Goal: Task Accomplishment & Management: Manage account settings

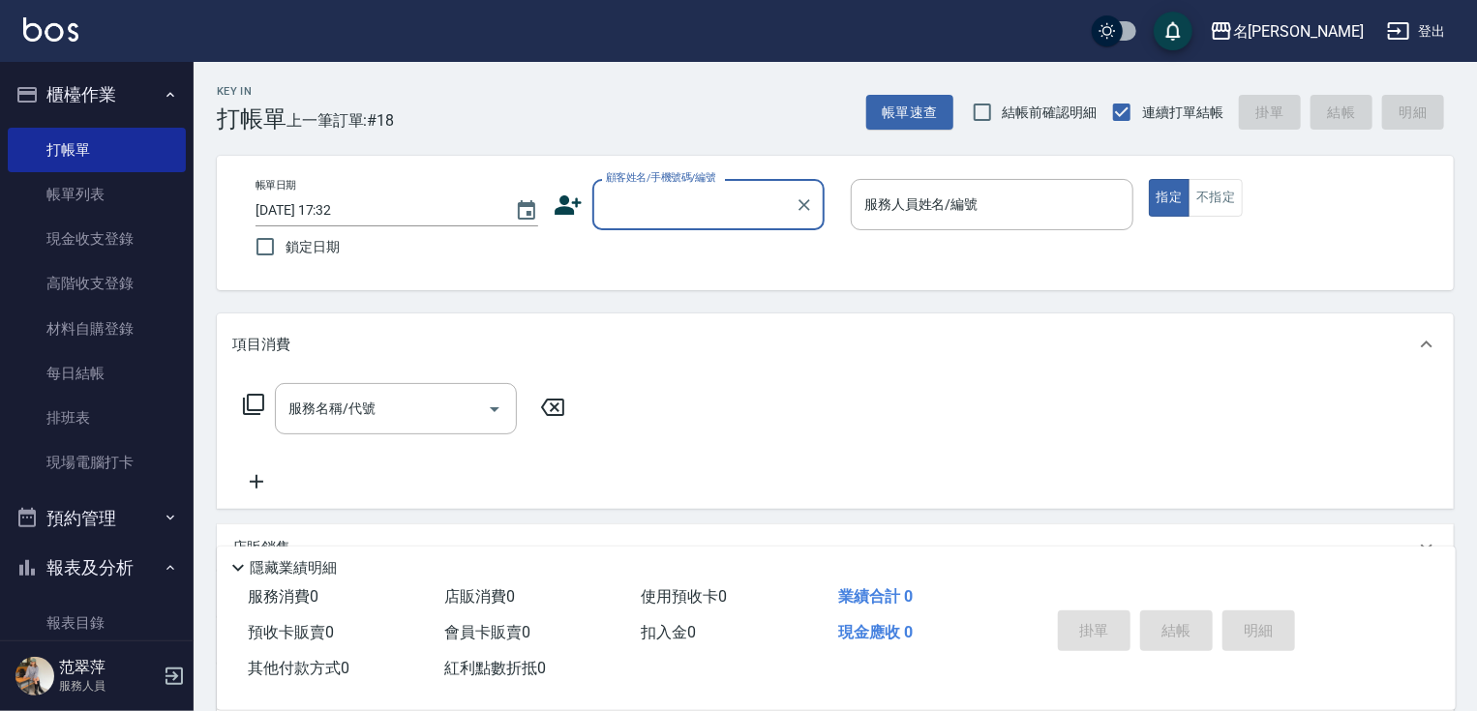
scroll to position [10, 0]
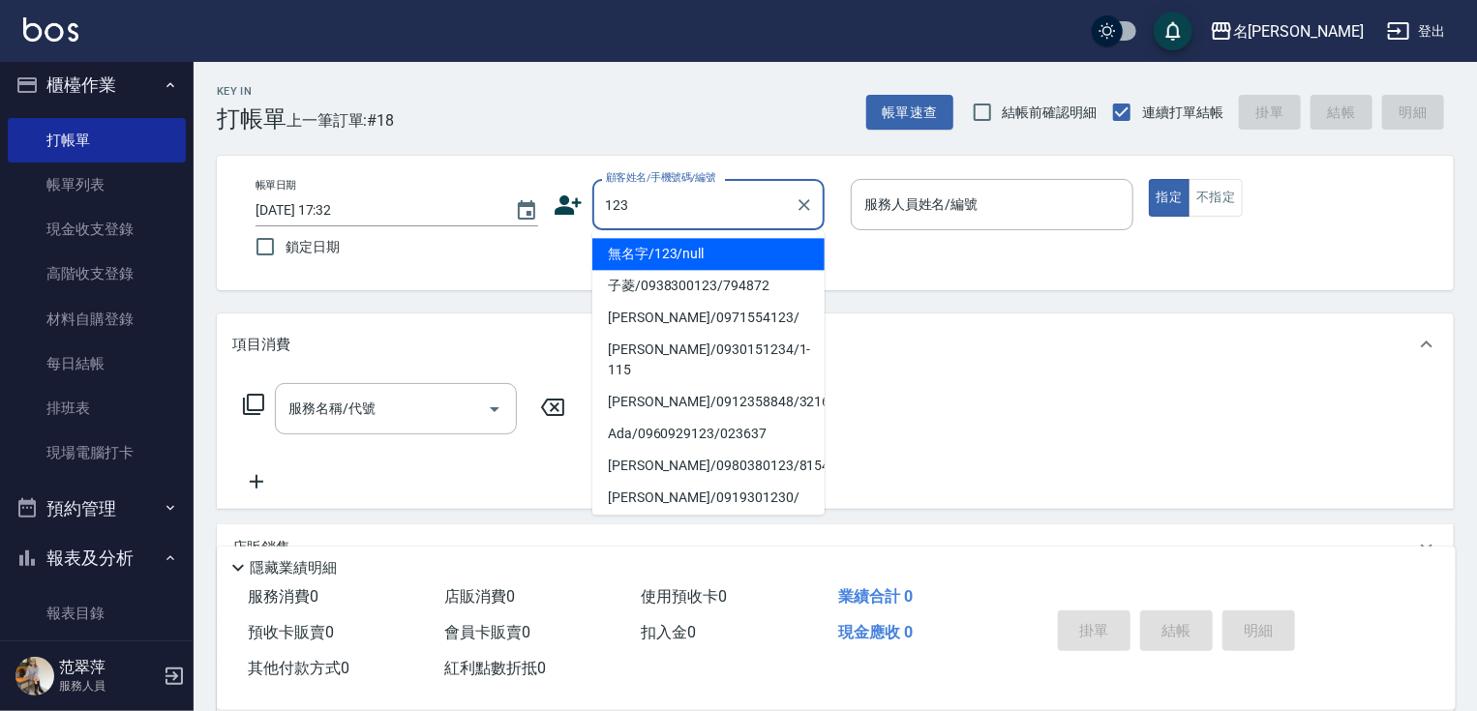
click at [740, 244] on li "無名字/123/null" at bounding box center [708, 254] width 232 height 32
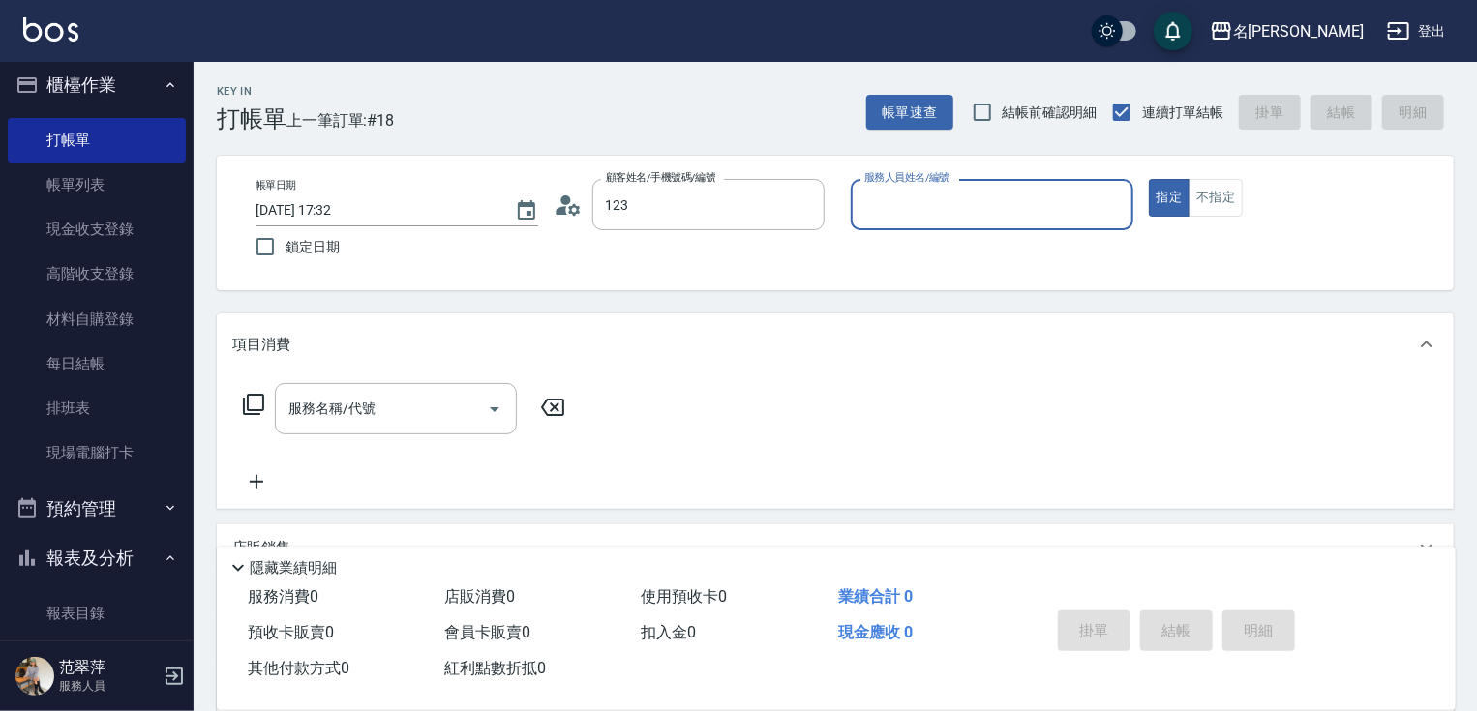
type input "無名字/123/null"
click at [932, 212] on input "服務人員姓名/編號" at bounding box center [992, 205] width 265 height 34
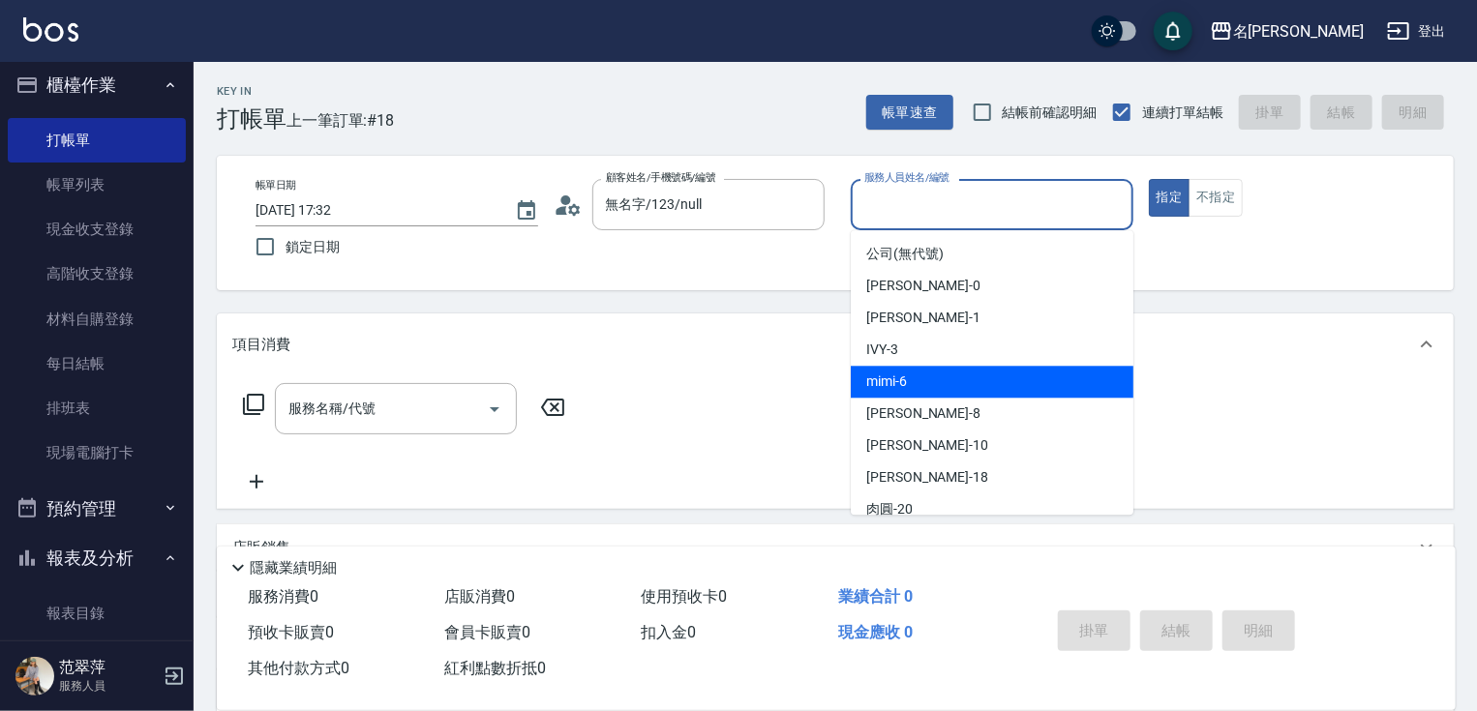
click at [936, 376] on div "mimi -6" at bounding box center [992, 382] width 283 height 32
type input "mimi-6"
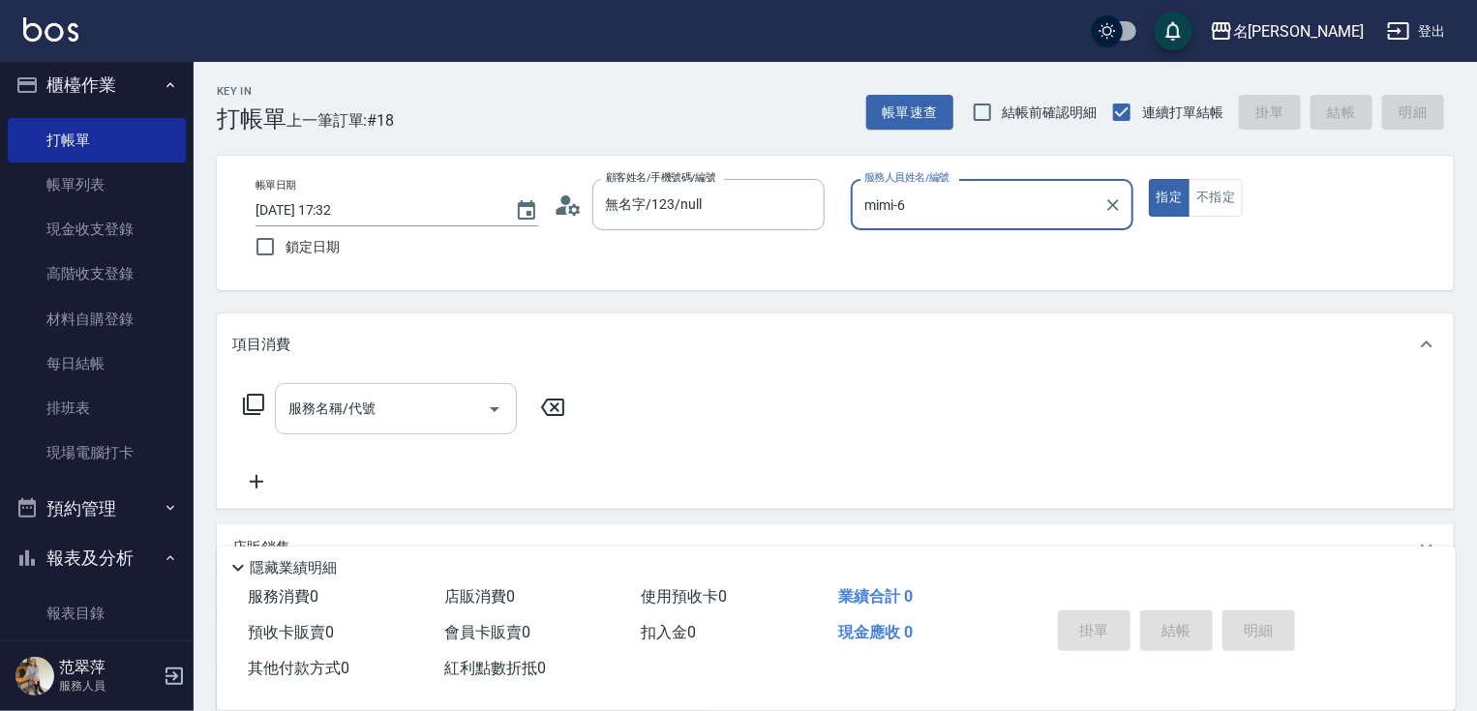
click at [384, 420] on input "服務名稱/代號" at bounding box center [382, 409] width 196 height 34
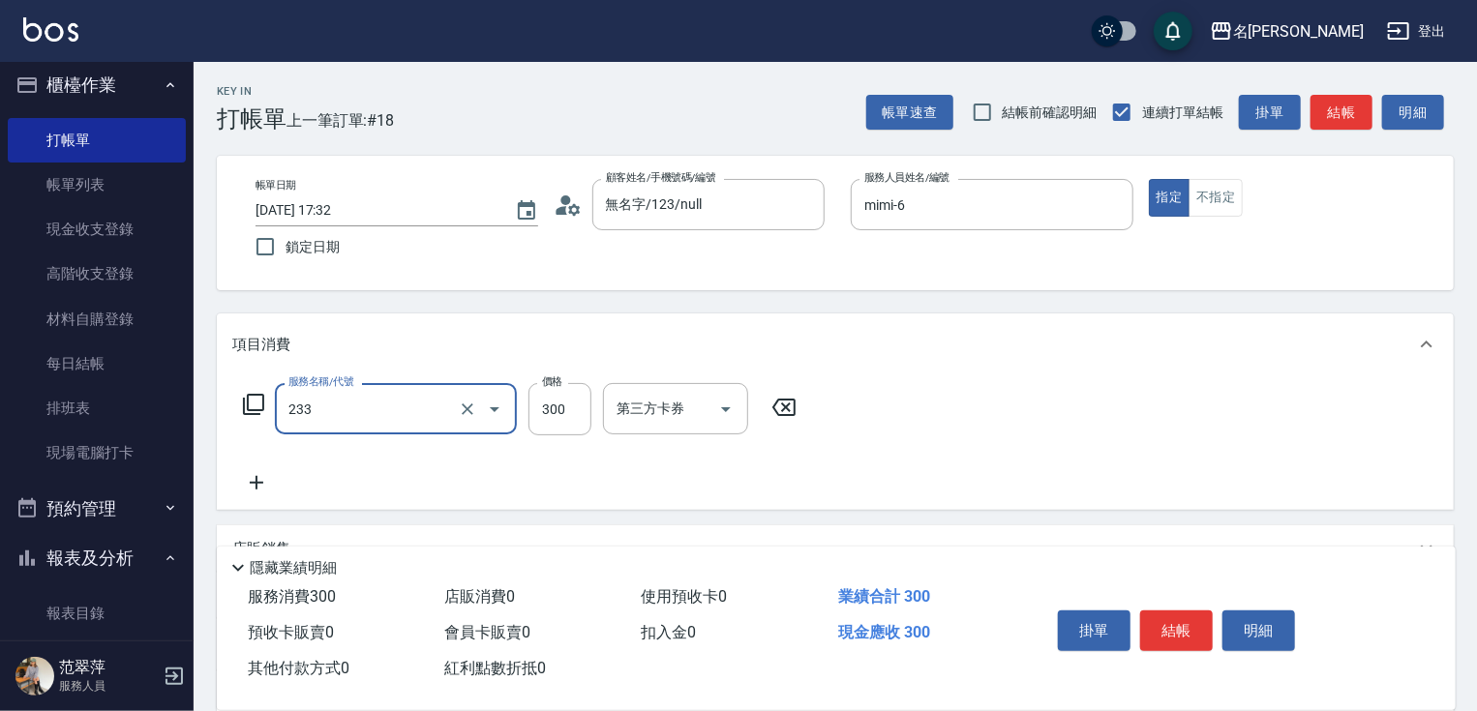
type input "洗髮300(233)"
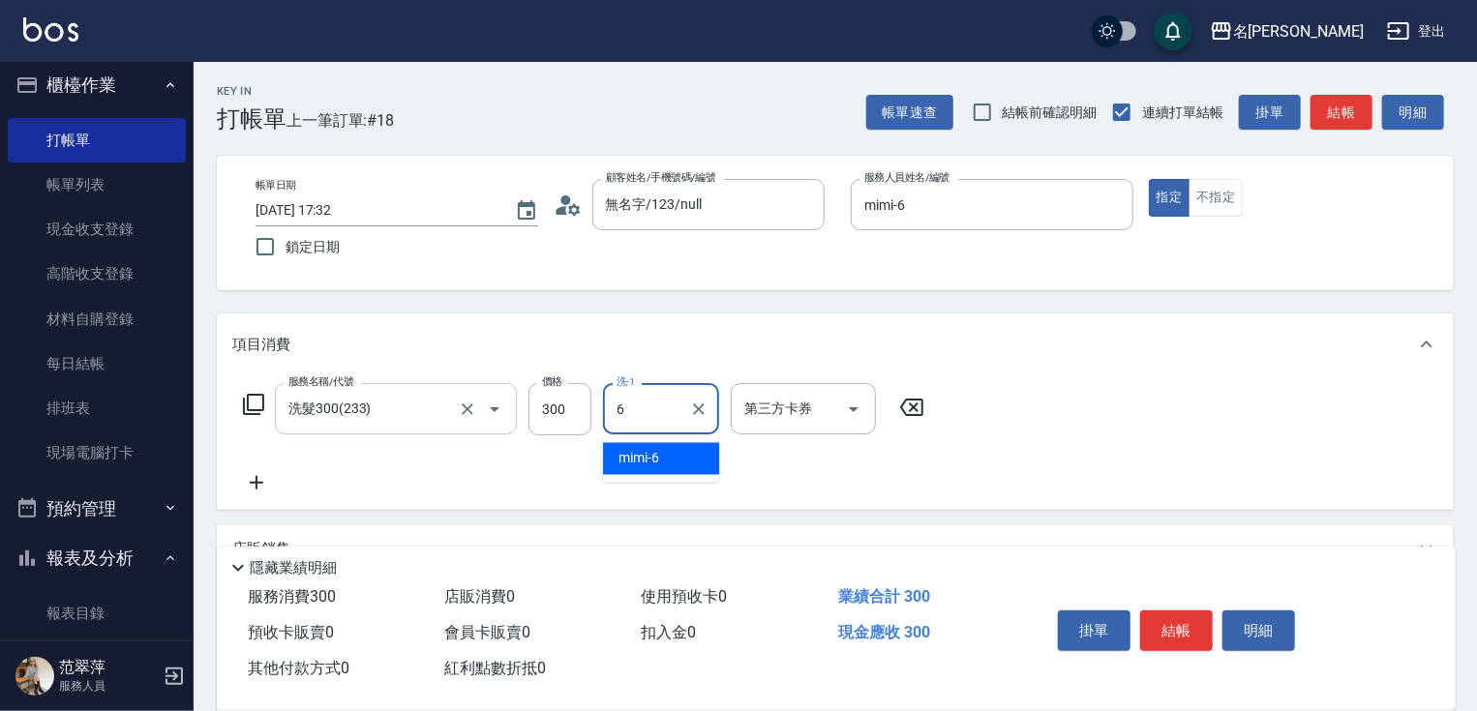
type input "mimi-6"
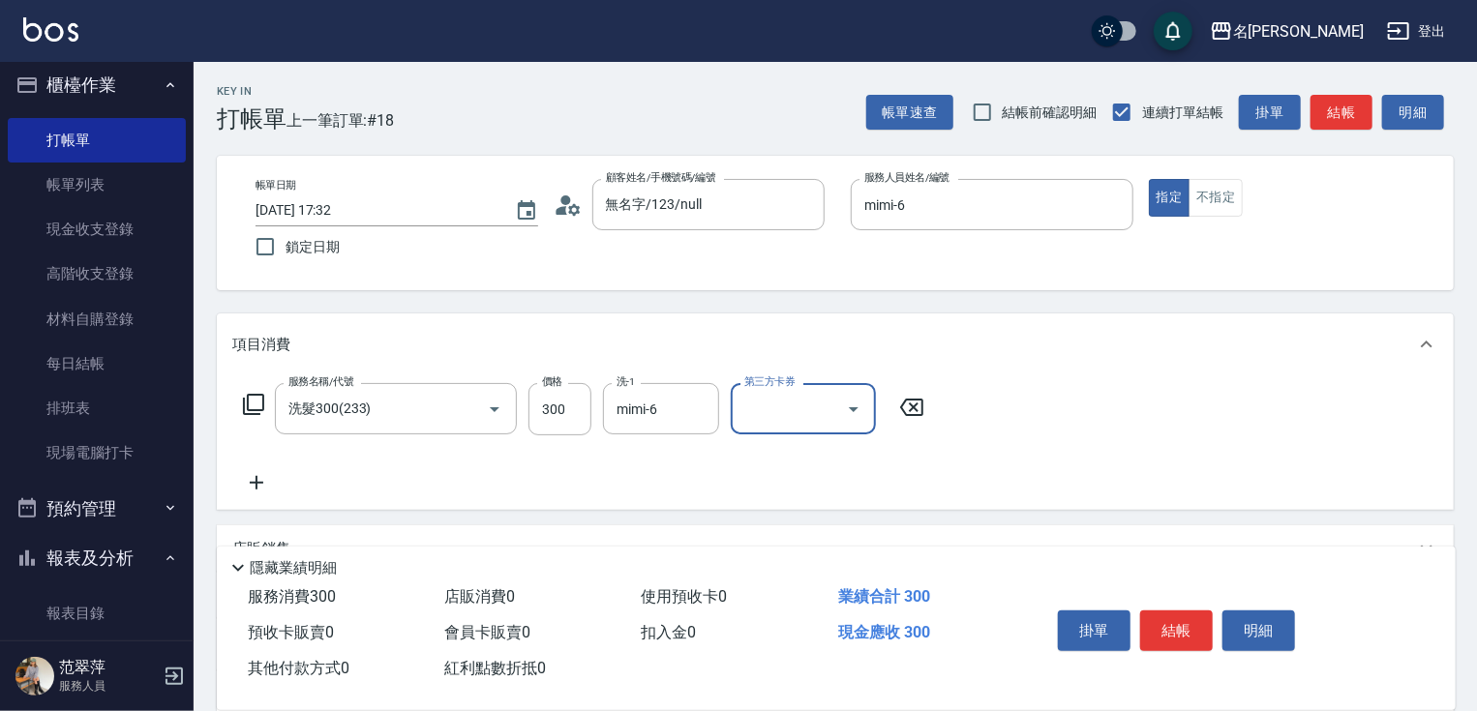
click at [262, 481] on icon at bounding box center [256, 482] width 48 height 23
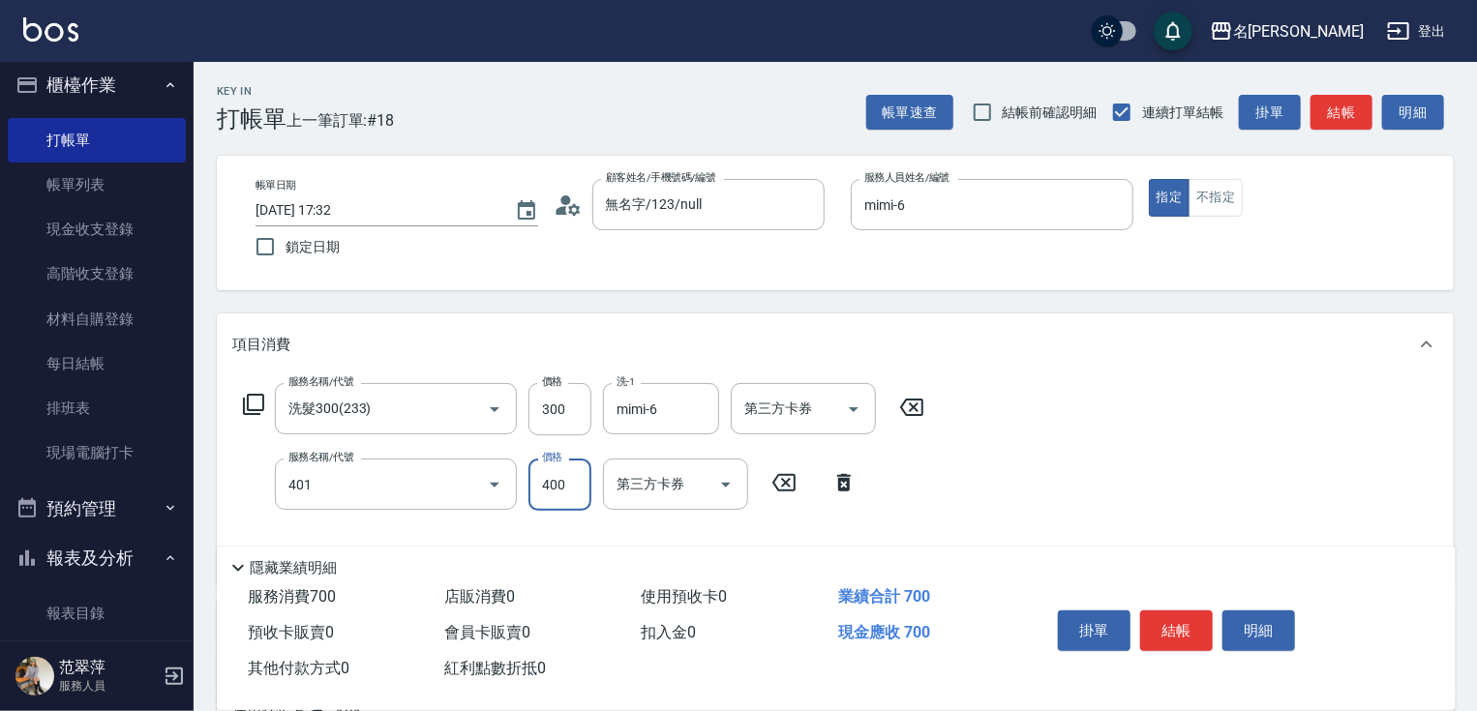
type input "剪髮(400)(401)"
type input "500"
click at [1166, 614] on button "結帳" at bounding box center [1176, 631] width 73 height 41
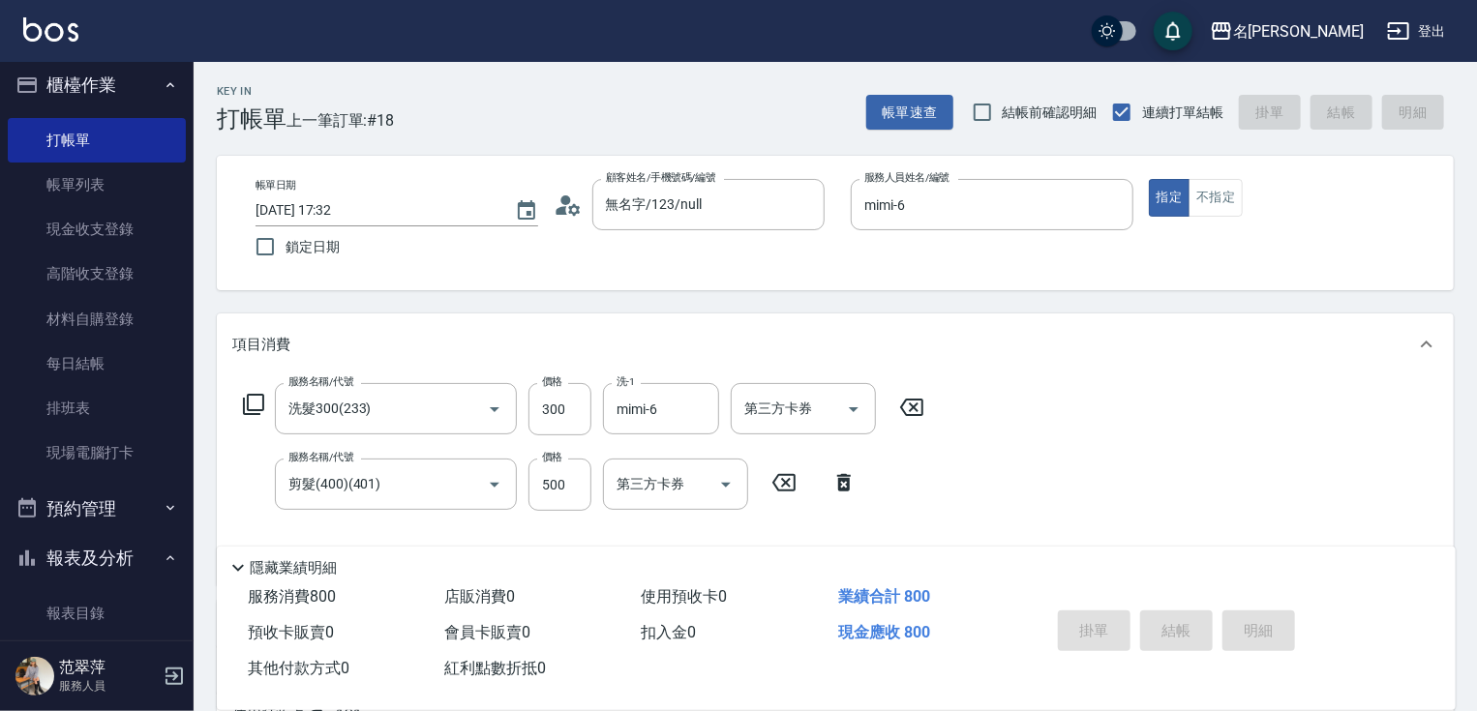
type input "[DATE] 18:25"
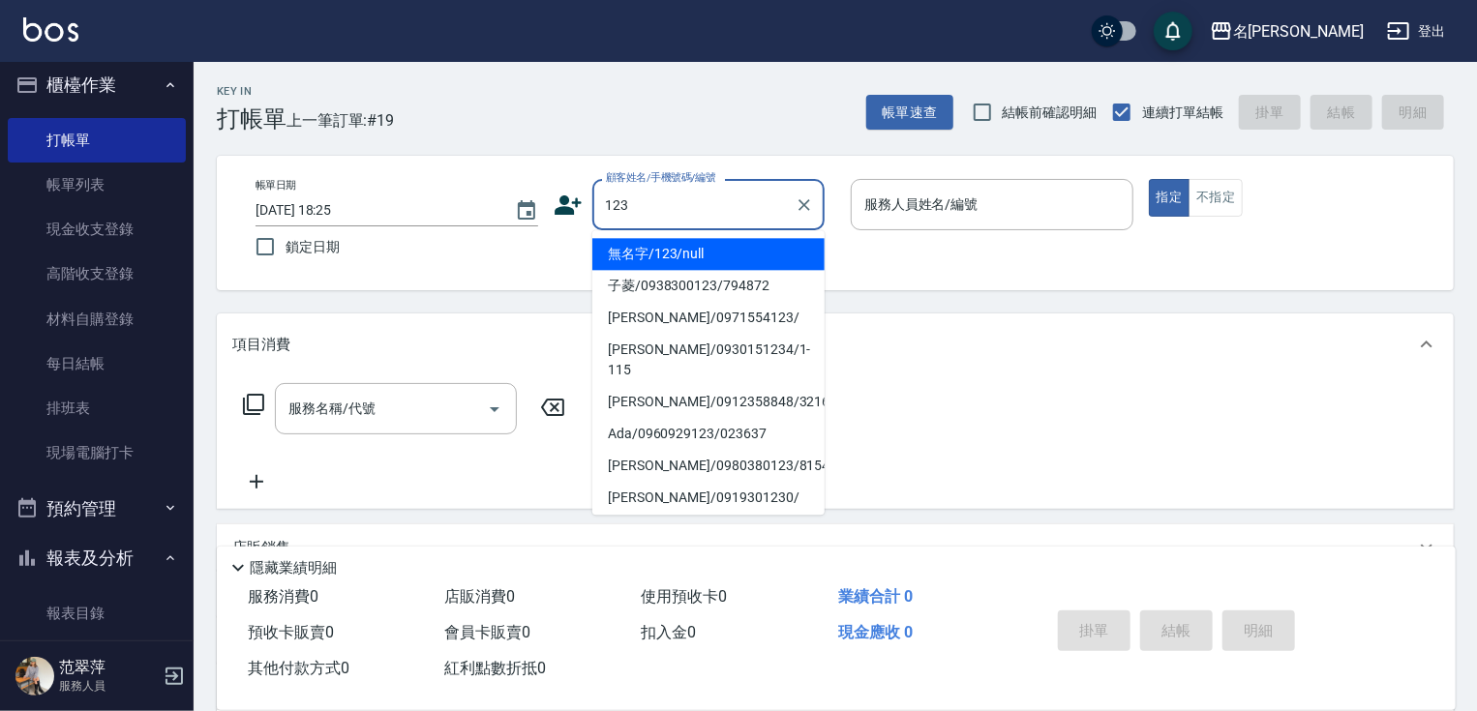
click at [740, 252] on li "無名字/123/null" at bounding box center [708, 254] width 232 height 32
type input "無名字/123/null"
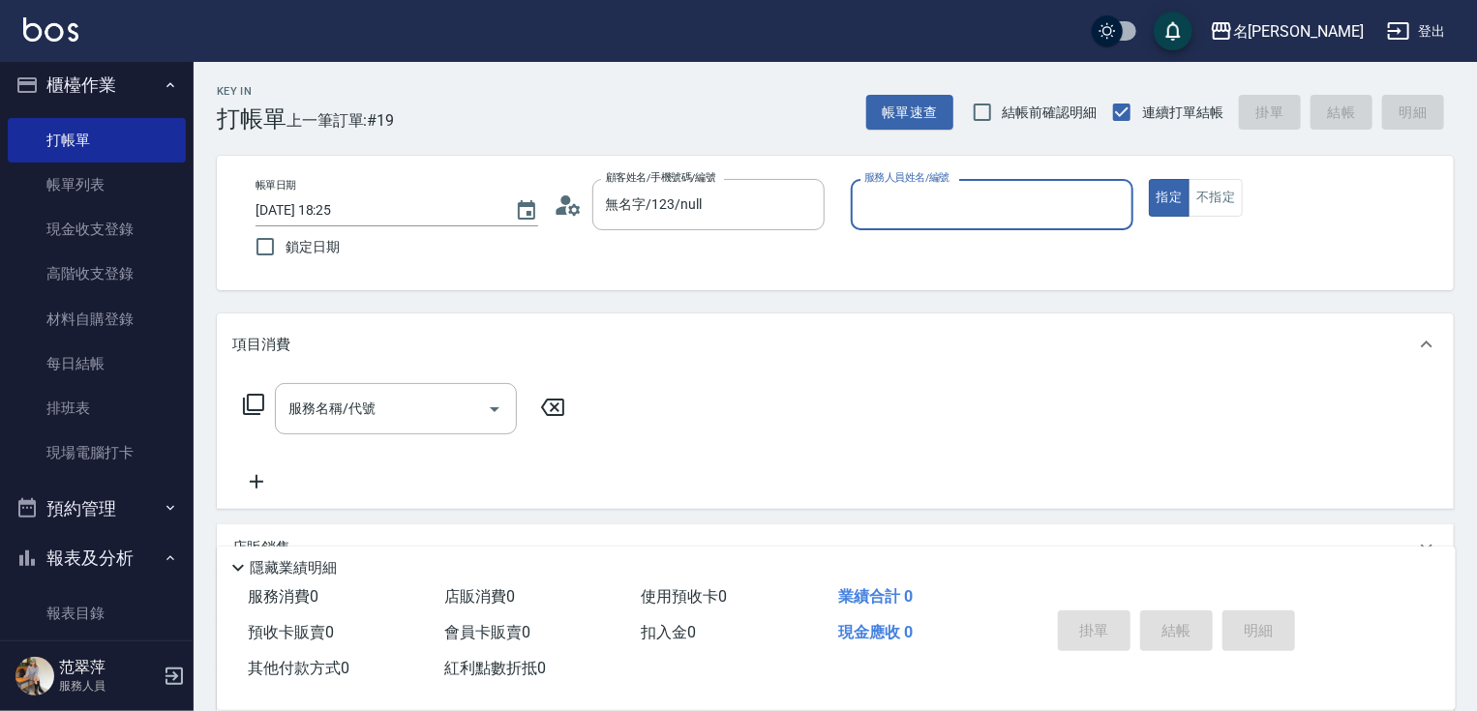
click at [939, 210] on input "服務人員姓名/編號" at bounding box center [992, 205] width 265 height 34
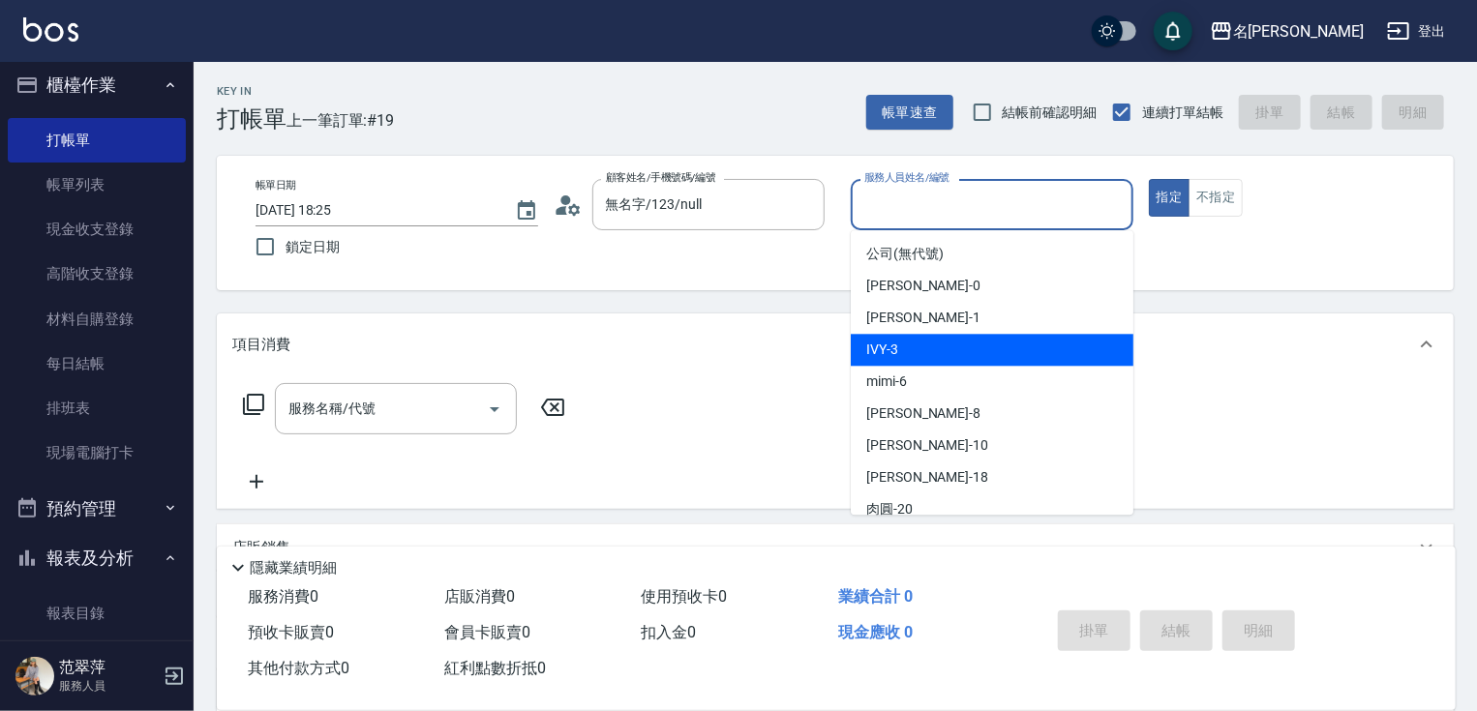
click at [895, 353] on span "IVY -3" at bounding box center [882, 350] width 32 height 20
type input "IVY-3"
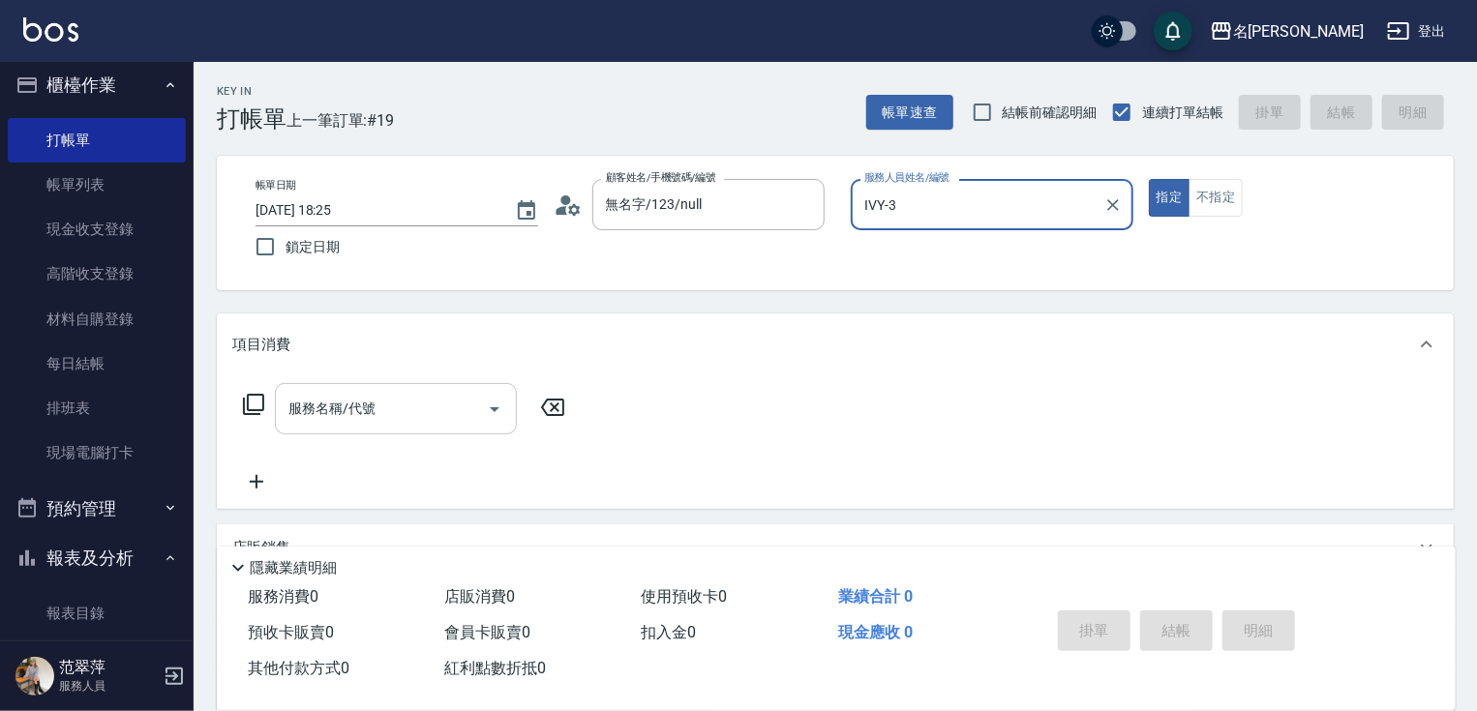
click at [415, 423] on input "服務名稱/代號" at bounding box center [382, 409] width 196 height 34
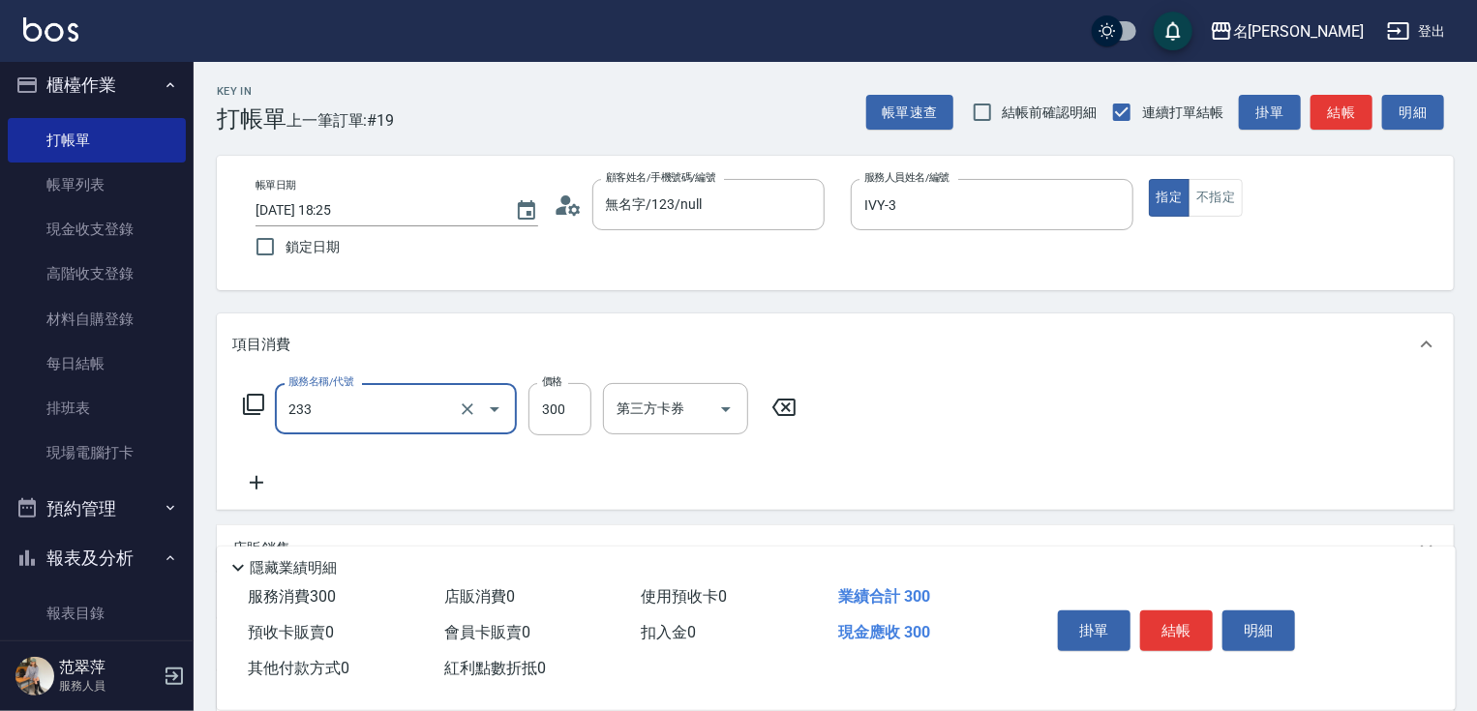
type input "洗髮300(233)"
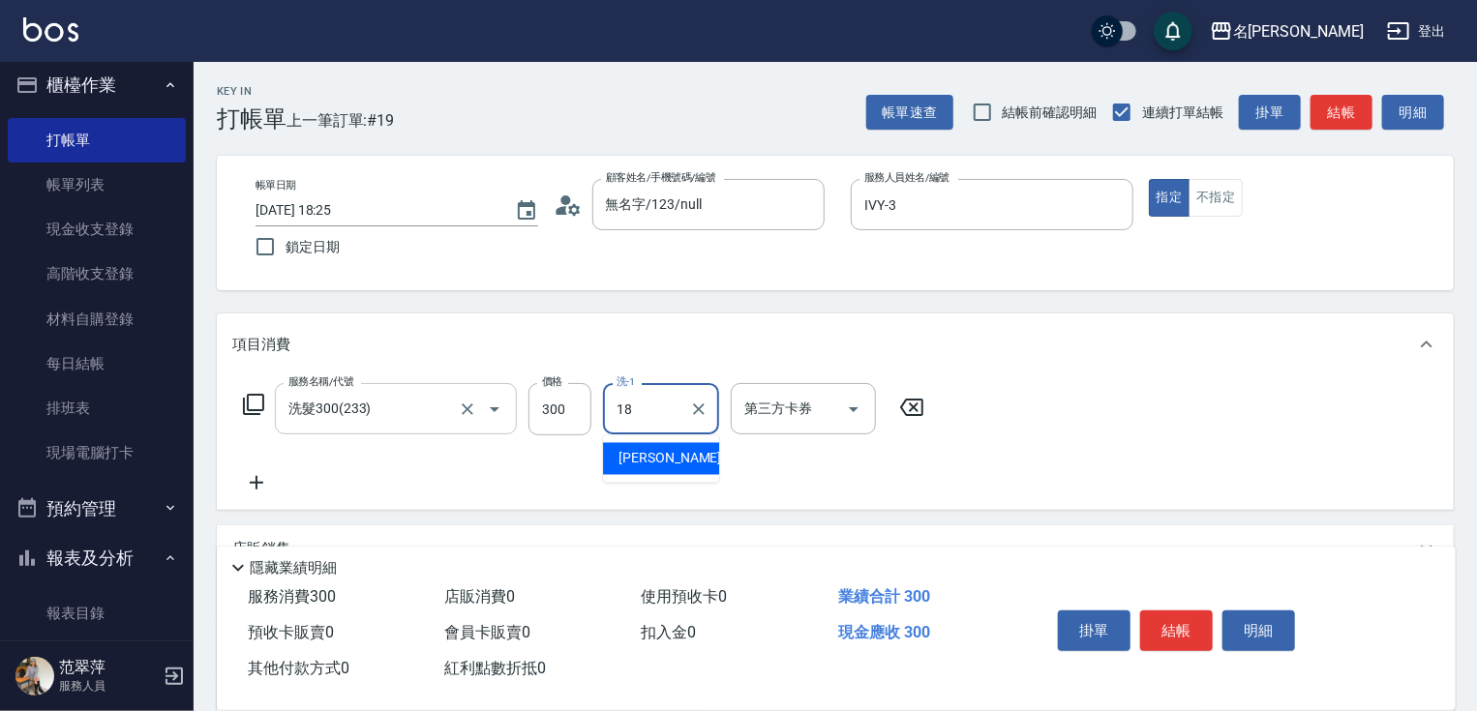
type input "[PERSON_NAME]-18"
click at [252, 476] on icon at bounding box center [256, 482] width 48 height 23
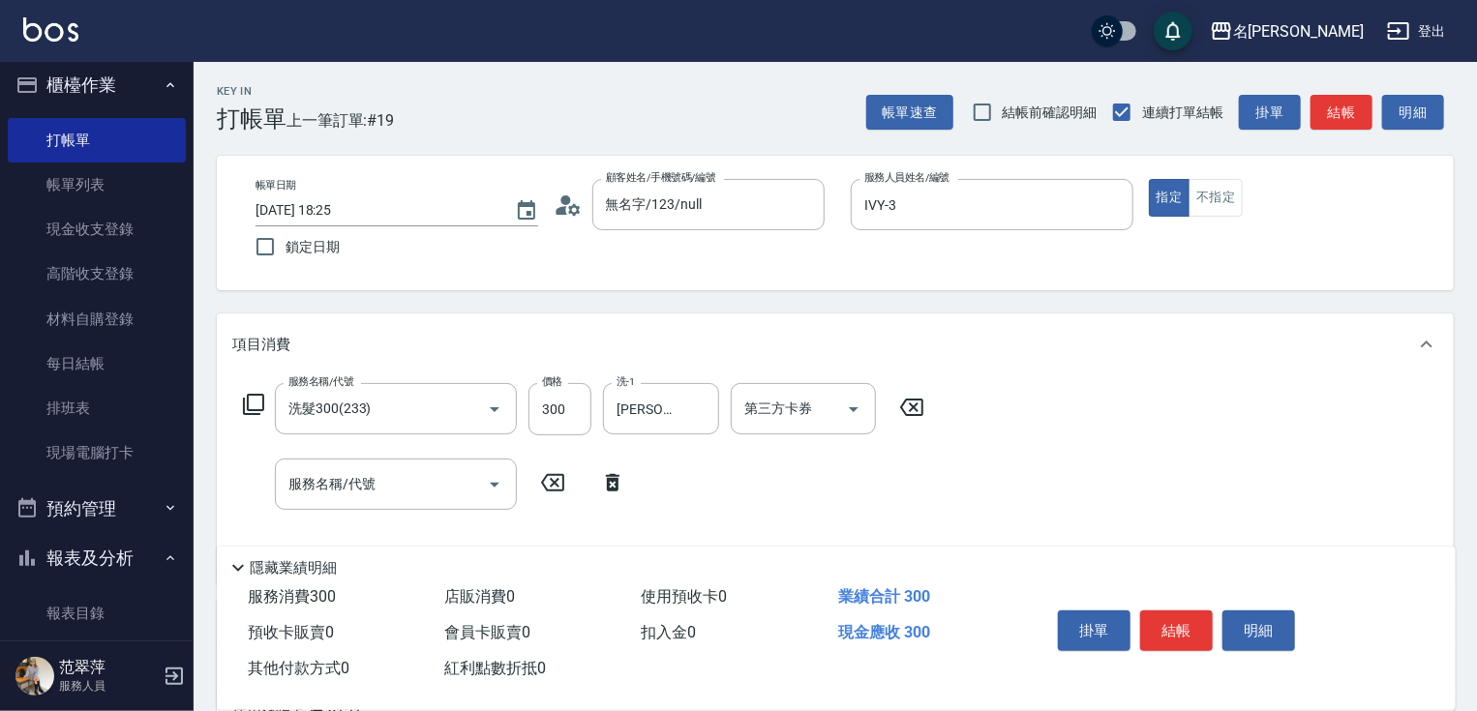
click at [272, 483] on div "服務名稱/代號 服務名稱/代號" at bounding box center [434, 484] width 405 height 51
click at [300, 476] on div "服務名稱/代號 服務名稱/代號" at bounding box center [396, 484] width 242 height 51
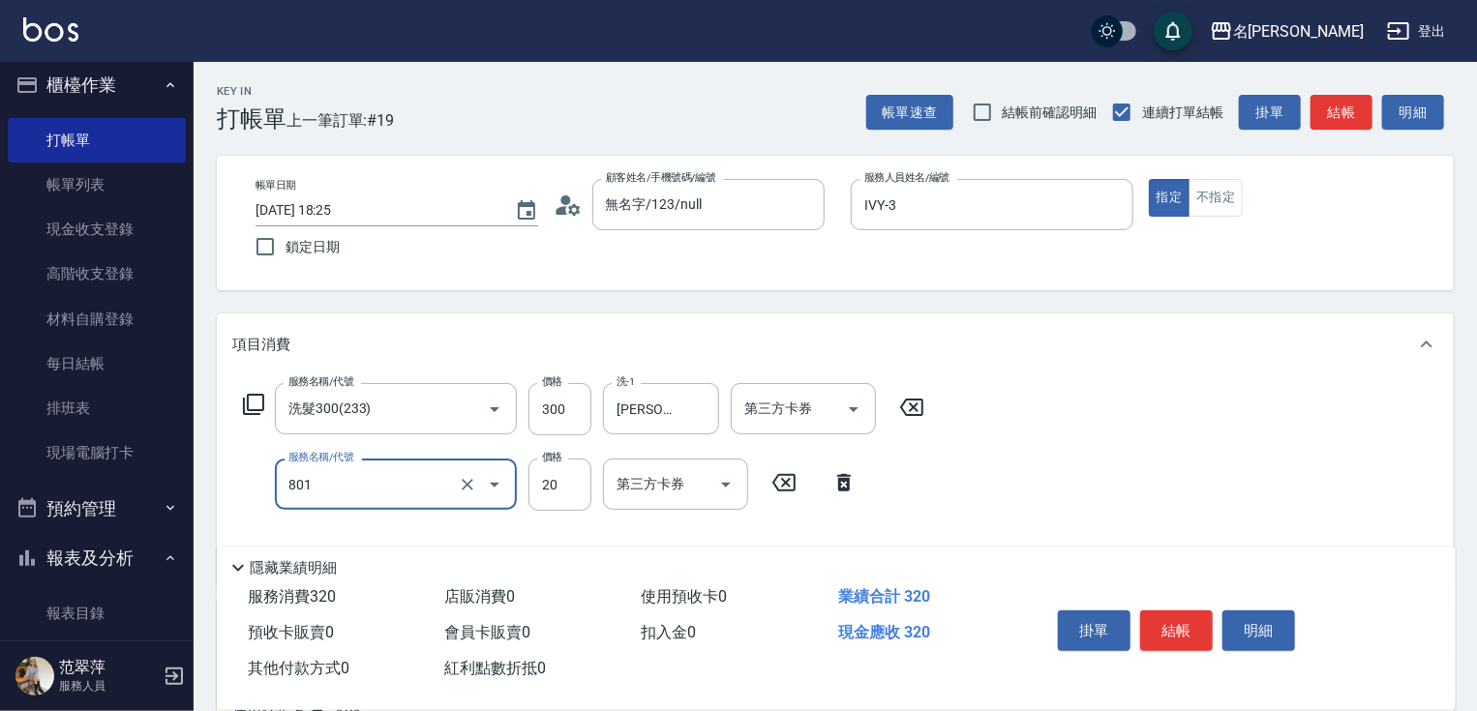
type input "潤絲20(801)"
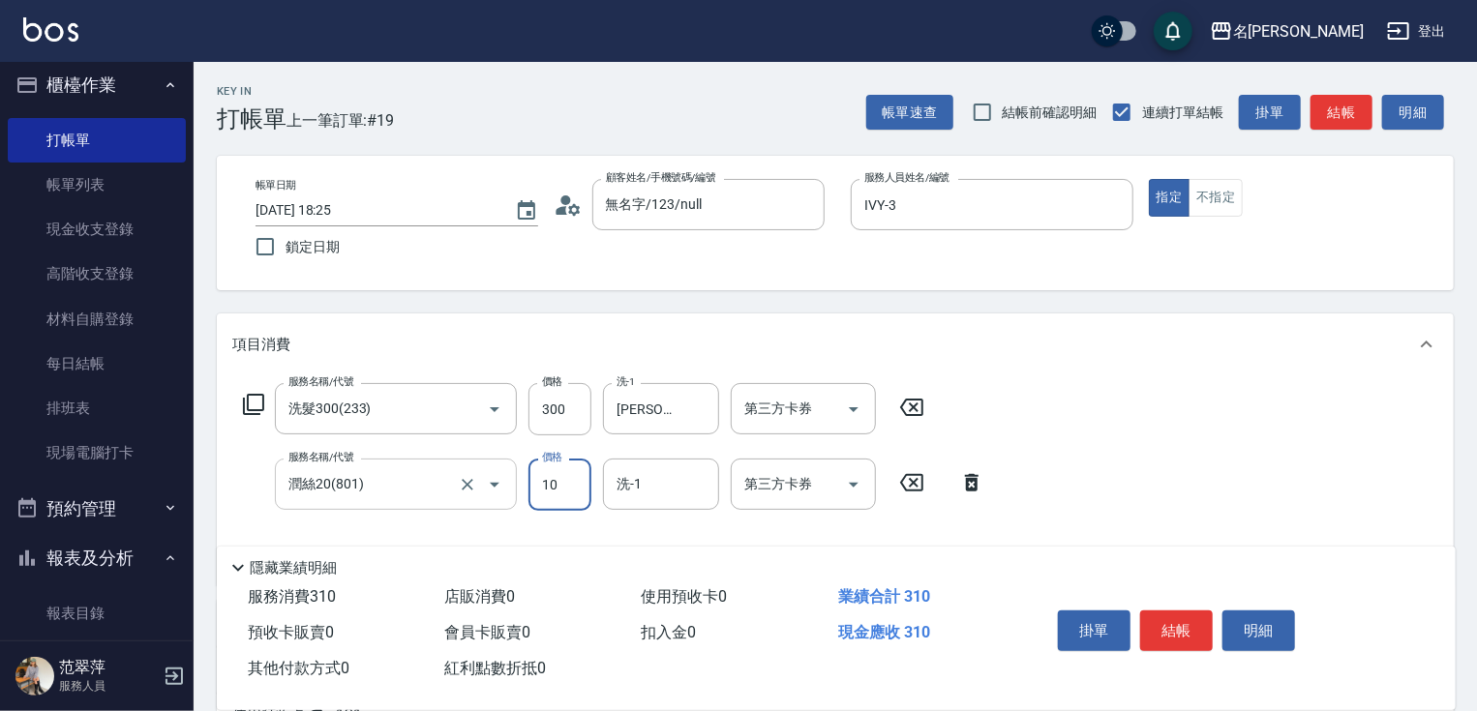
type input "10"
type input "[PERSON_NAME]-18"
click at [1184, 618] on button "結帳" at bounding box center [1176, 631] width 73 height 41
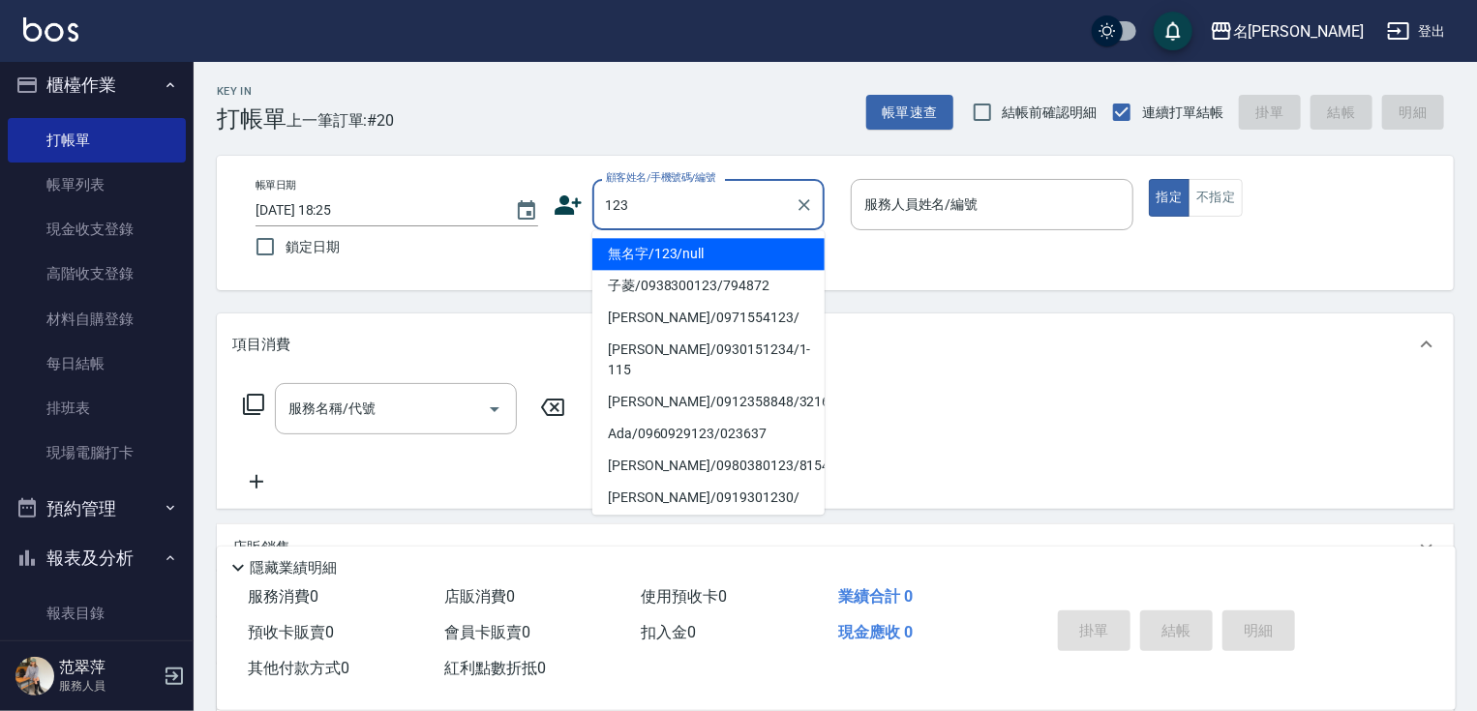
click at [681, 261] on li "無名字/123/null" at bounding box center [708, 254] width 232 height 32
type input "無名字/123/null"
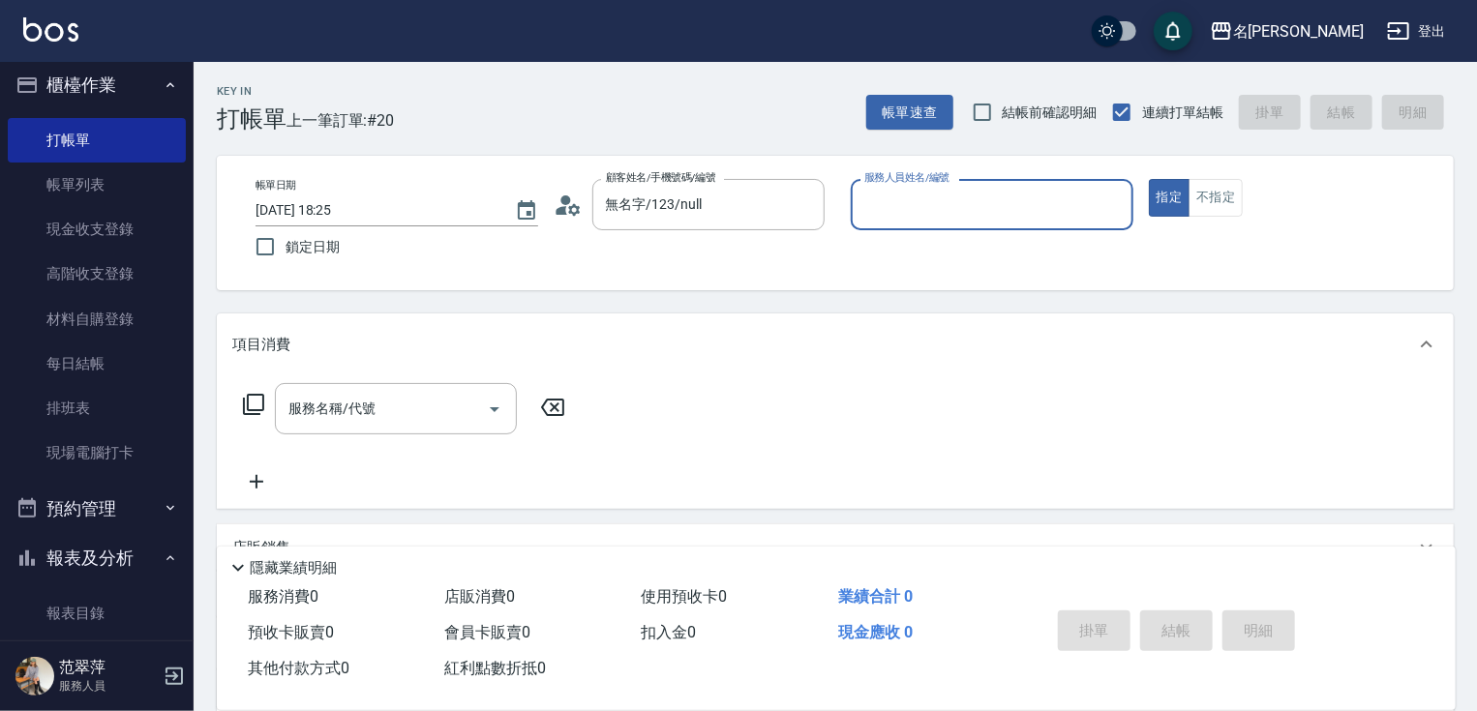
click at [953, 194] on input "服務人員姓名/編號" at bounding box center [992, 205] width 265 height 34
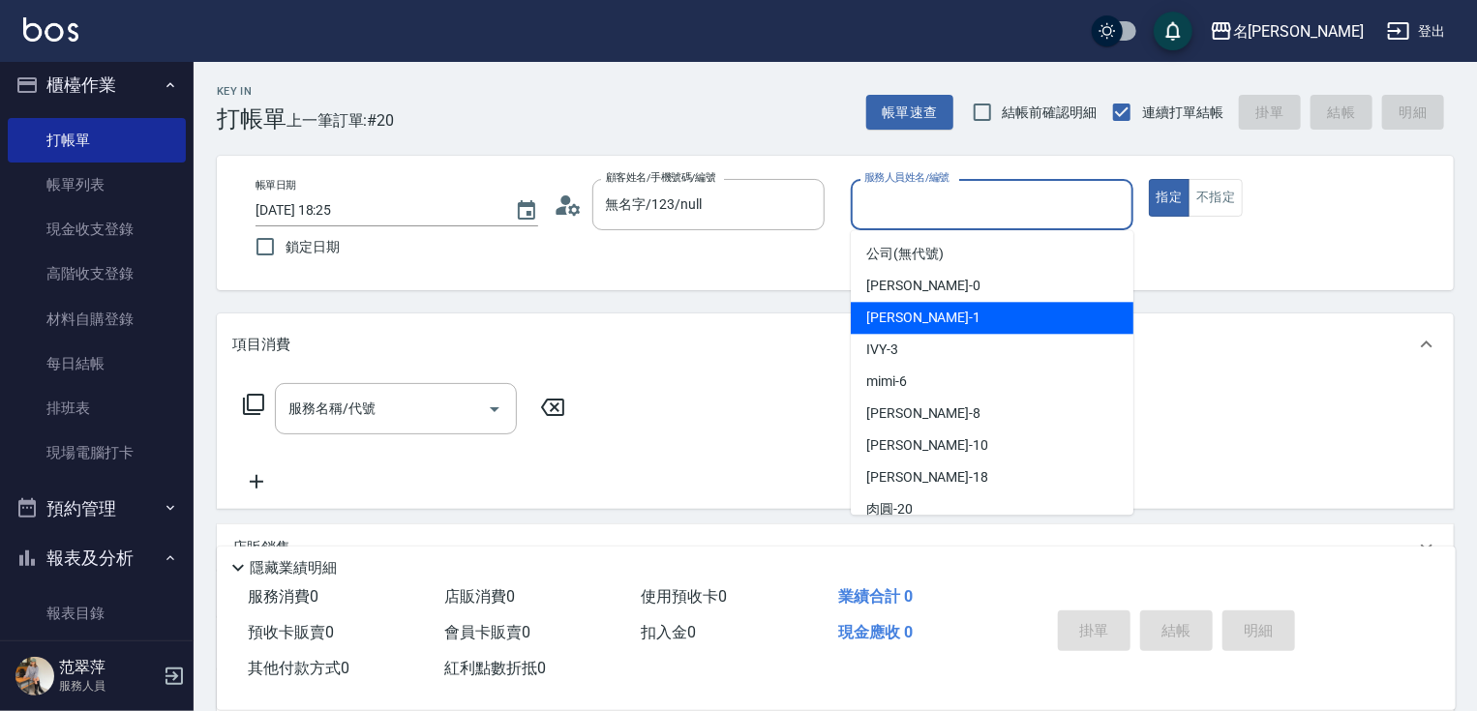
click at [930, 323] on div "[PERSON_NAME] -1" at bounding box center [992, 318] width 283 height 32
type input "Joanne-1"
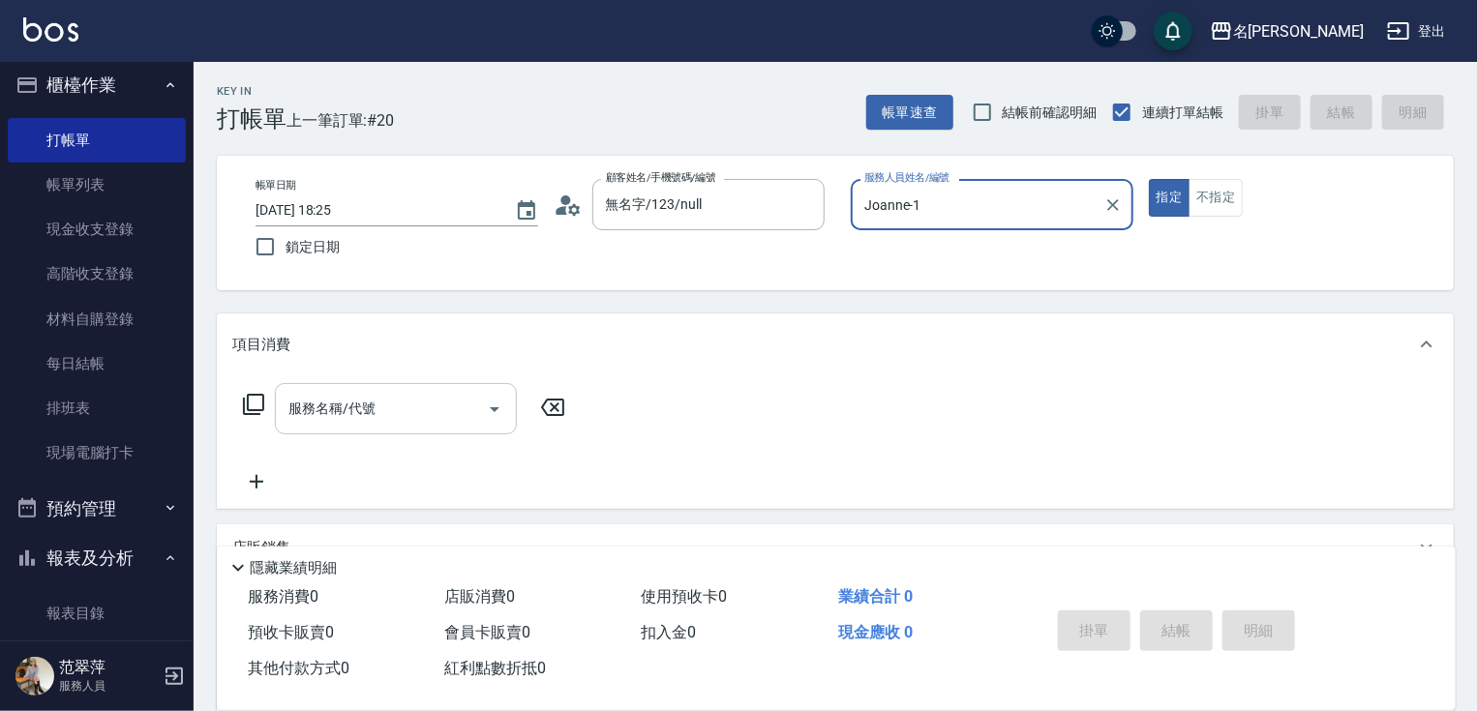
click at [398, 404] on input "服務名稱/代號" at bounding box center [382, 409] width 196 height 34
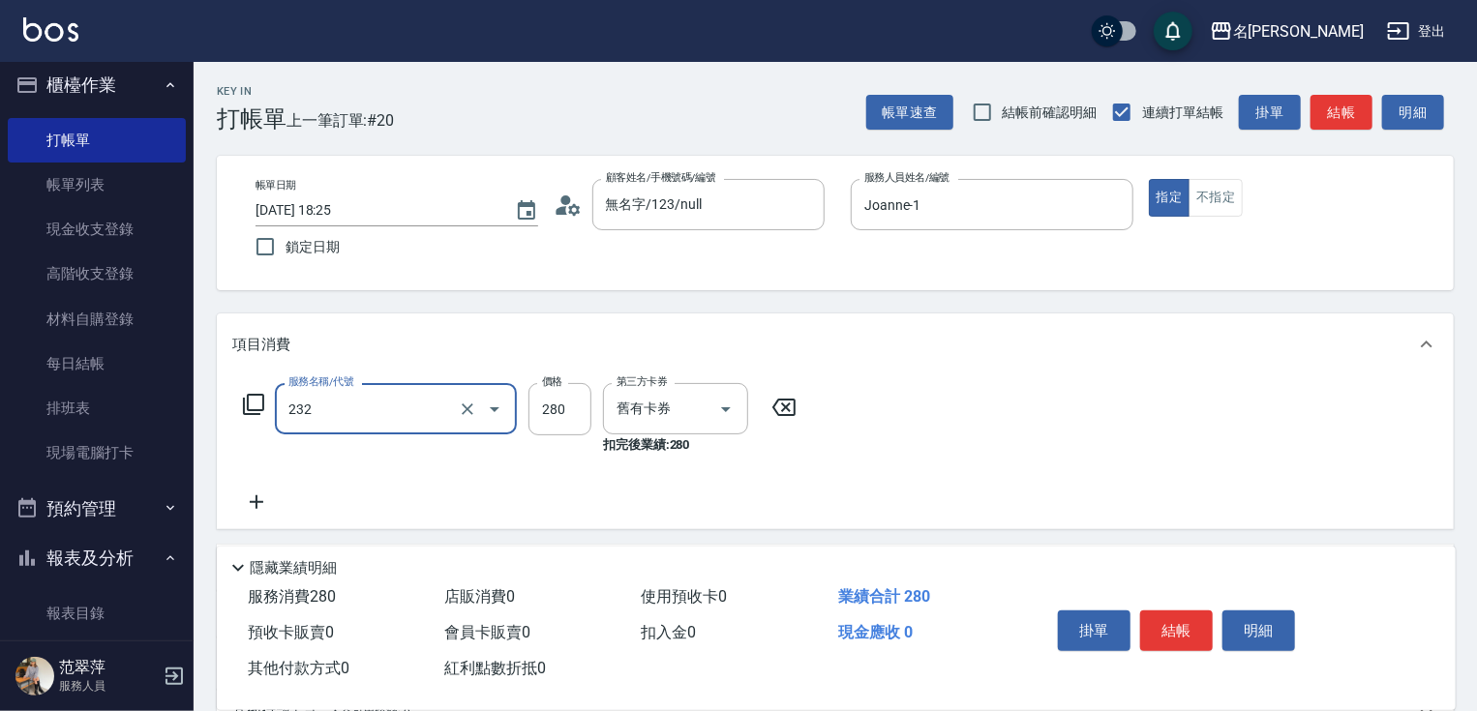
type input "洗髮卷280(232)"
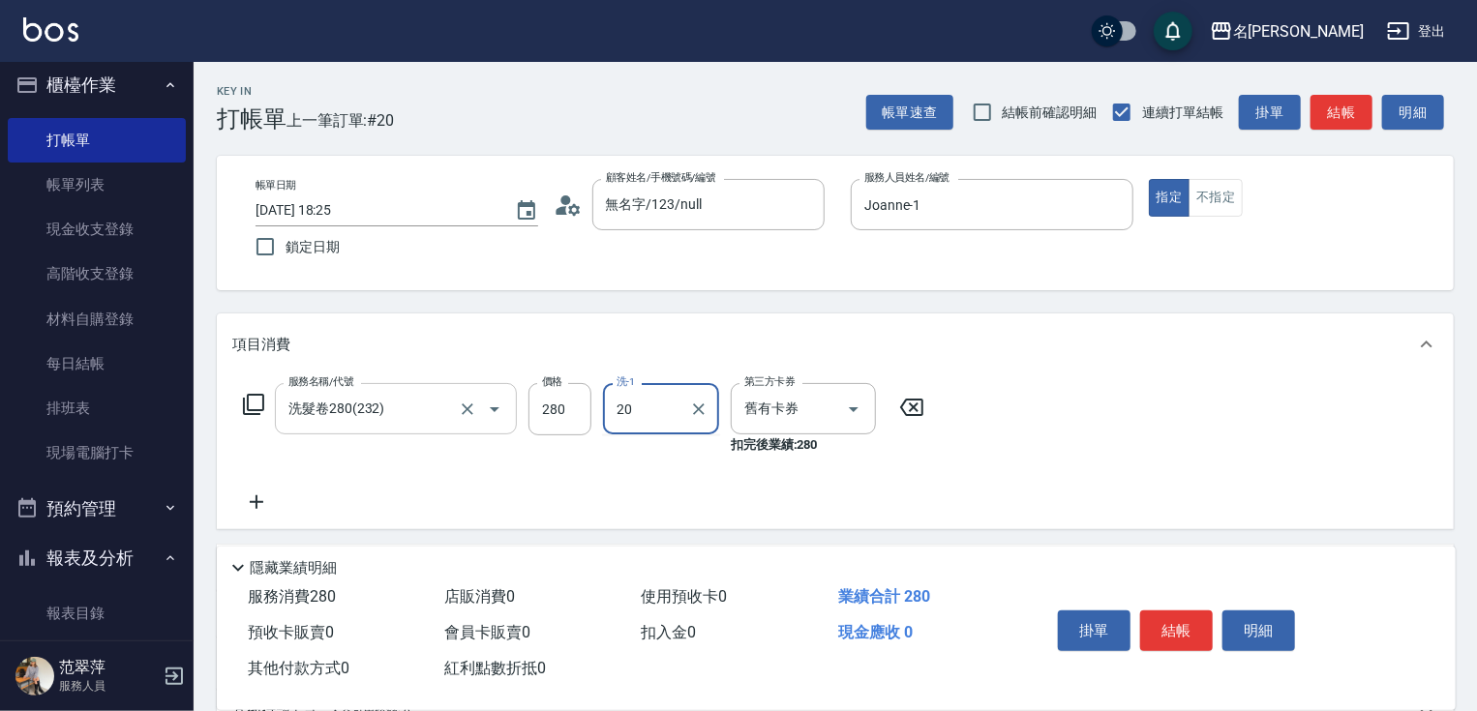
type input "肉圓-20"
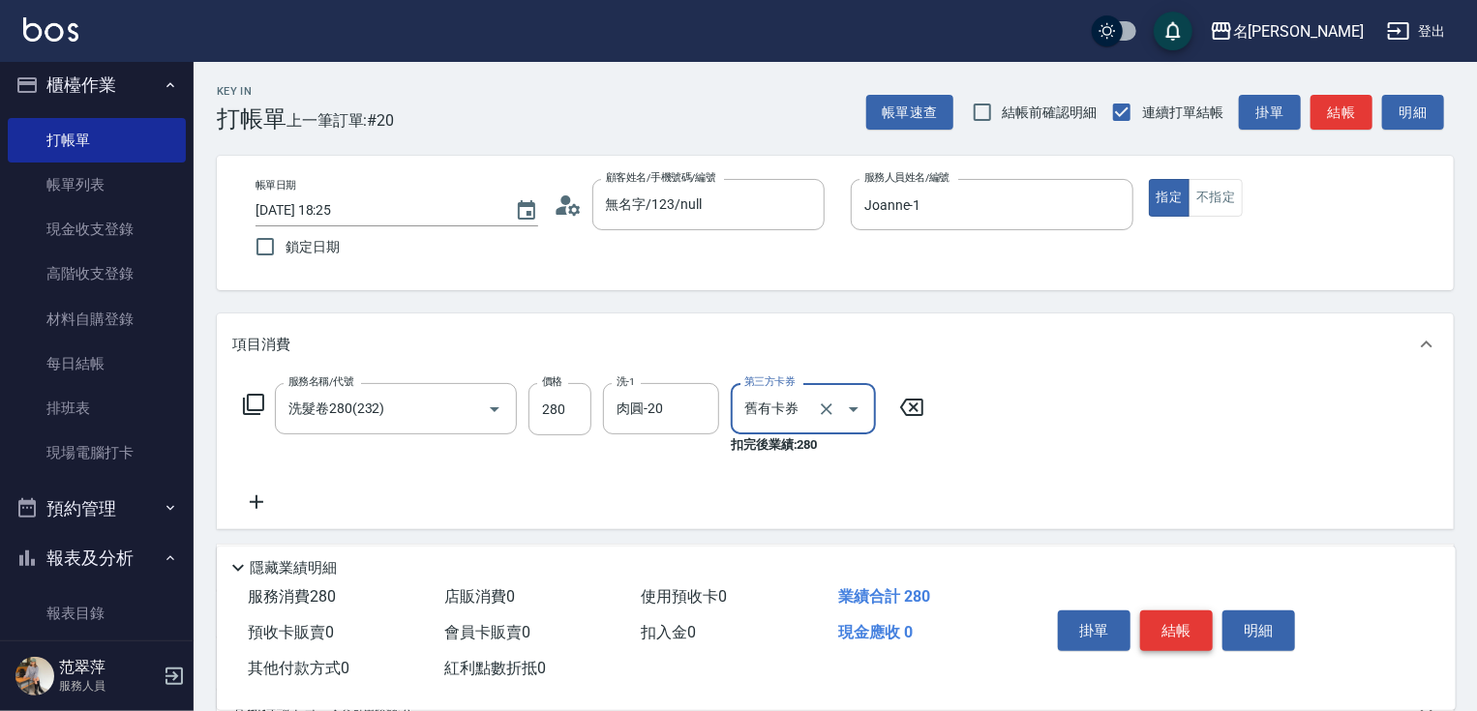
click at [1162, 627] on button "結帳" at bounding box center [1176, 631] width 73 height 41
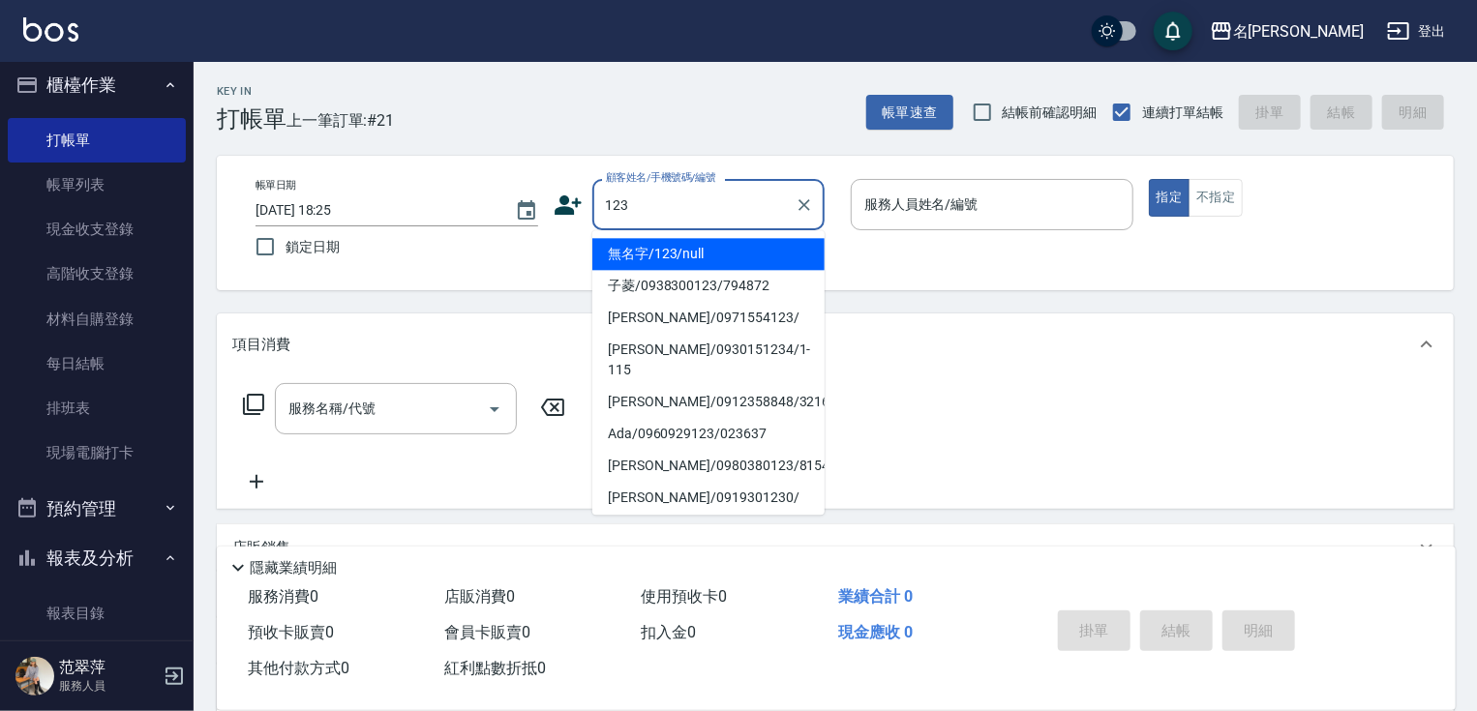
click at [682, 256] on li "無名字/123/null" at bounding box center [708, 254] width 232 height 32
type input "無名字/123/null"
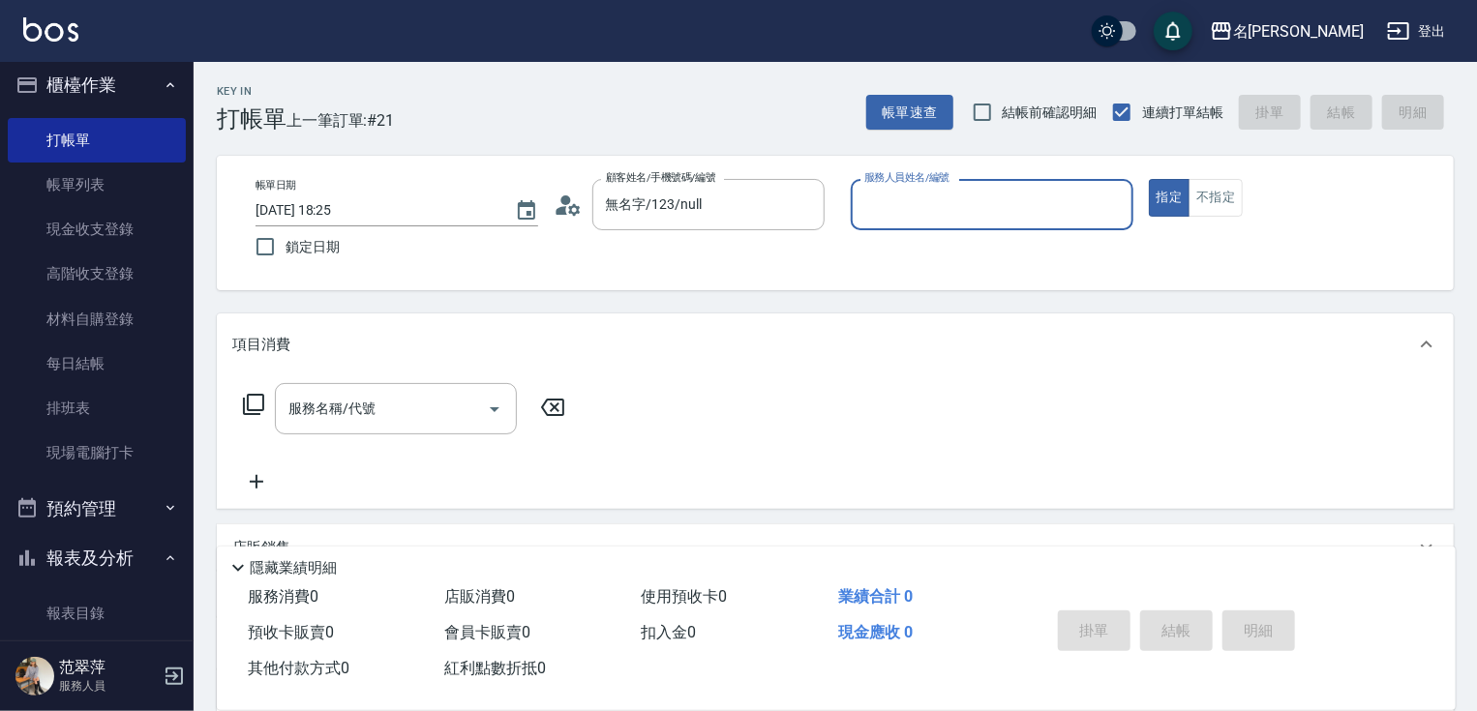
drag, startPoint x: 917, startPoint y: 207, endPoint x: 923, endPoint y: 237, distance: 30.8
click at [921, 225] on div "服務人員姓名/編號" at bounding box center [992, 204] width 283 height 51
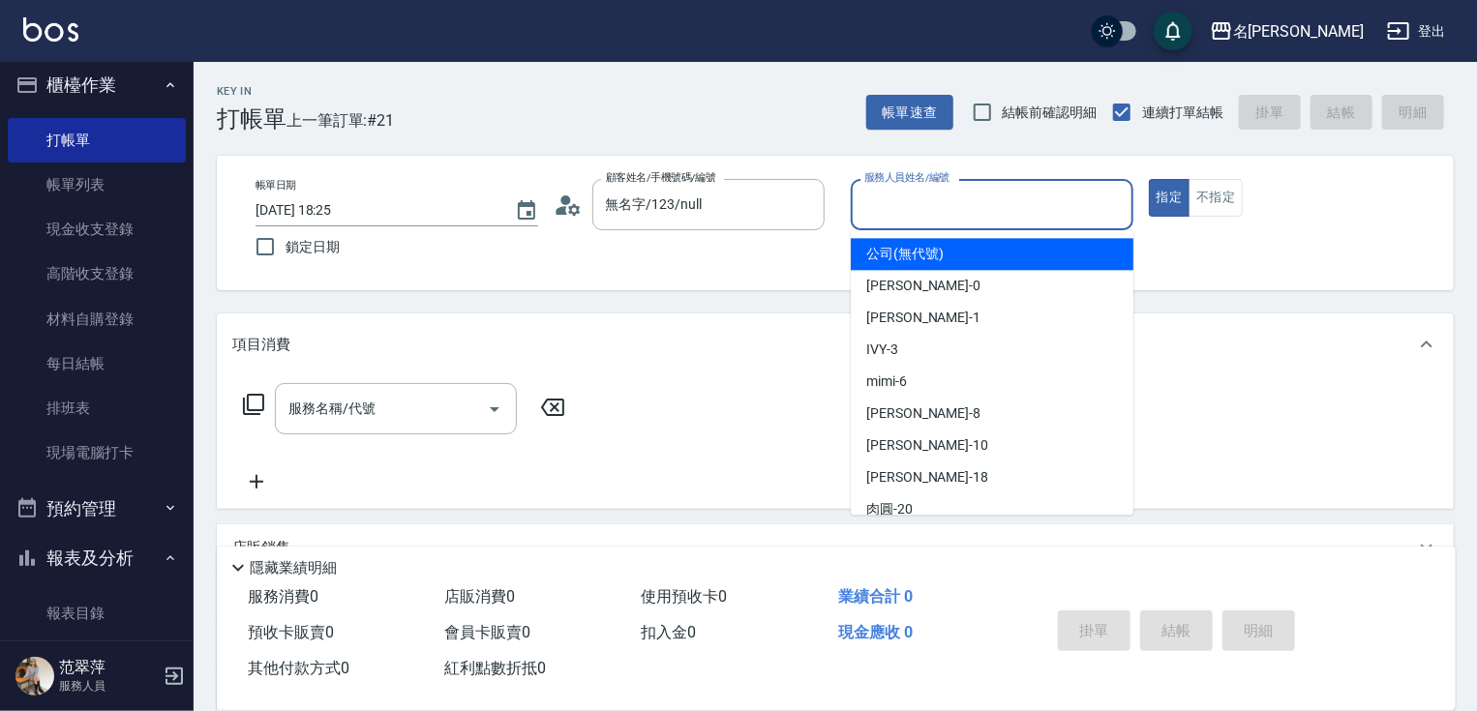
drag, startPoint x: 888, startPoint y: 191, endPoint x: 898, endPoint y: 275, distance: 84.9
click at [889, 201] on input "服務人員姓名/編號" at bounding box center [992, 205] width 265 height 34
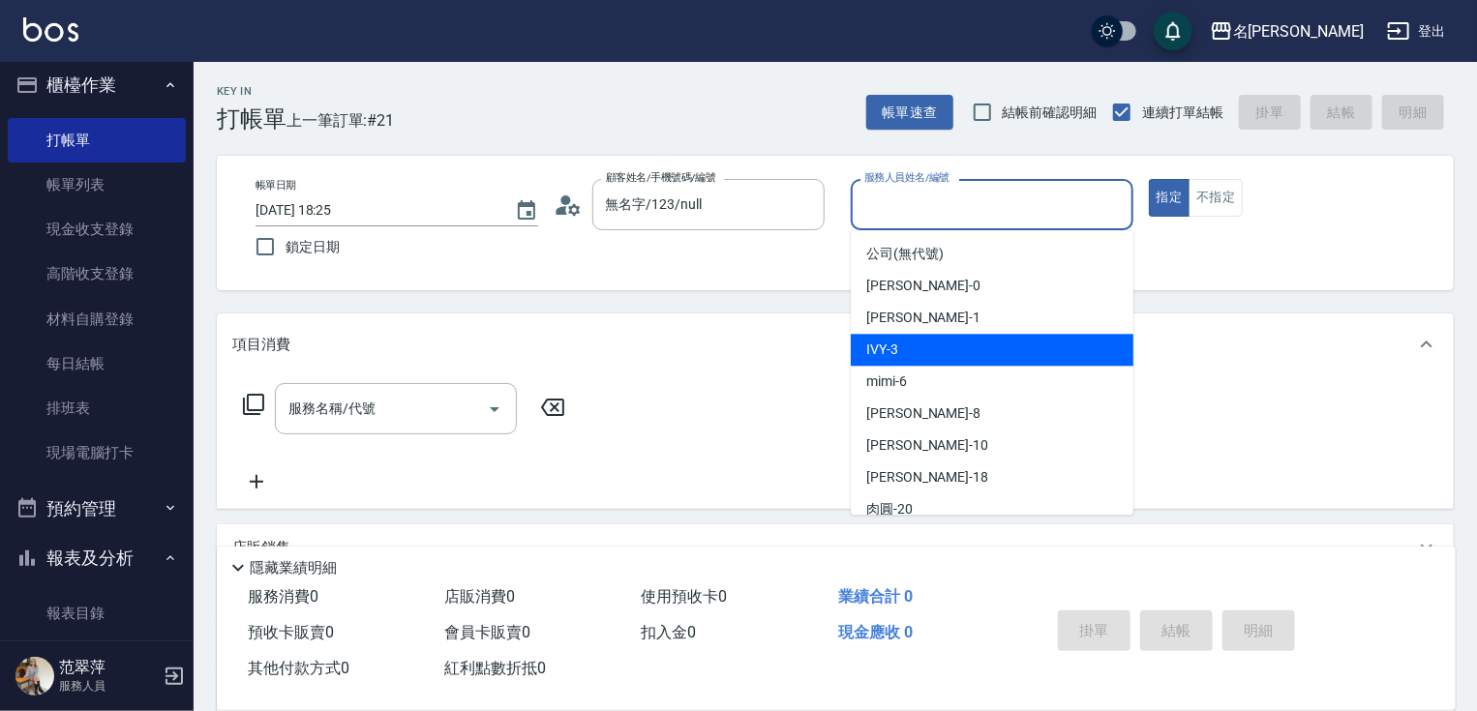
click at [898, 336] on div "IVY -3" at bounding box center [992, 350] width 283 height 32
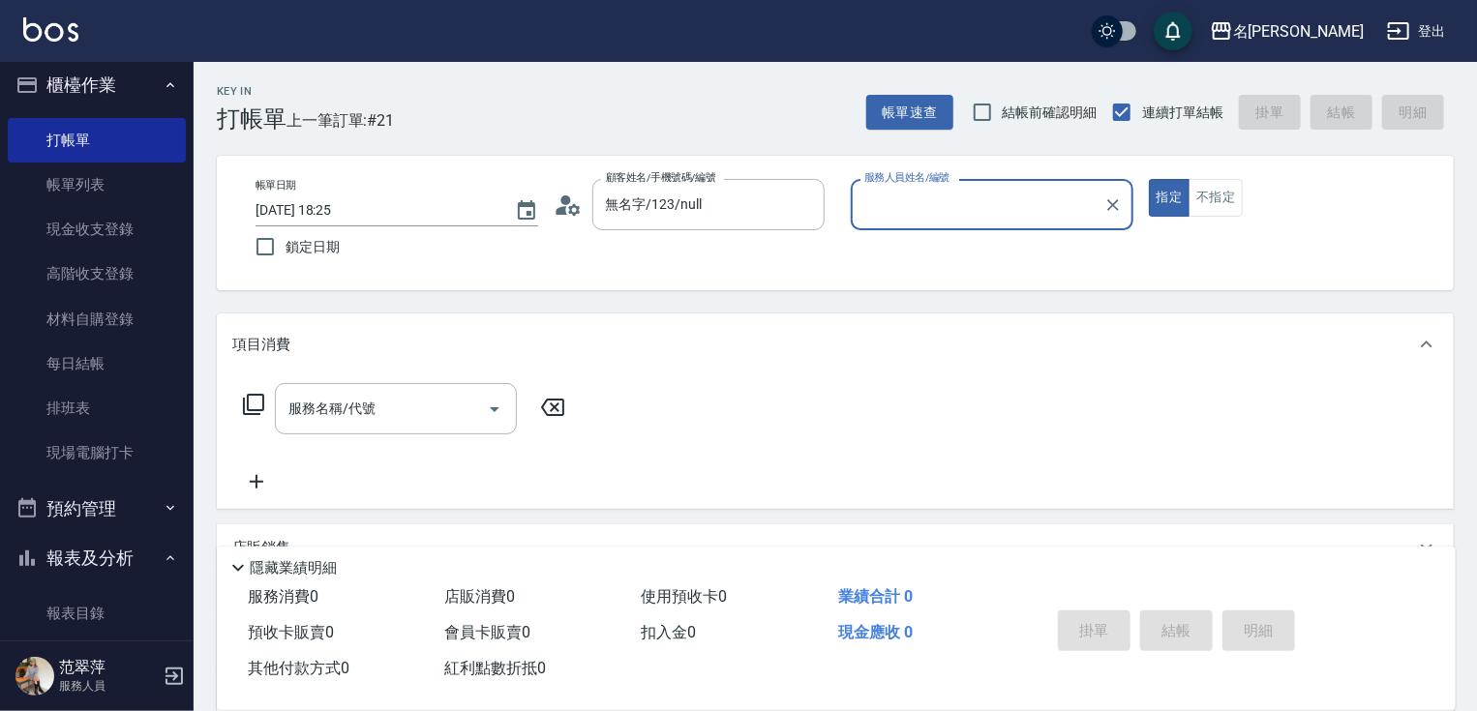
type input "IVY-3"
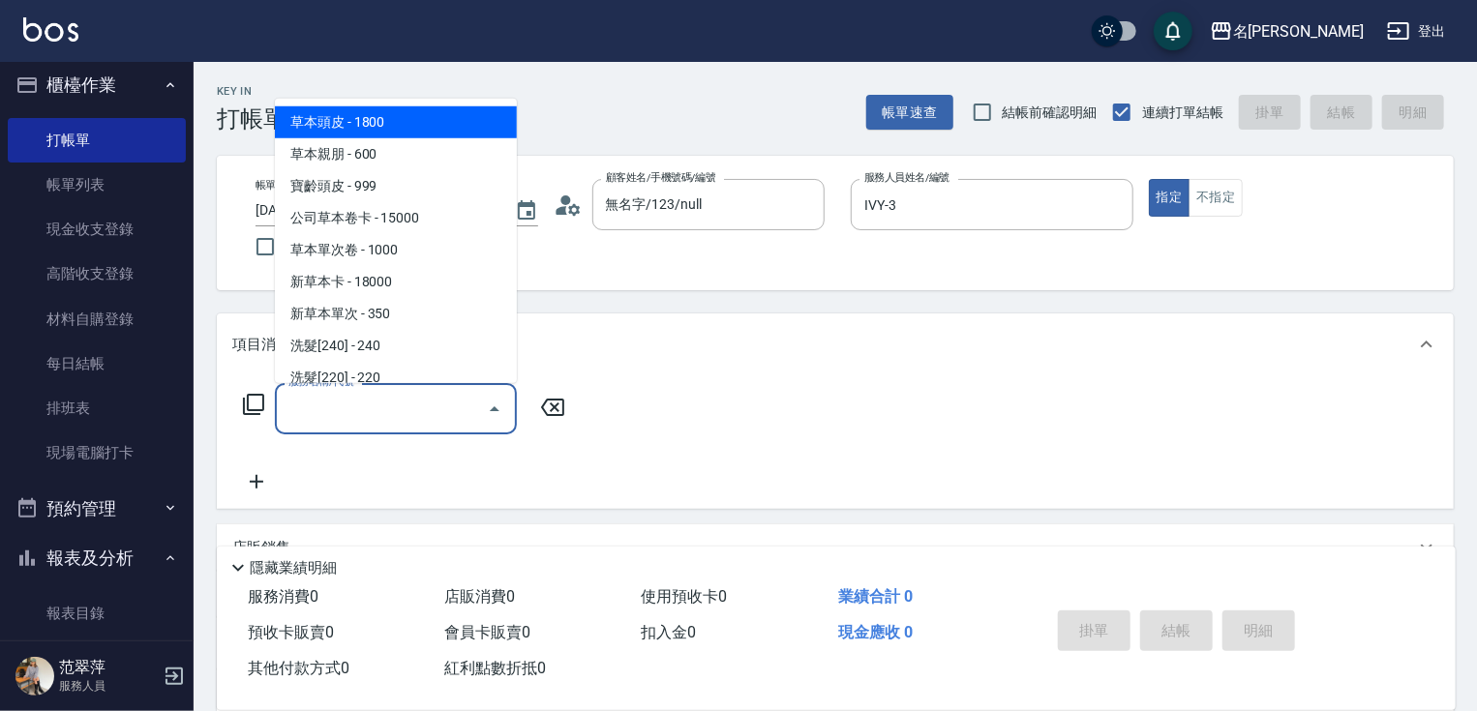
click at [434, 410] on input "服務名稱/代號" at bounding box center [382, 409] width 196 height 34
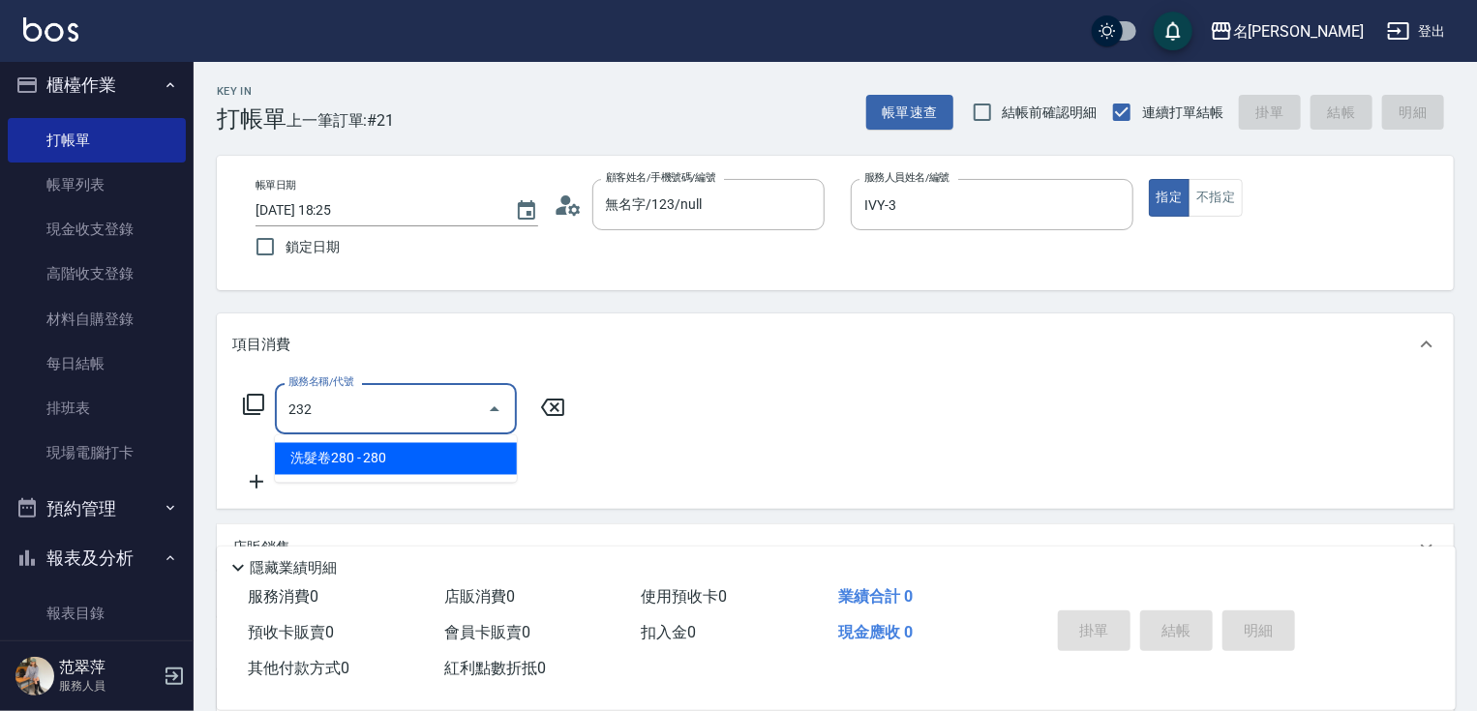
type input "洗髮卷280(232)"
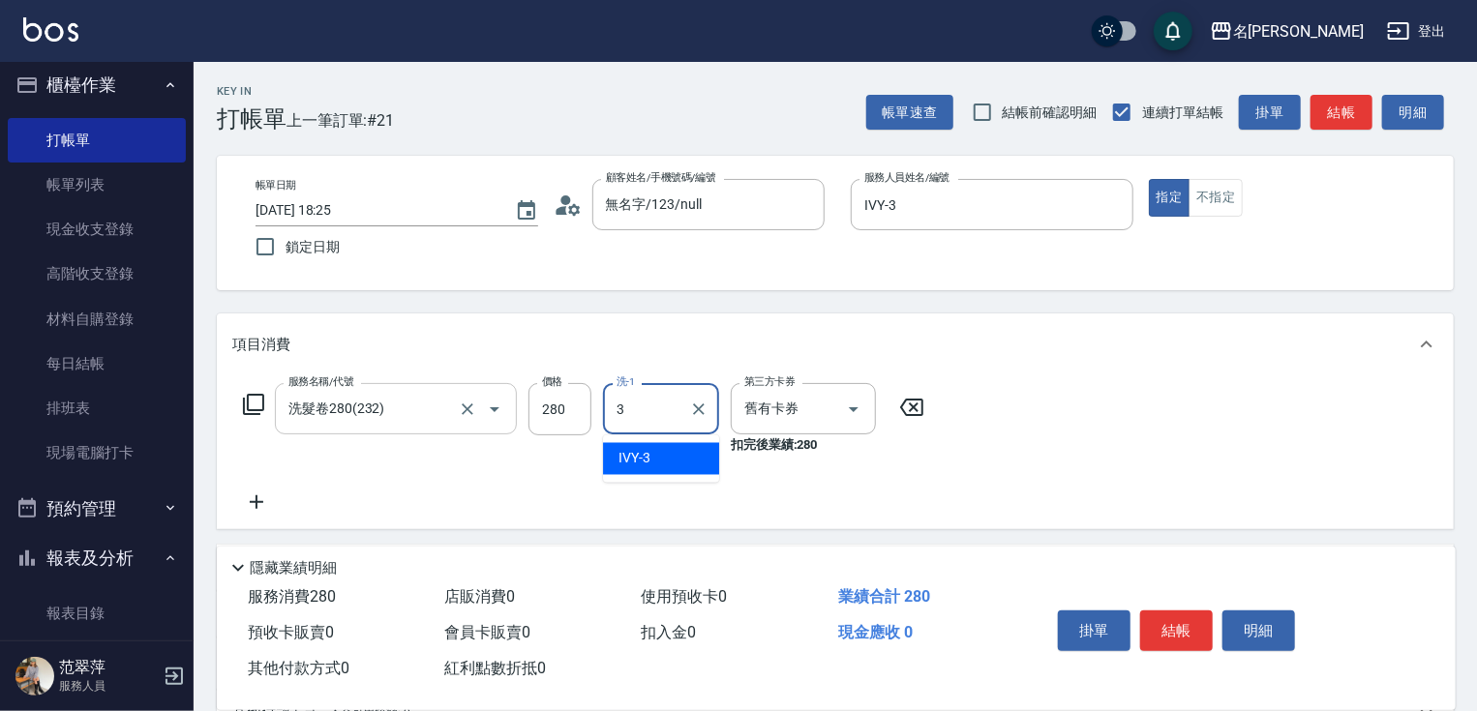
type input "IVY-3"
click at [1177, 628] on button "結帳" at bounding box center [1176, 631] width 73 height 41
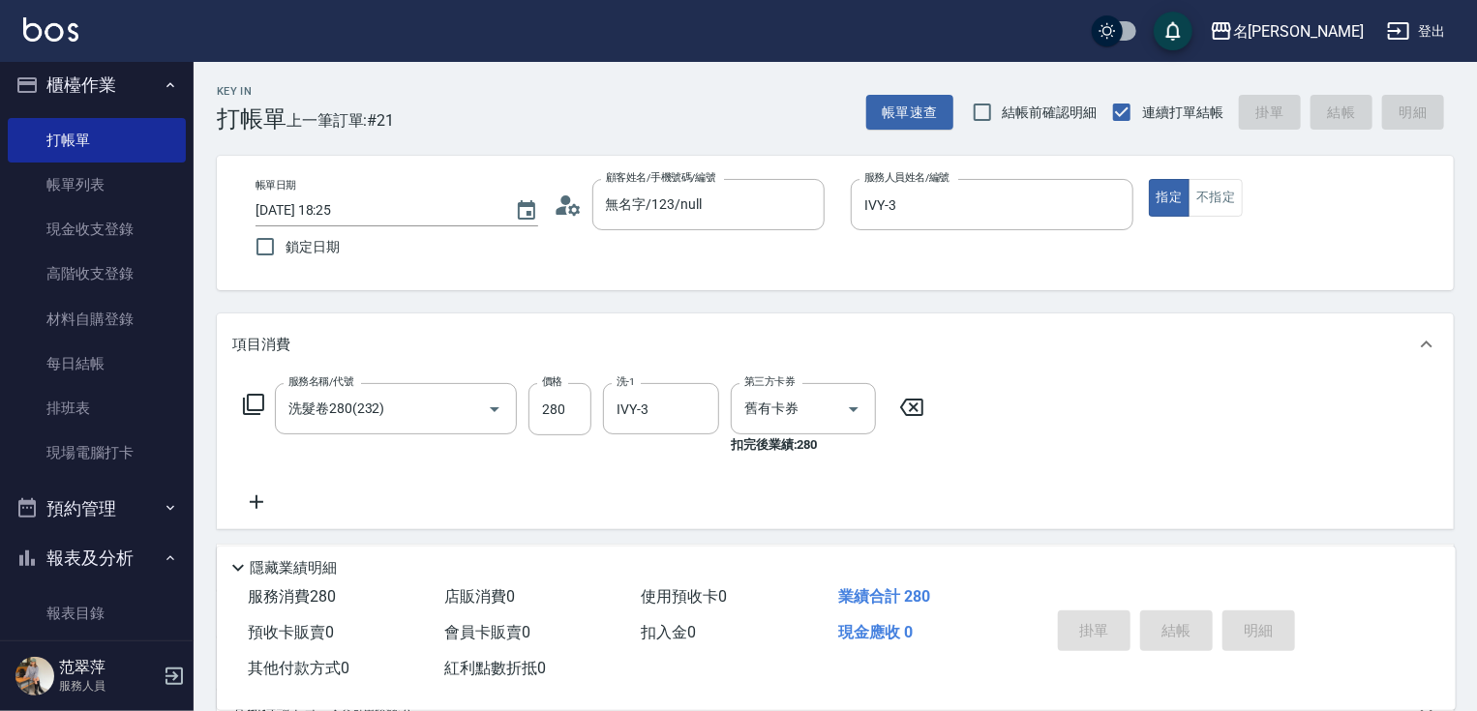
type input "[DATE] 18:26"
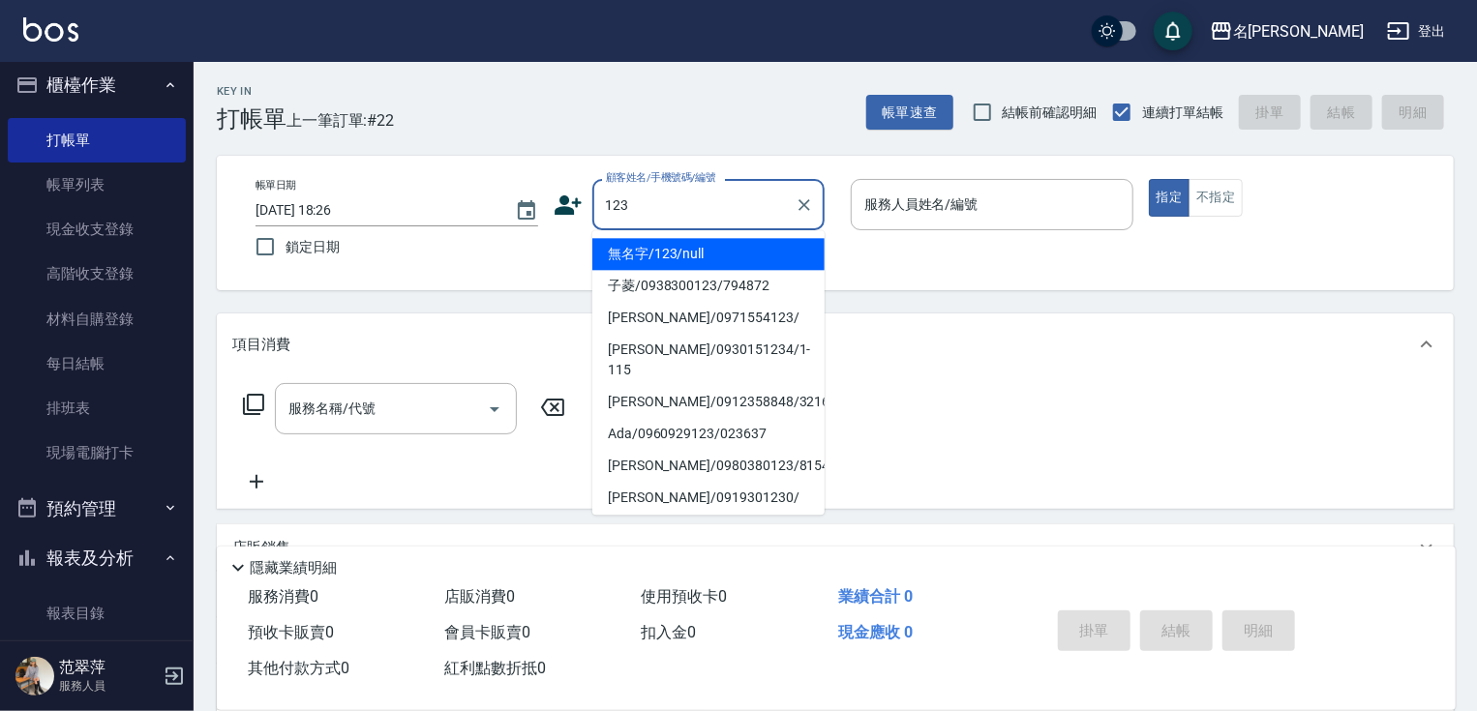
click at [688, 246] on li "無名字/123/null" at bounding box center [708, 254] width 232 height 32
type input "無名字/123/null"
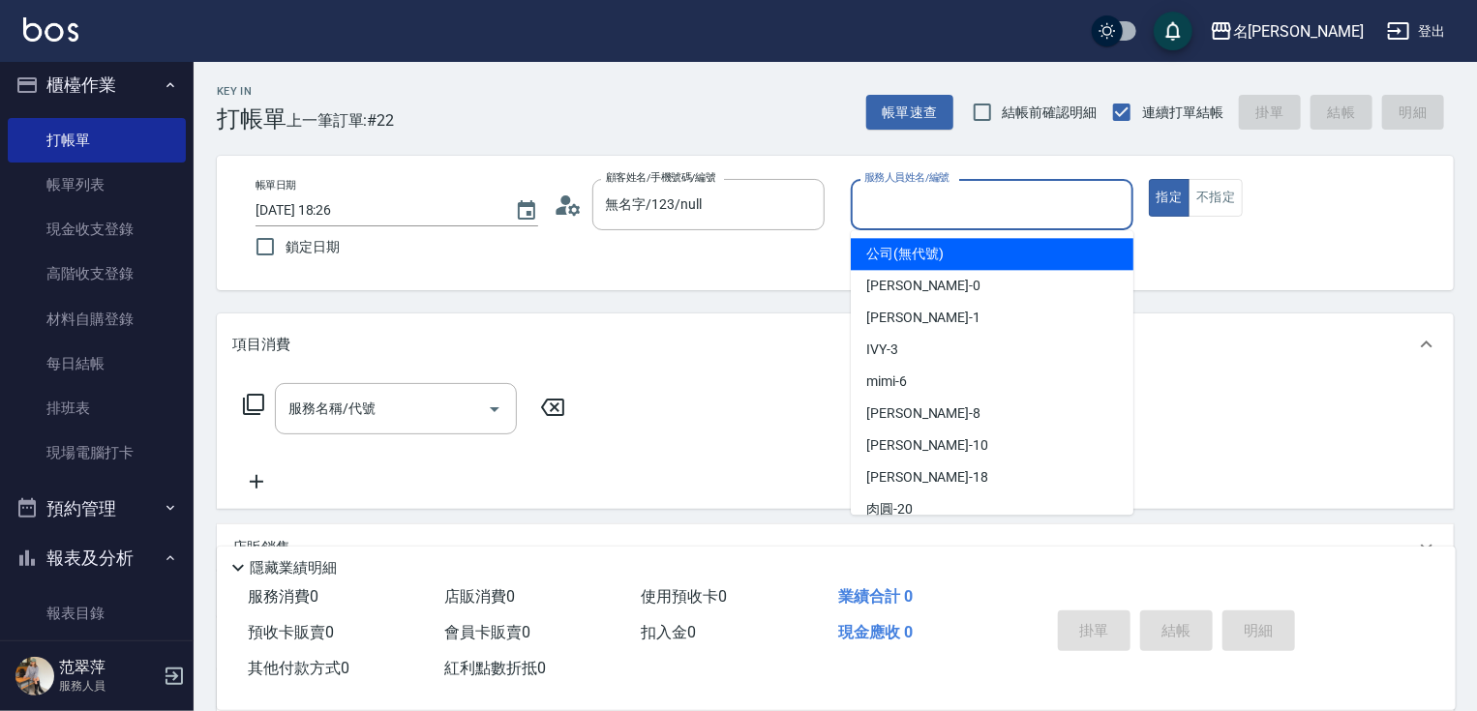
drag, startPoint x: 935, startPoint y: 213, endPoint x: 937, endPoint y: 268, distance: 55.2
click at [934, 217] on input "服務人員姓名/編號" at bounding box center [992, 205] width 265 height 34
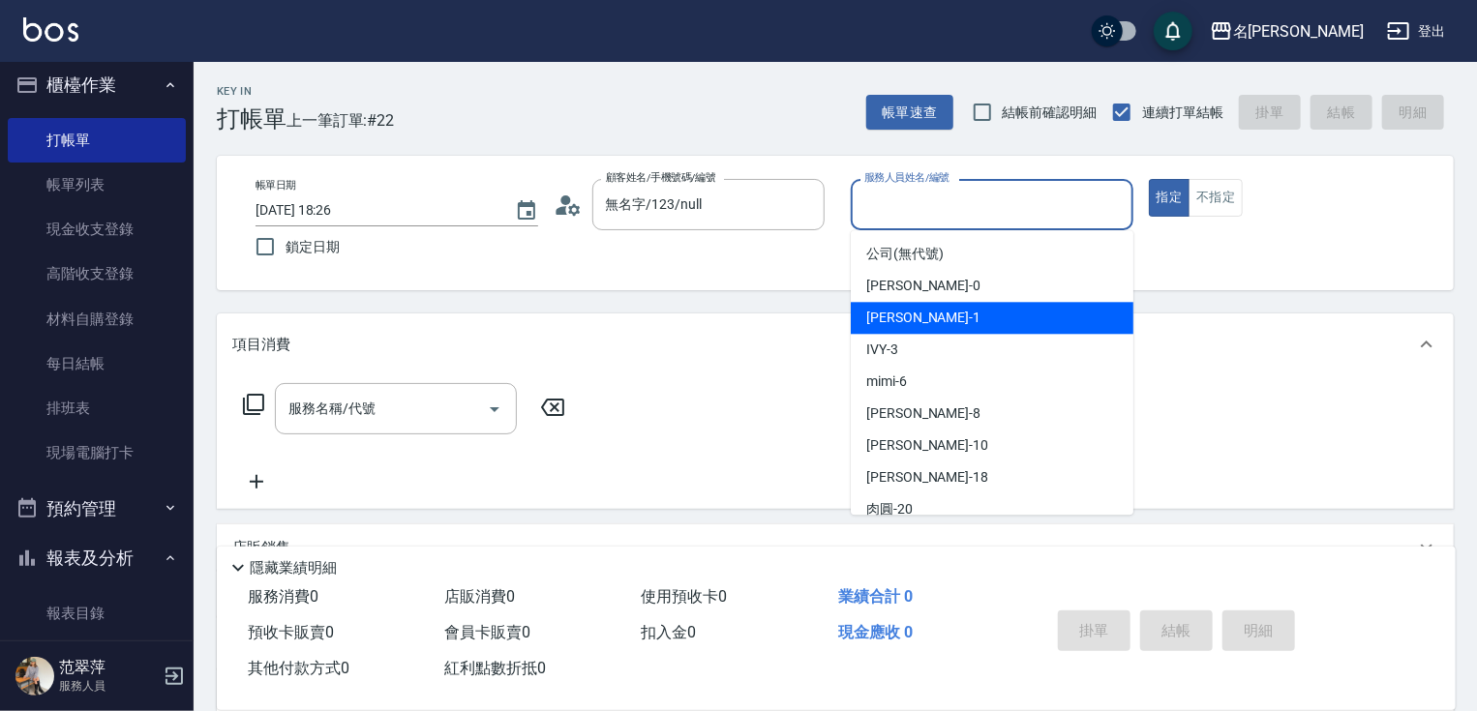
click at [908, 306] on div "[PERSON_NAME] -1" at bounding box center [992, 318] width 283 height 32
type input "Joanne-1"
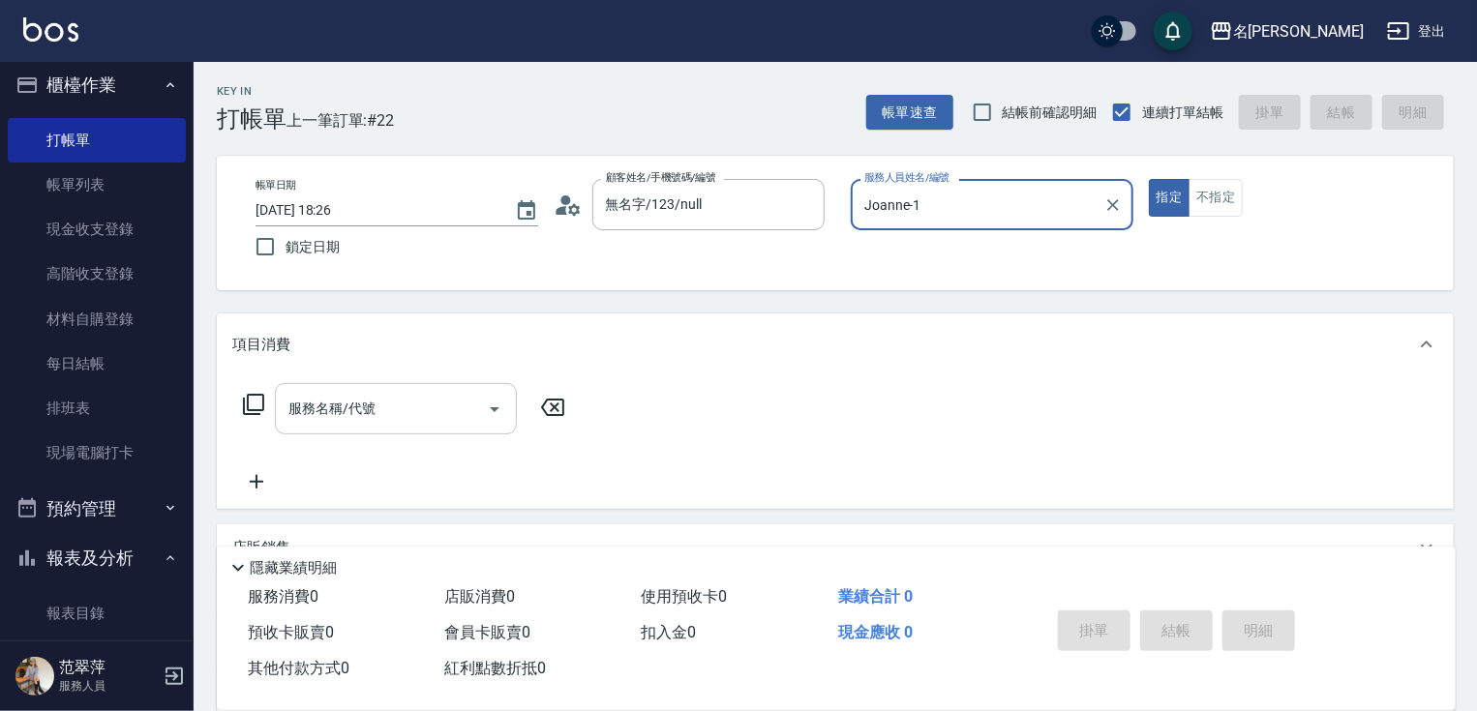
click at [369, 402] on div "服務名稱/代號 服務名稱/代號" at bounding box center [396, 408] width 242 height 51
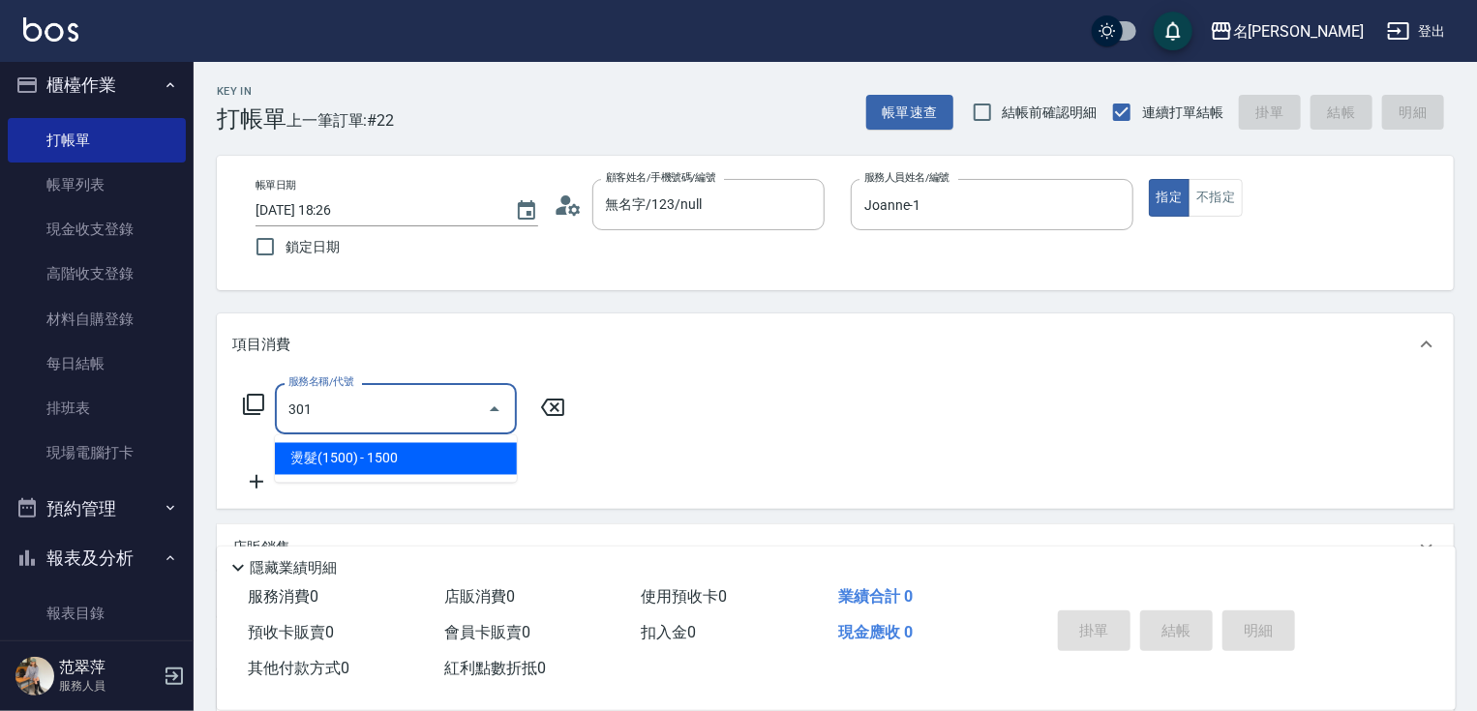
type input "燙髮(1500)(301)"
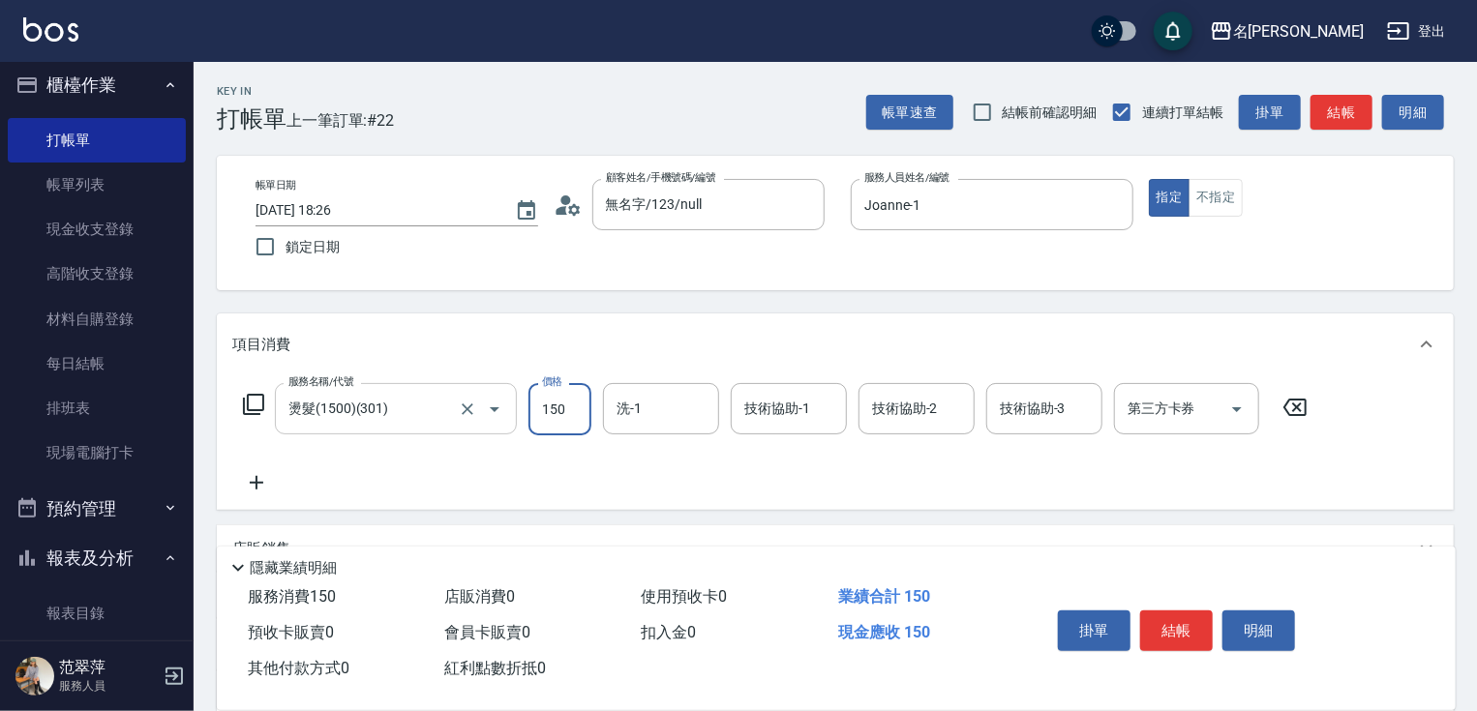
type input "1500"
type input "肉圓-20"
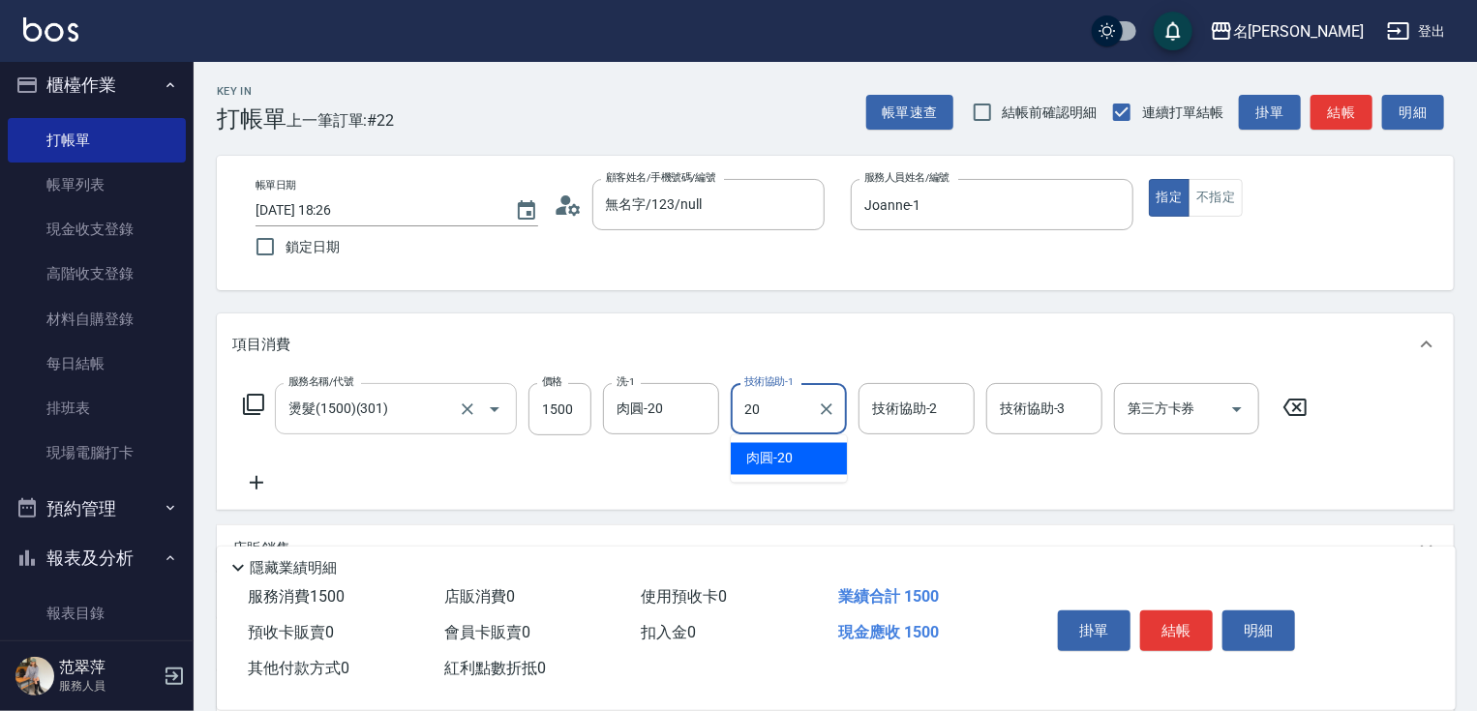
type input "肉圓-20"
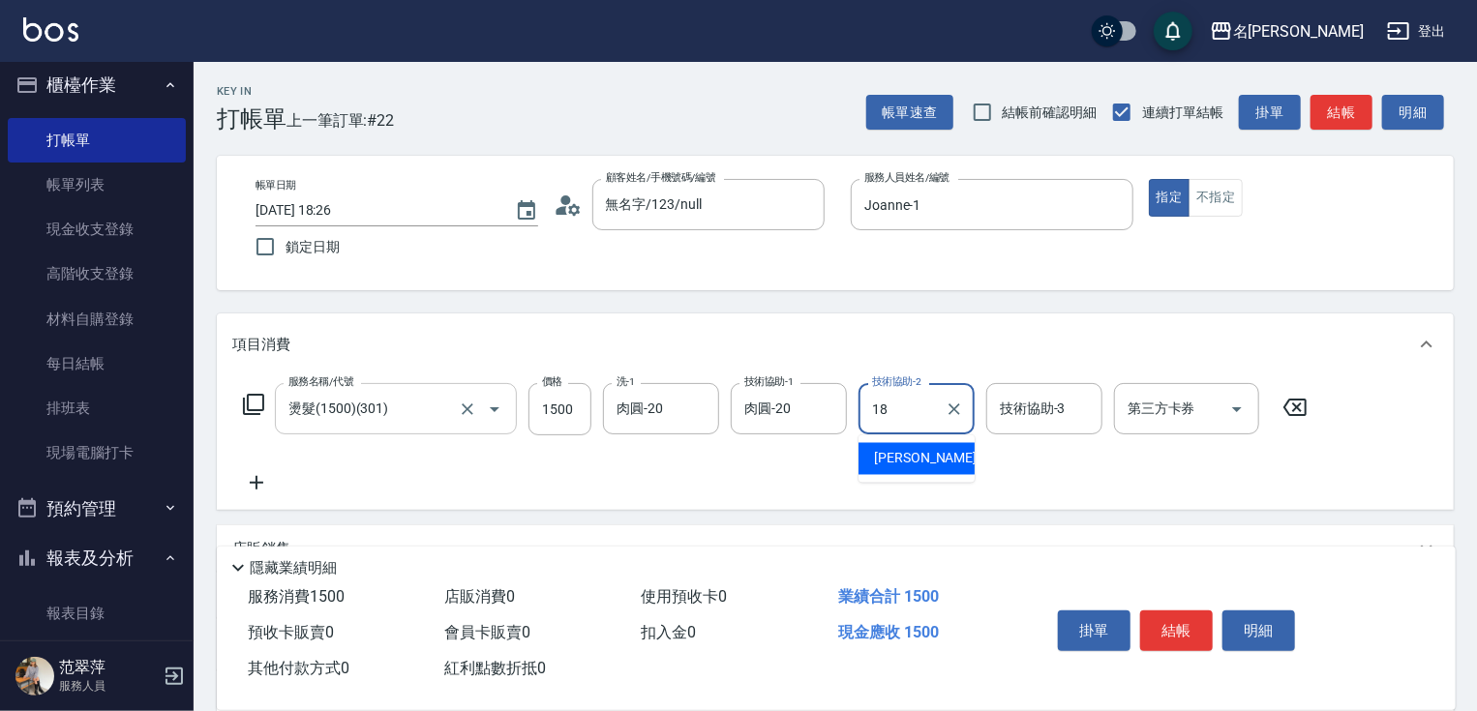
type input "[PERSON_NAME]-18"
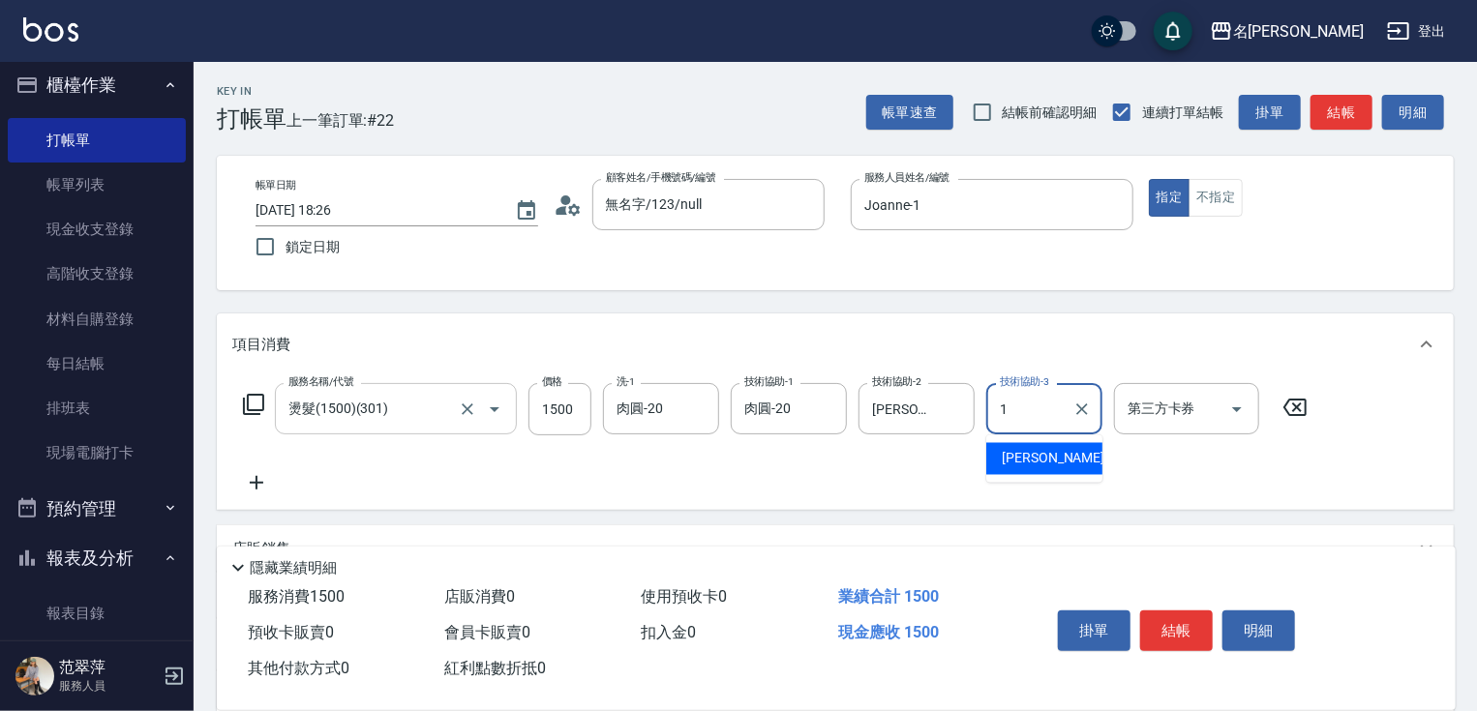
type input "Joanne-1"
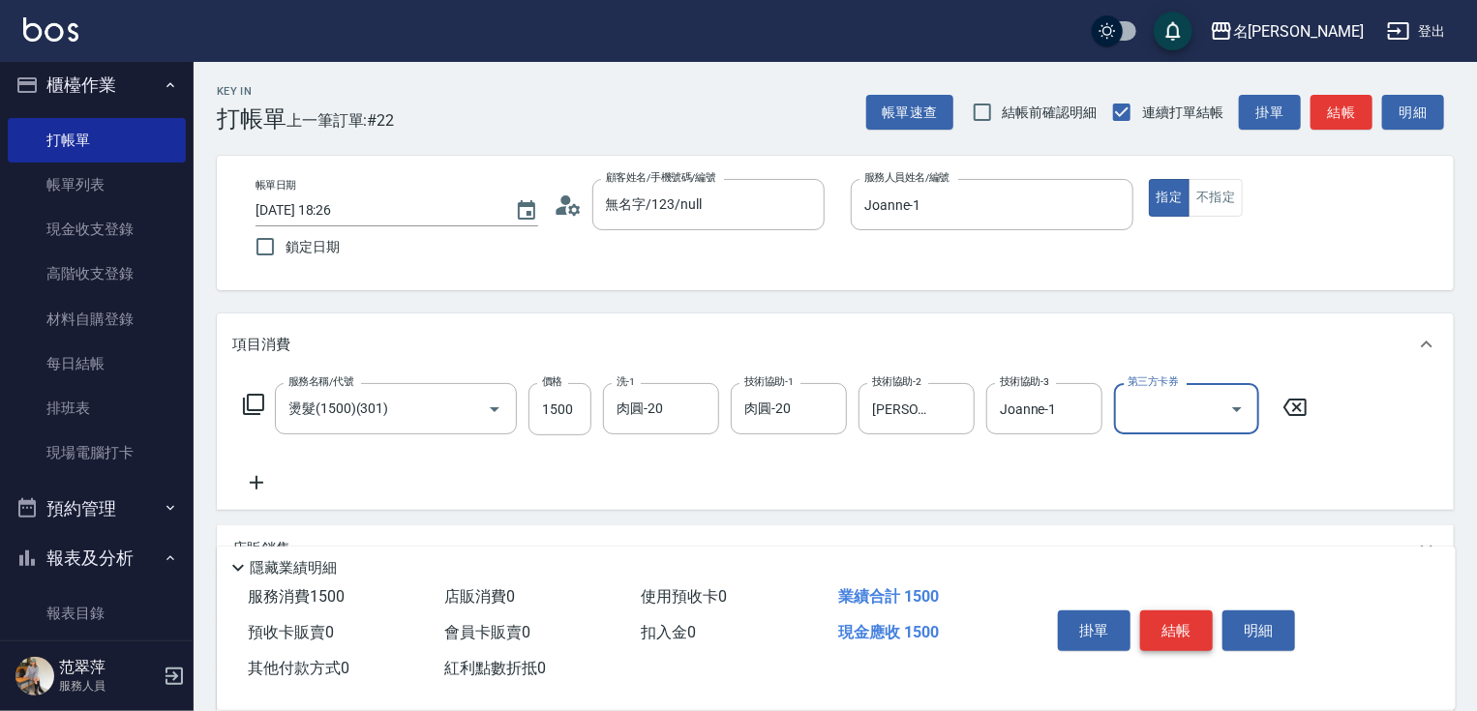
click at [1177, 623] on button "結帳" at bounding box center [1176, 631] width 73 height 41
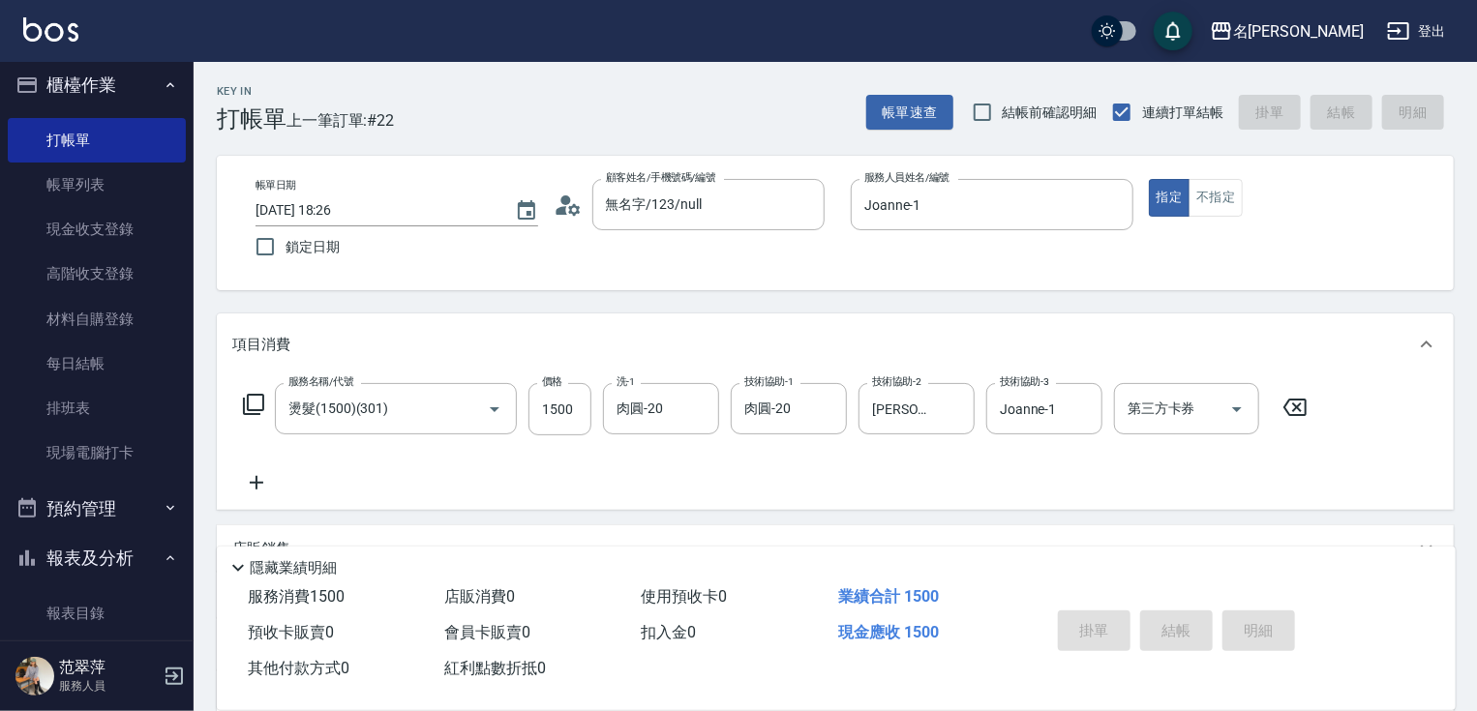
type input "[DATE] 18:40"
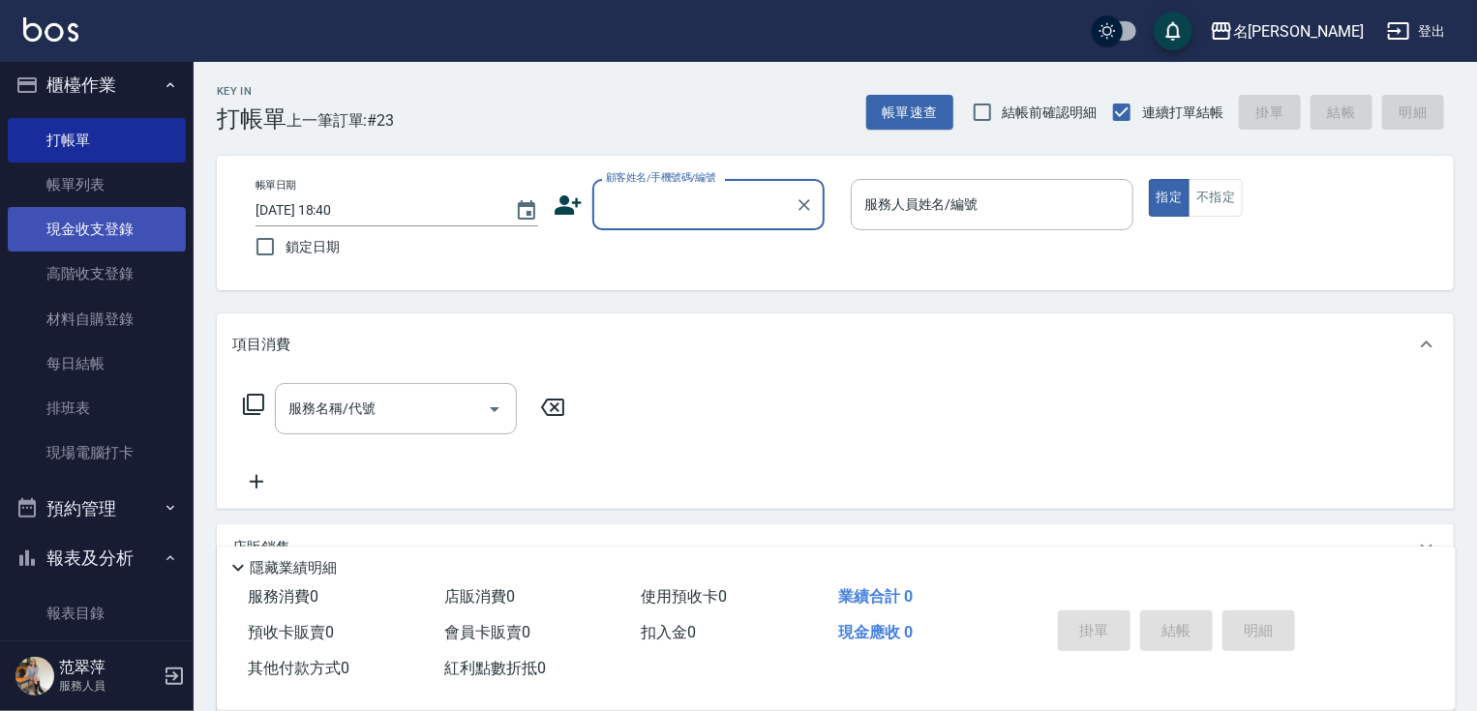
click at [113, 216] on link "現金收支登錄" at bounding box center [97, 229] width 178 height 45
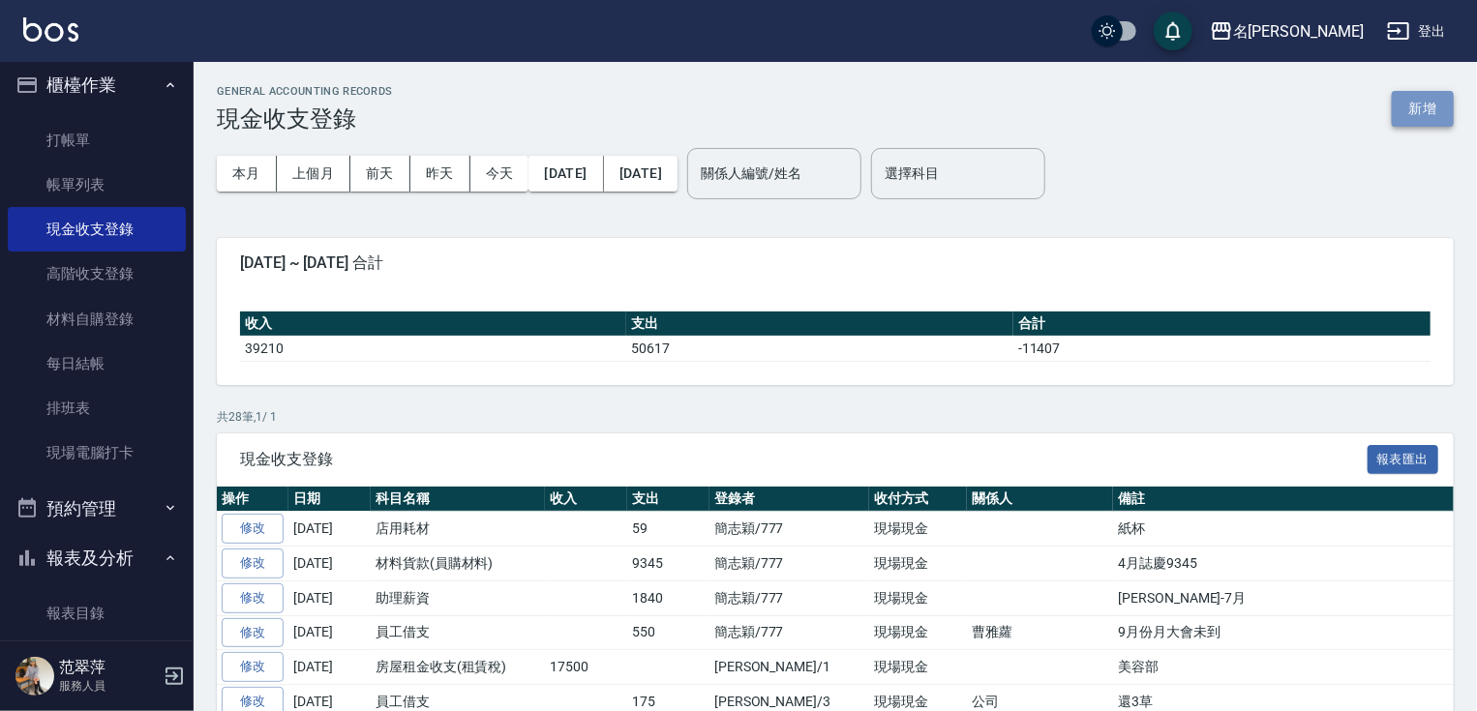
click at [1419, 116] on button "新增" at bounding box center [1423, 109] width 62 height 36
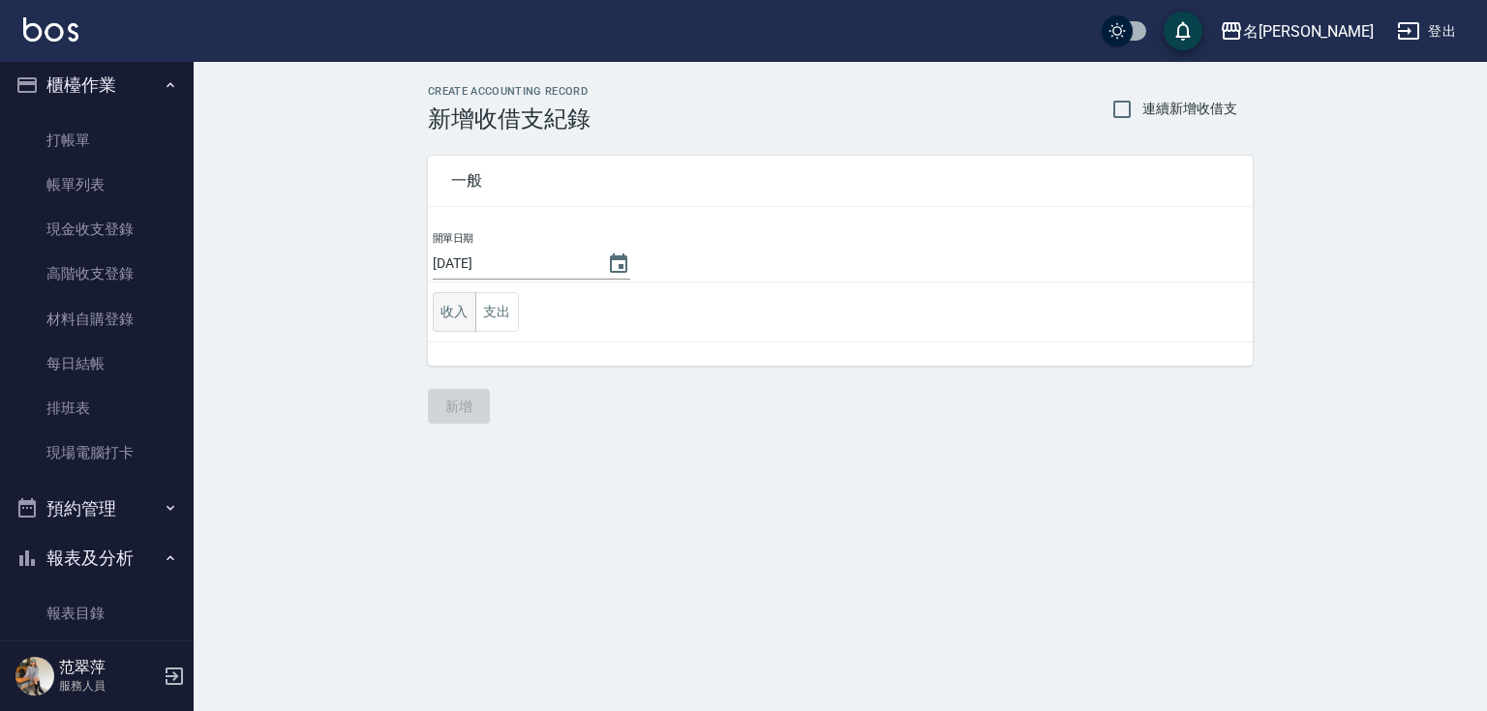
click at [456, 310] on button "收入" at bounding box center [455, 312] width 44 height 40
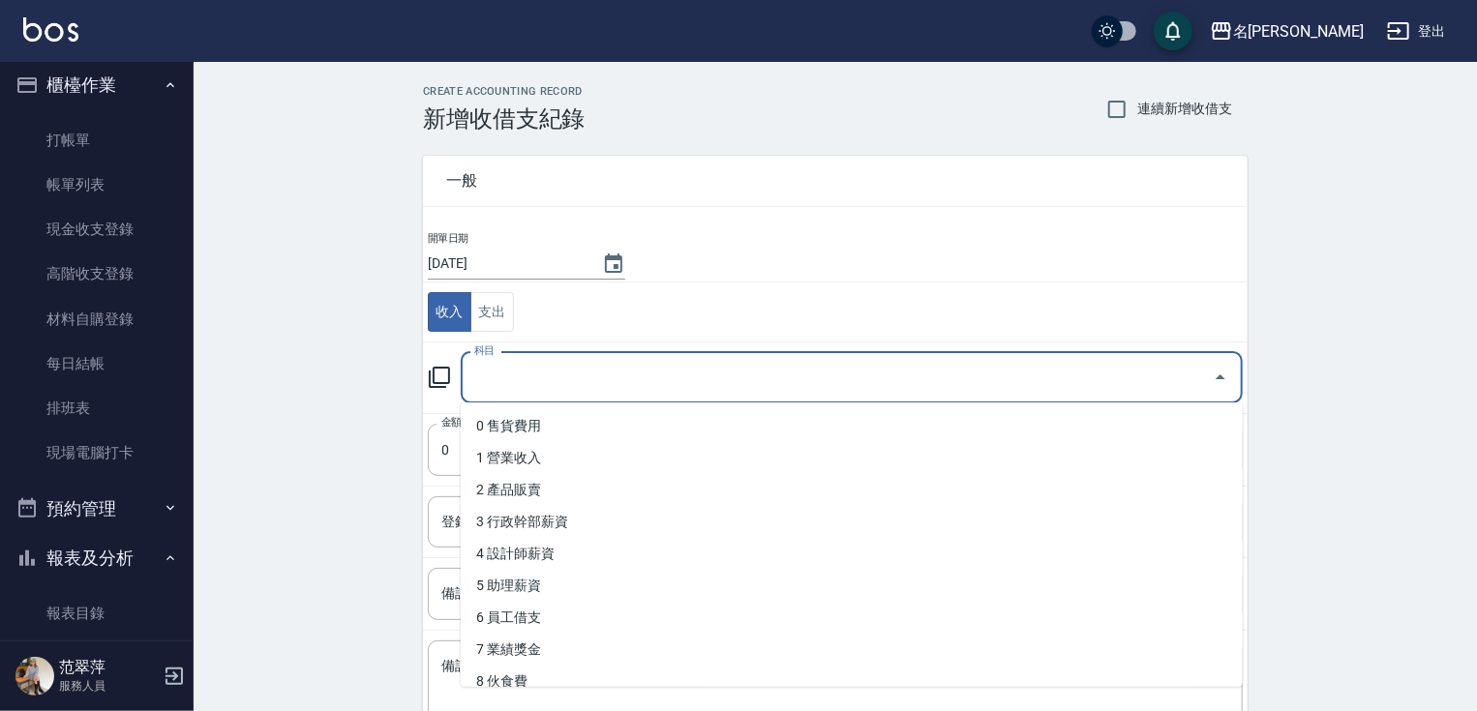
click at [525, 364] on input "科目" at bounding box center [837, 378] width 736 height 34
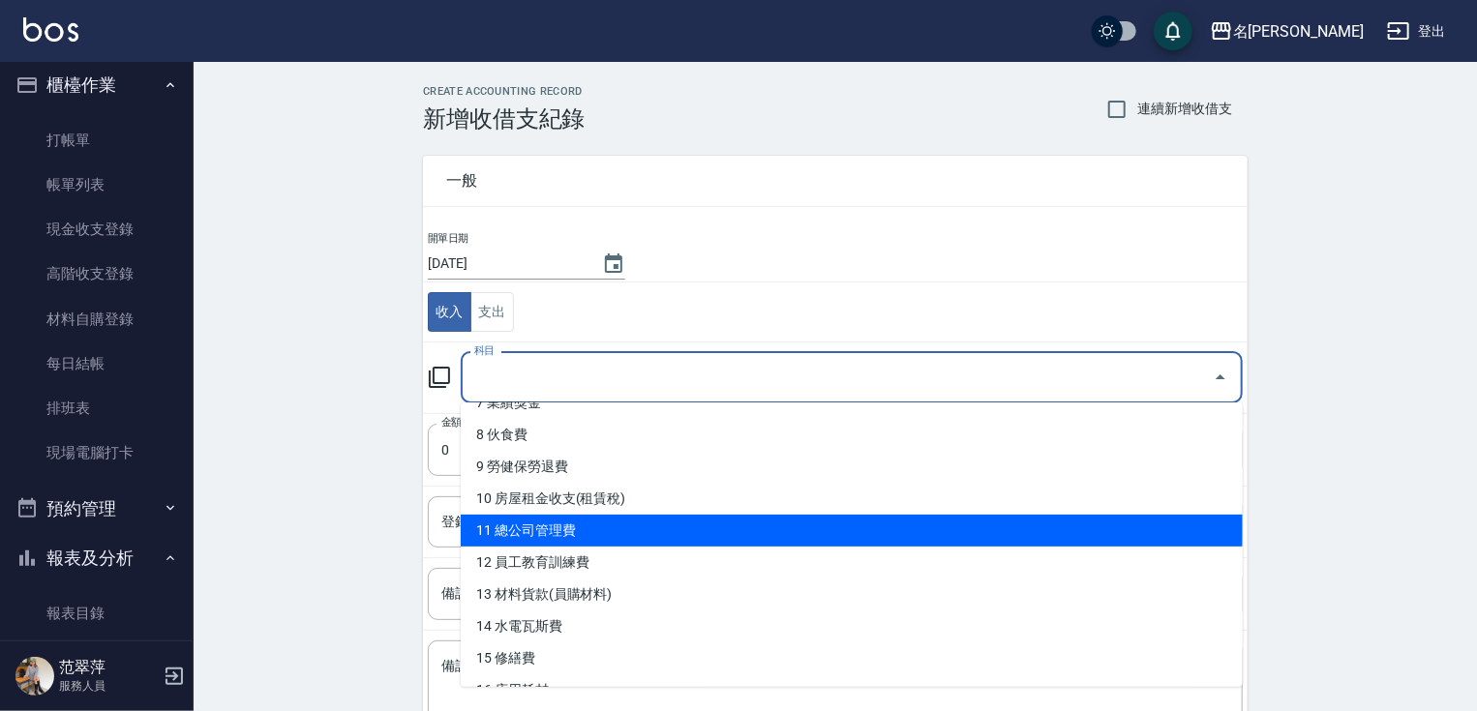
scroll to position [249, 0]
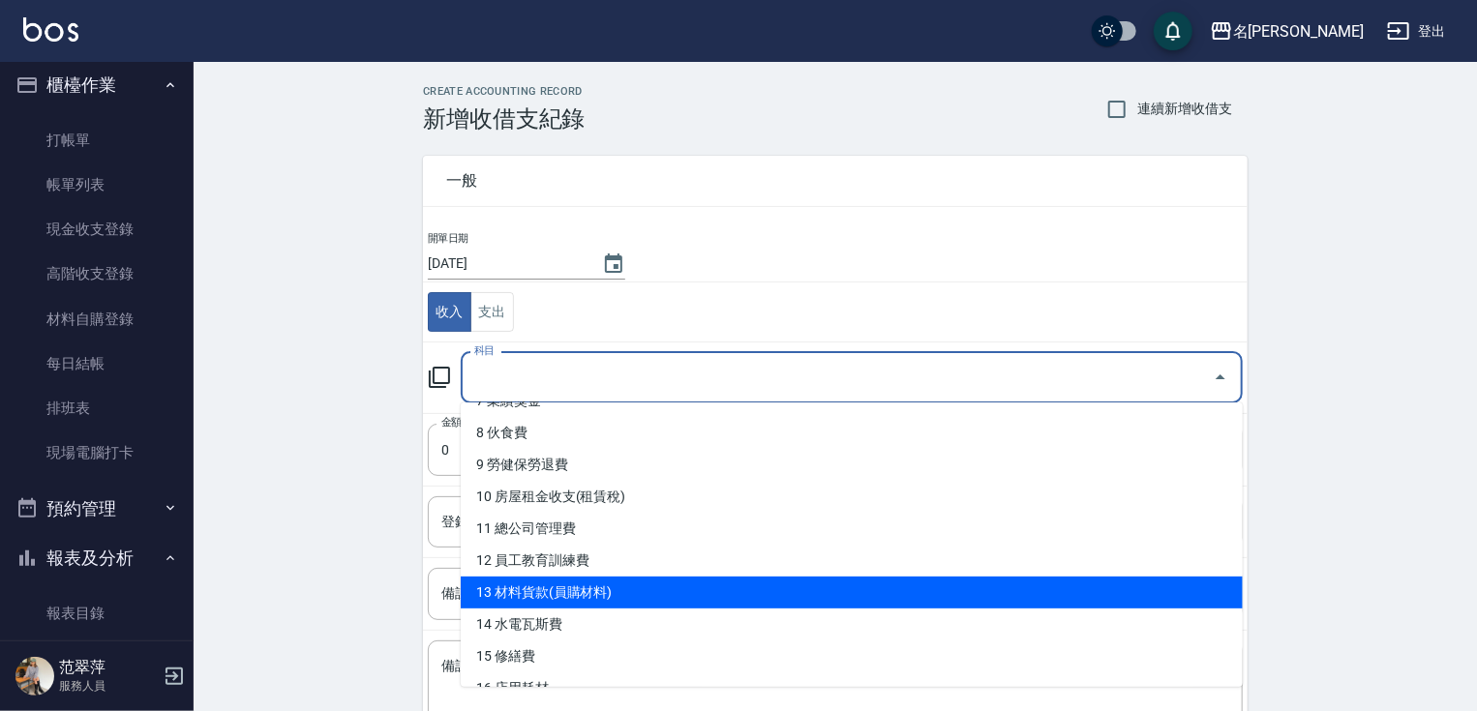
click at [600, 587] on li "13 材料貨款(員購材料)" at bounding box center [852, 593] width 782 height 32
type input "13 材料貨款(員購材料)"
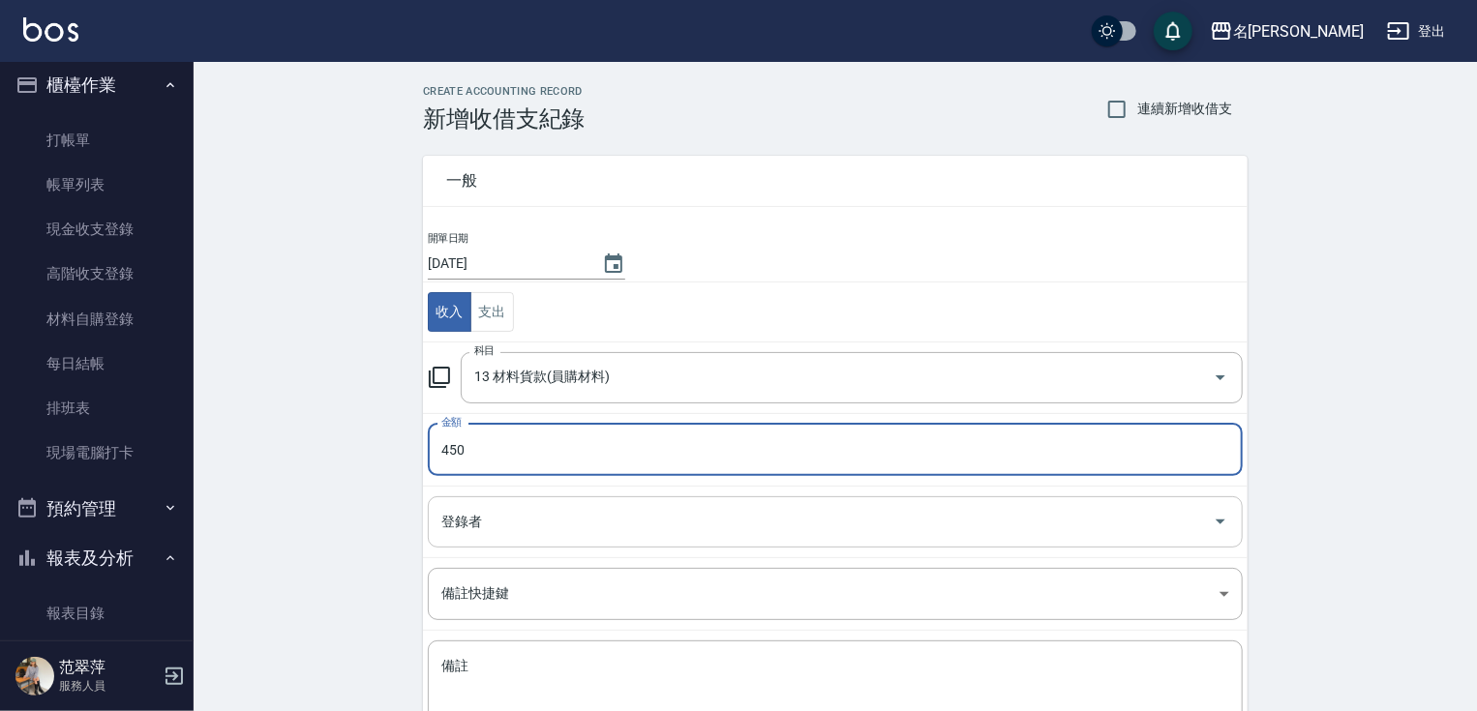
type input "450"
click at [500, 530] on input "登錄者" at bounding box center [821, 522] width 769 height 34
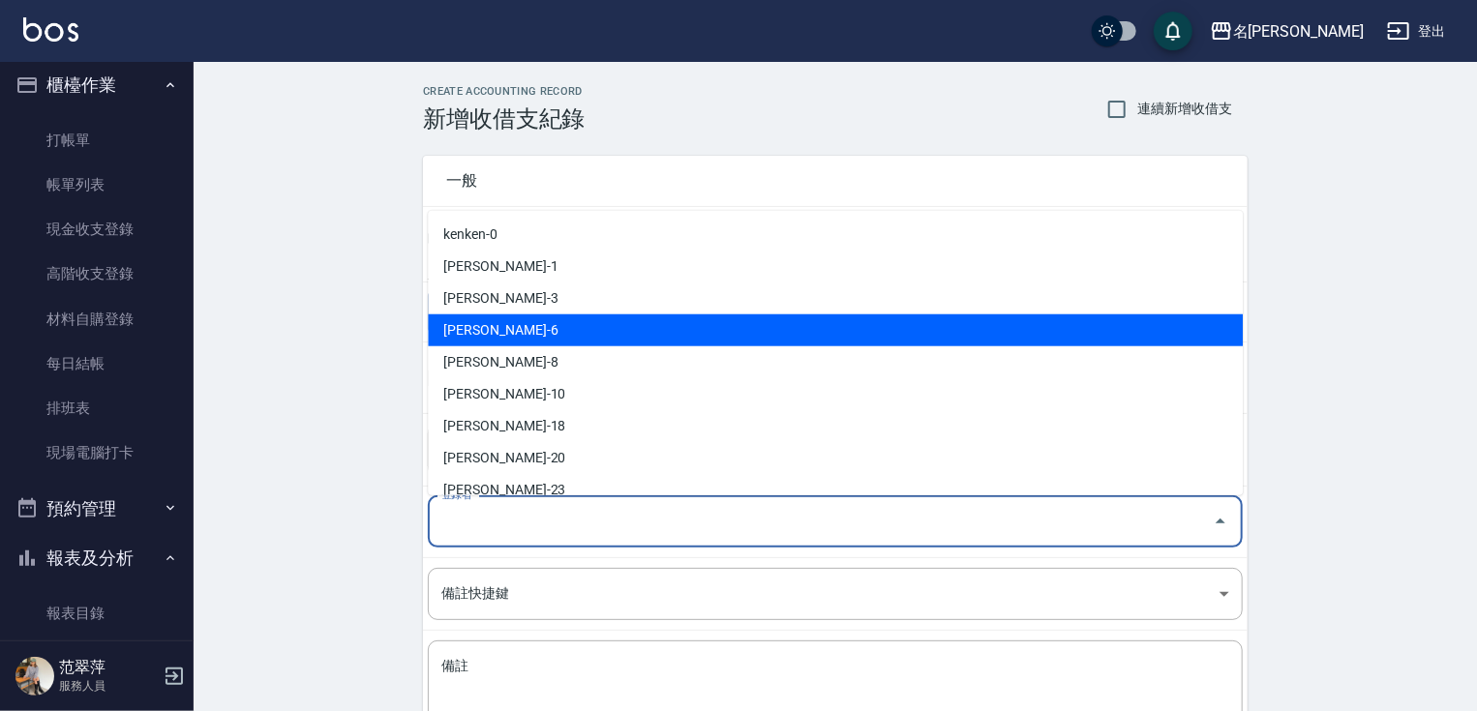
click at [534, 340] on li "[PERSON_NAME]-6" at bounding box center [835, 331] width 815 height 32
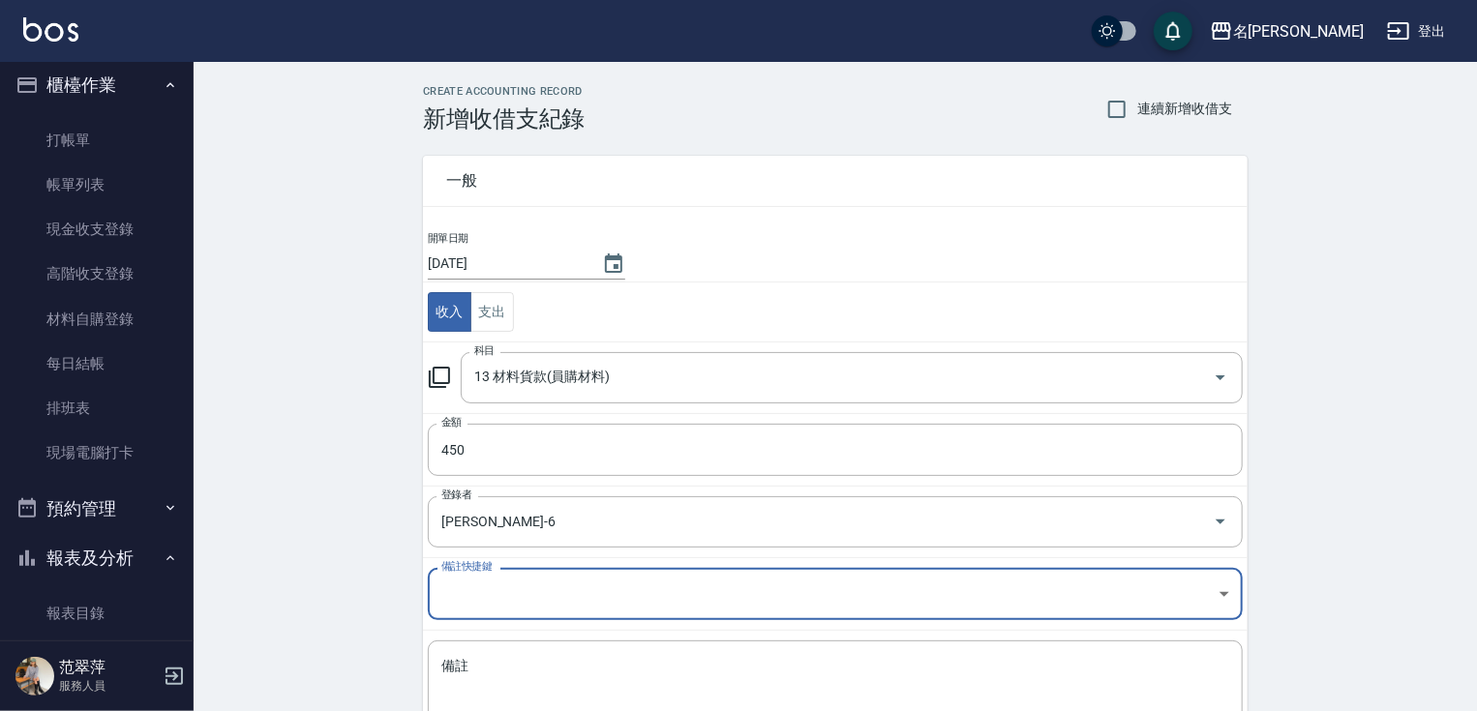
type input "[PERSON_NAME]-6"
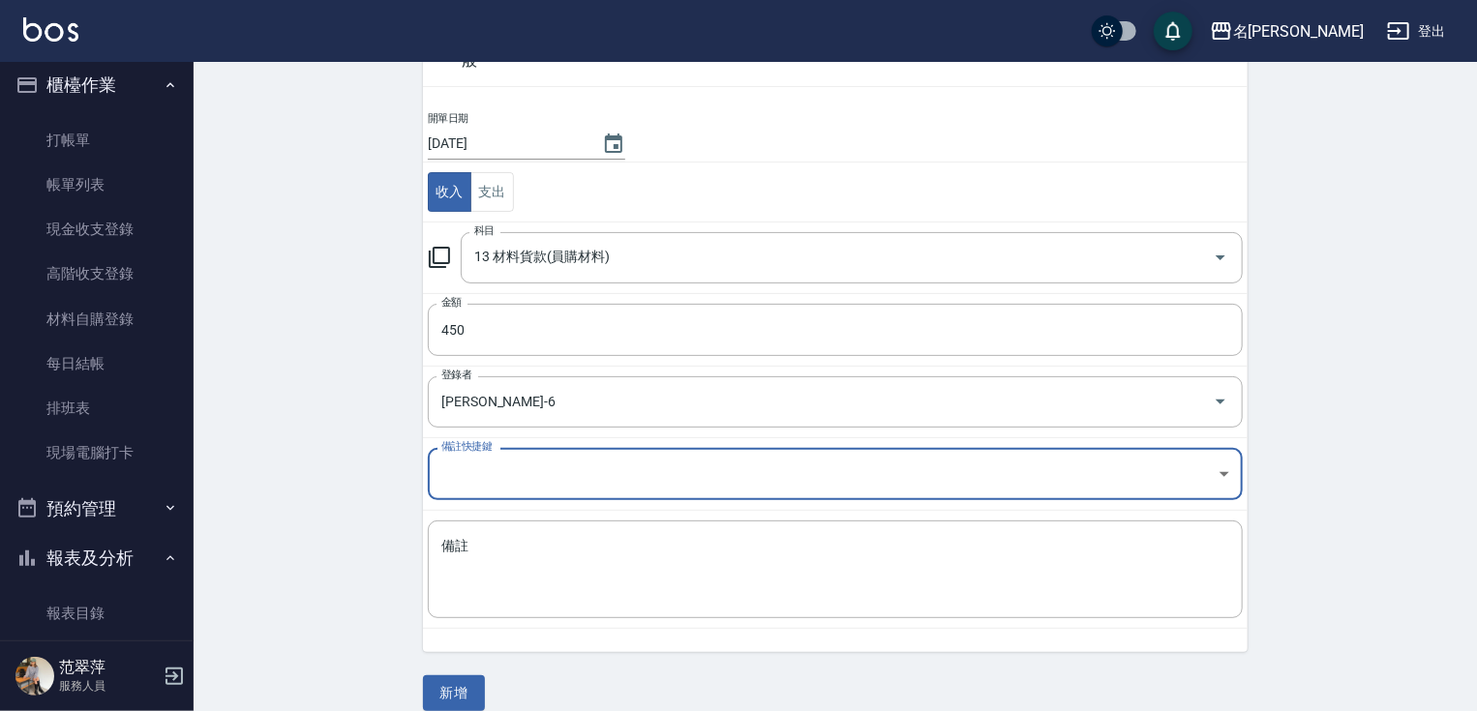
scroll to position [140, 0]
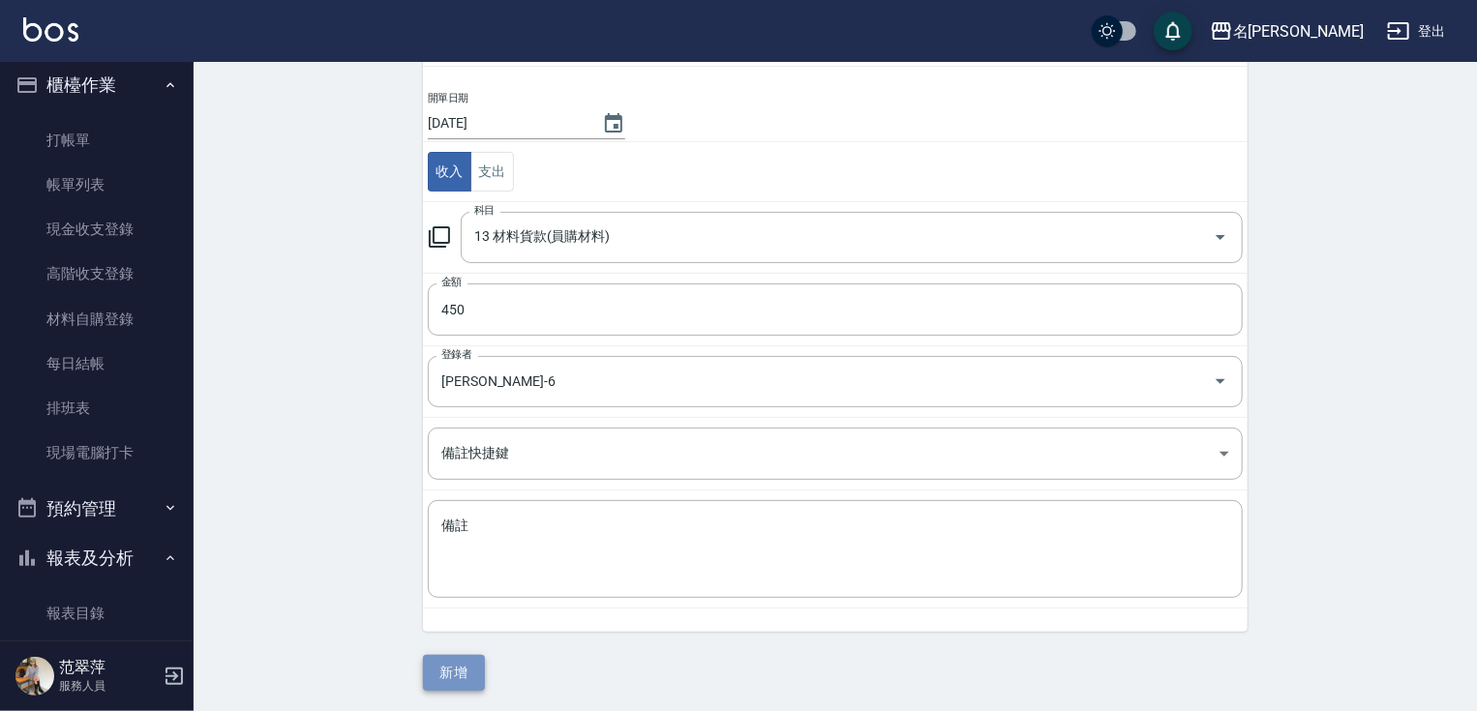
click at [447, 666] on button "新增" at bounding box center [454, 673] width 62 height 36
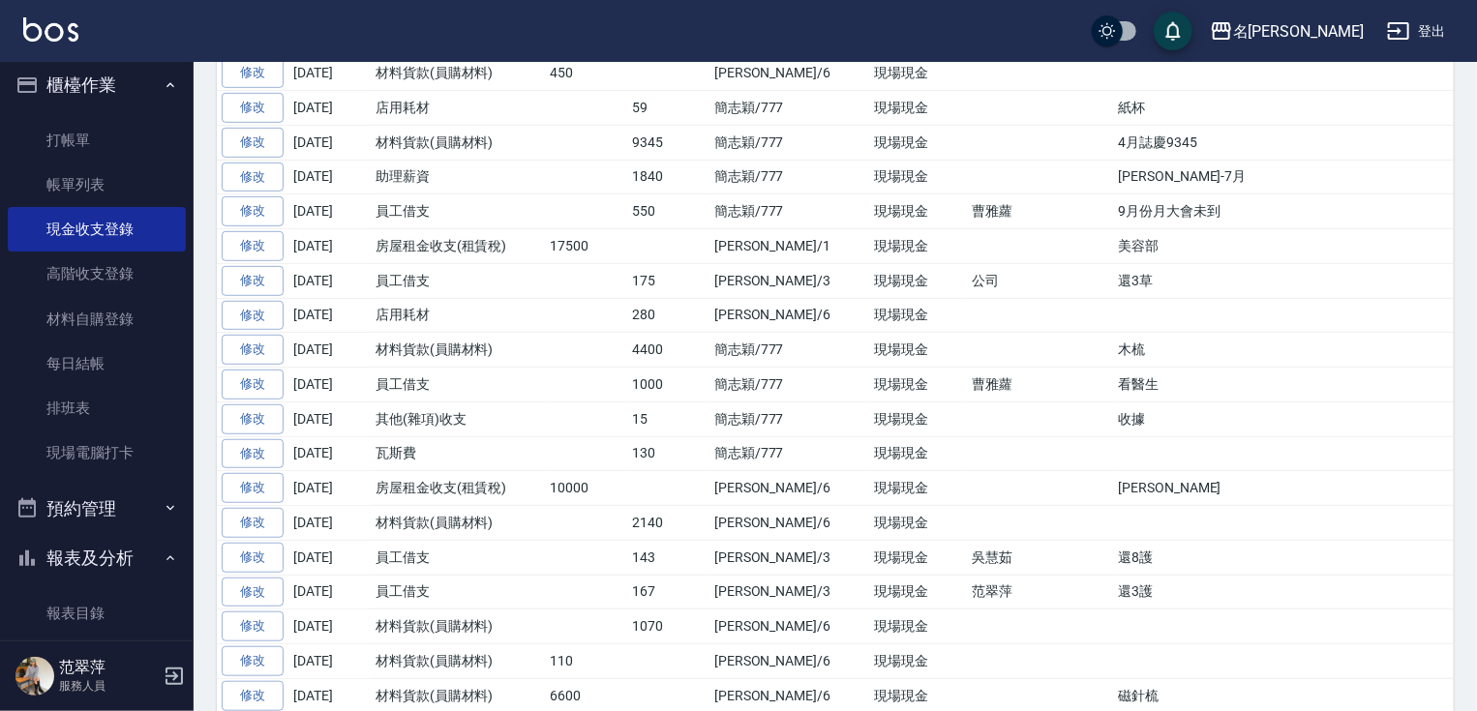
scroll to position [452, 0]
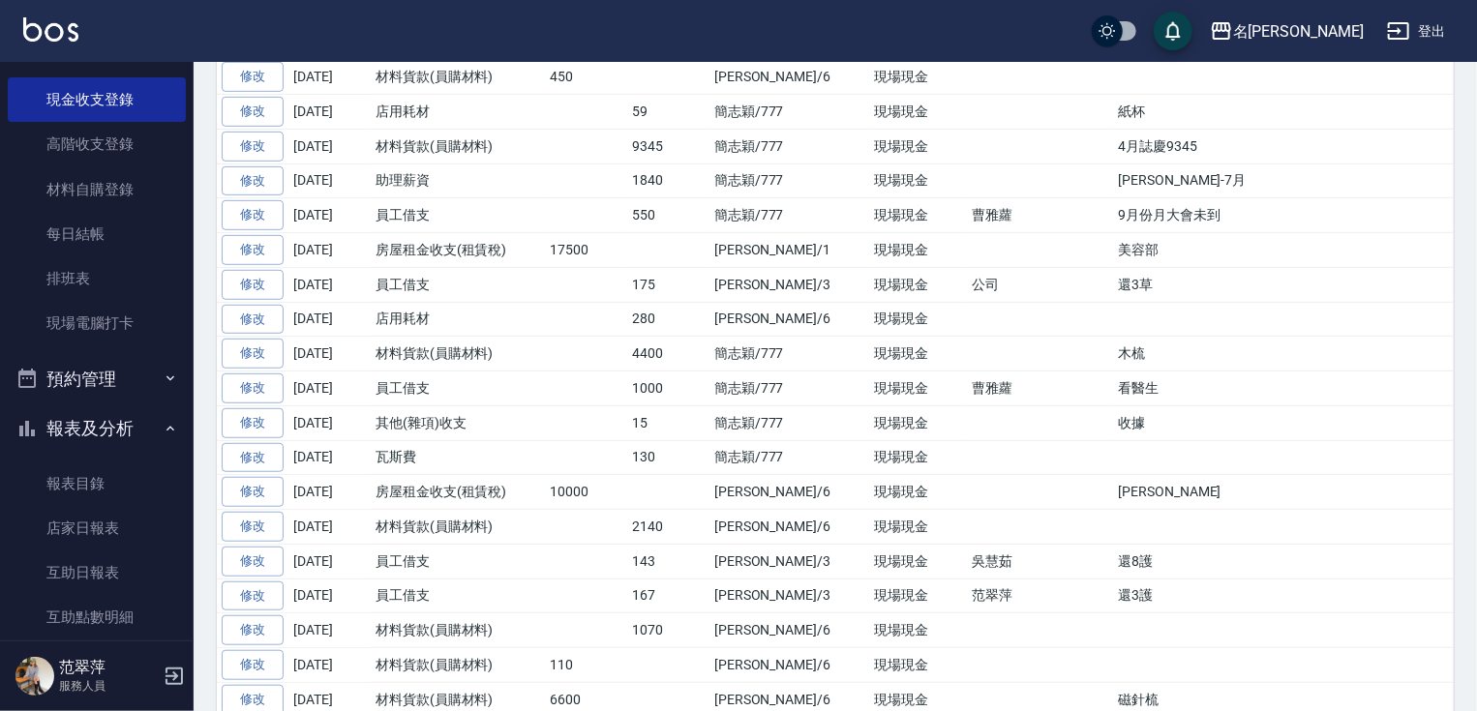
click at [96, 426] on button "報表及分析" at bounding box center [97, 429] width 178 height 50
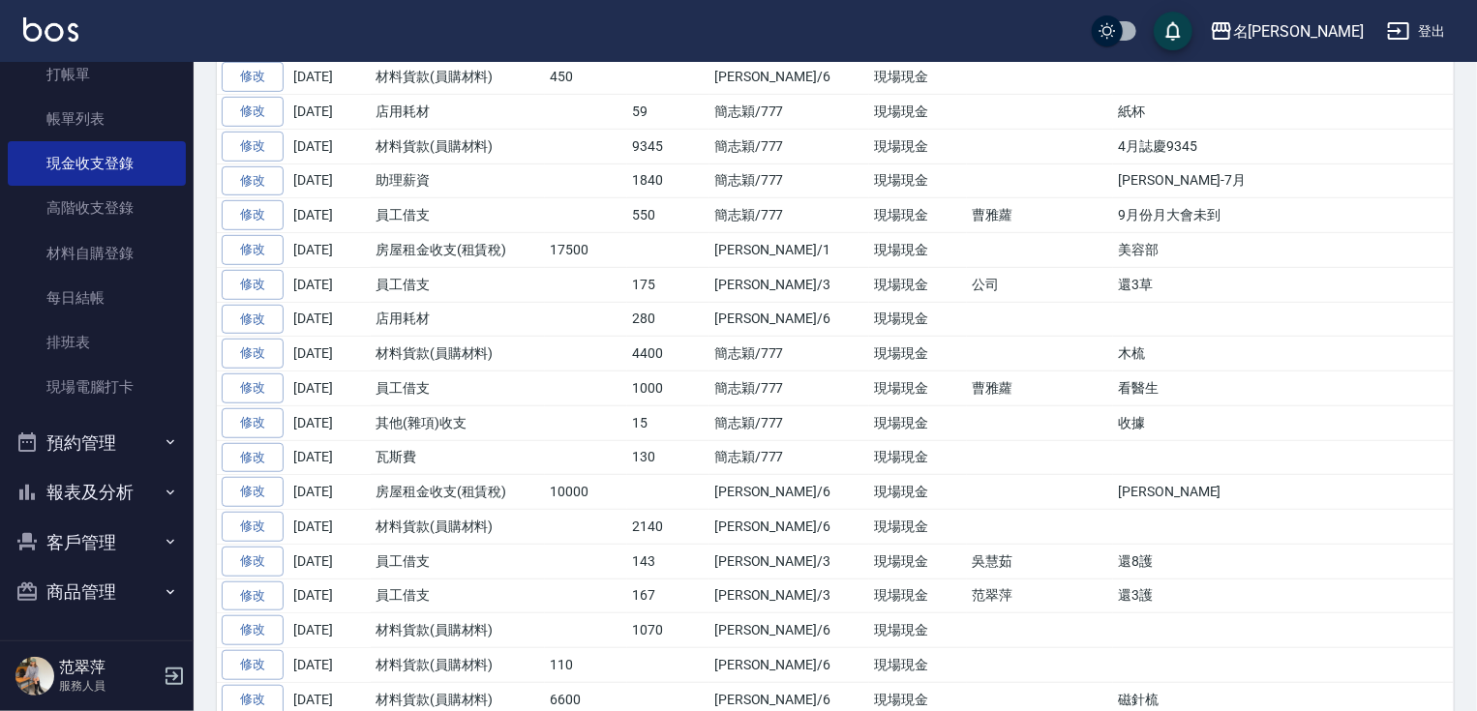
scroll to position [74, 0]
click at [94, 492] on button "報表及分析" at bounding box center [97, 494] width 178 height 50
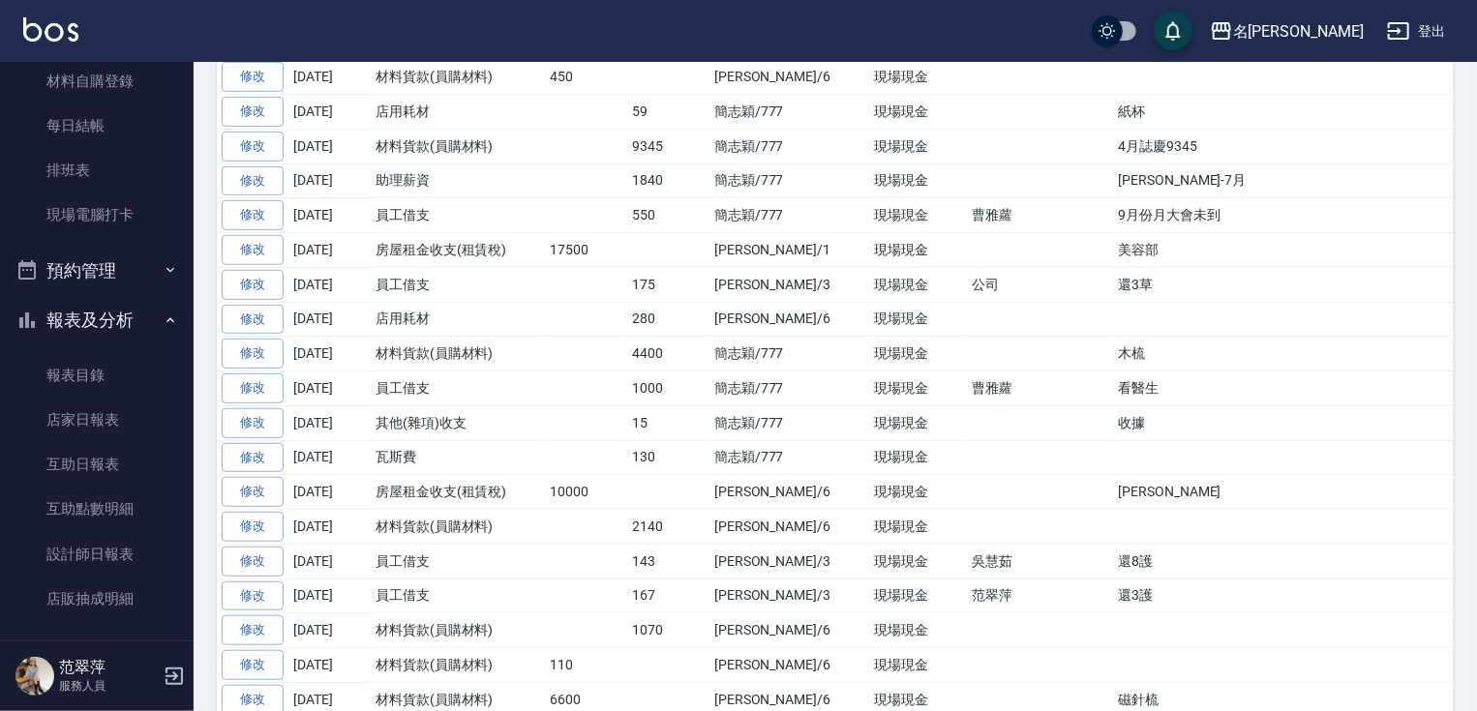
scroll to position [273, 0]
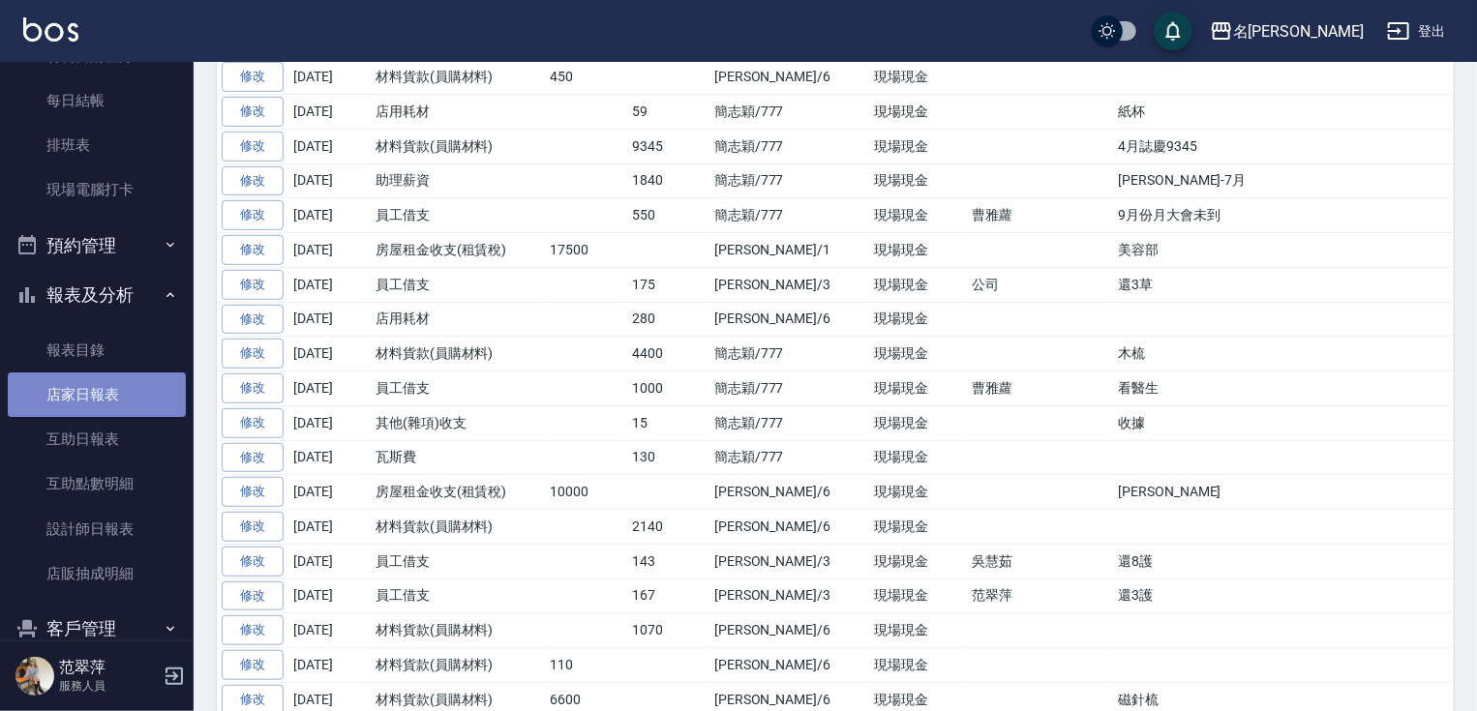
click at [108, 393] on link "店家日報表" at bounding box center [97, 395] width 178 height 45
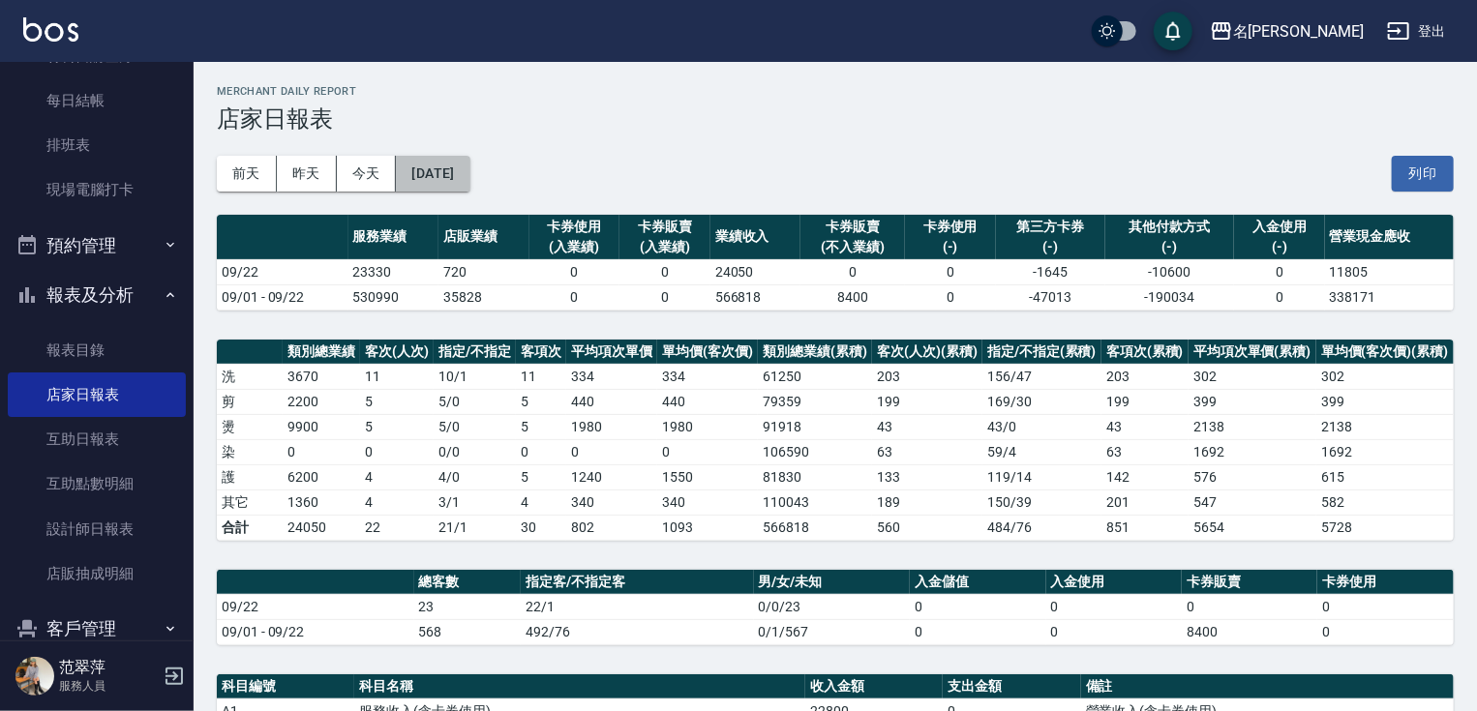
click at [469, 168] on button "[DATE]" at bounding box center [433, 174] width 74 height 36
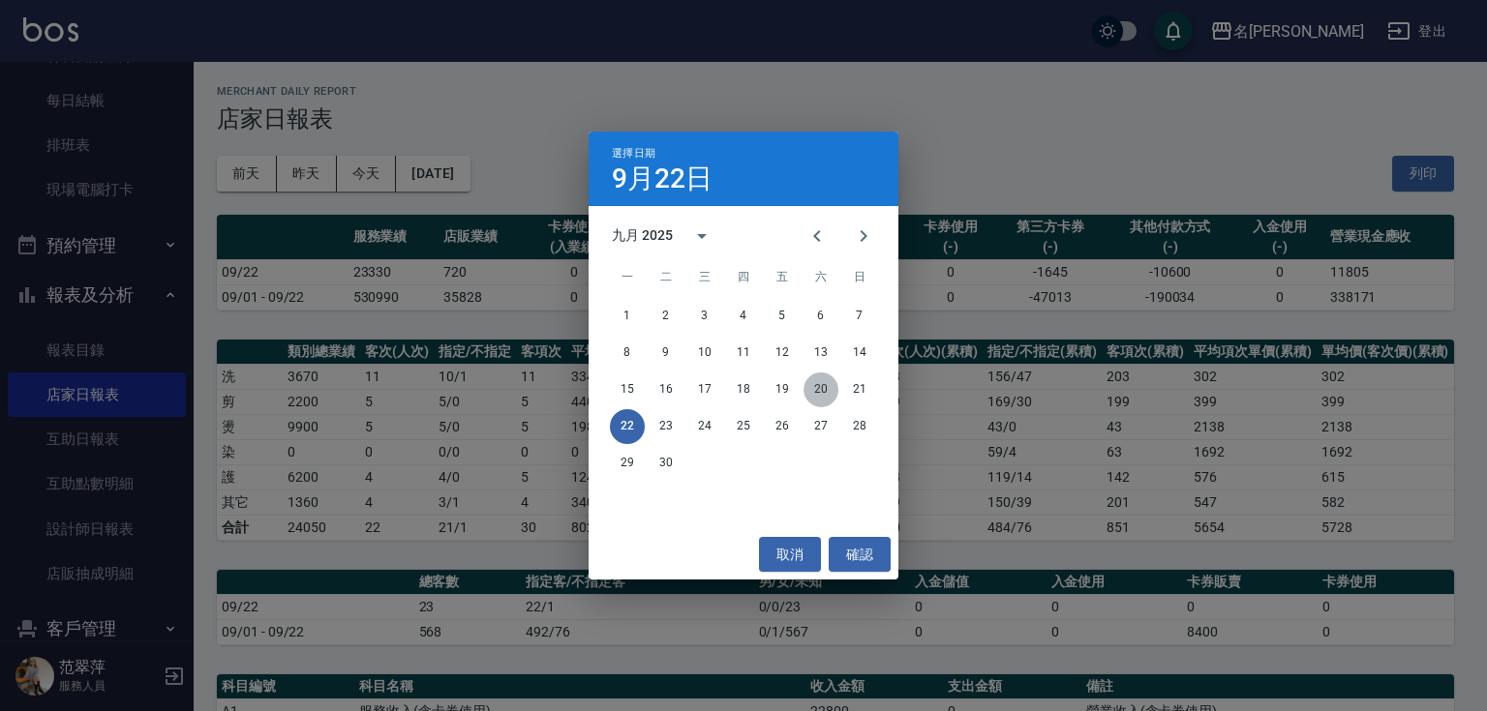
click at [821, 386] on button "20" at bounding box center [820, 390] width 35 height 35
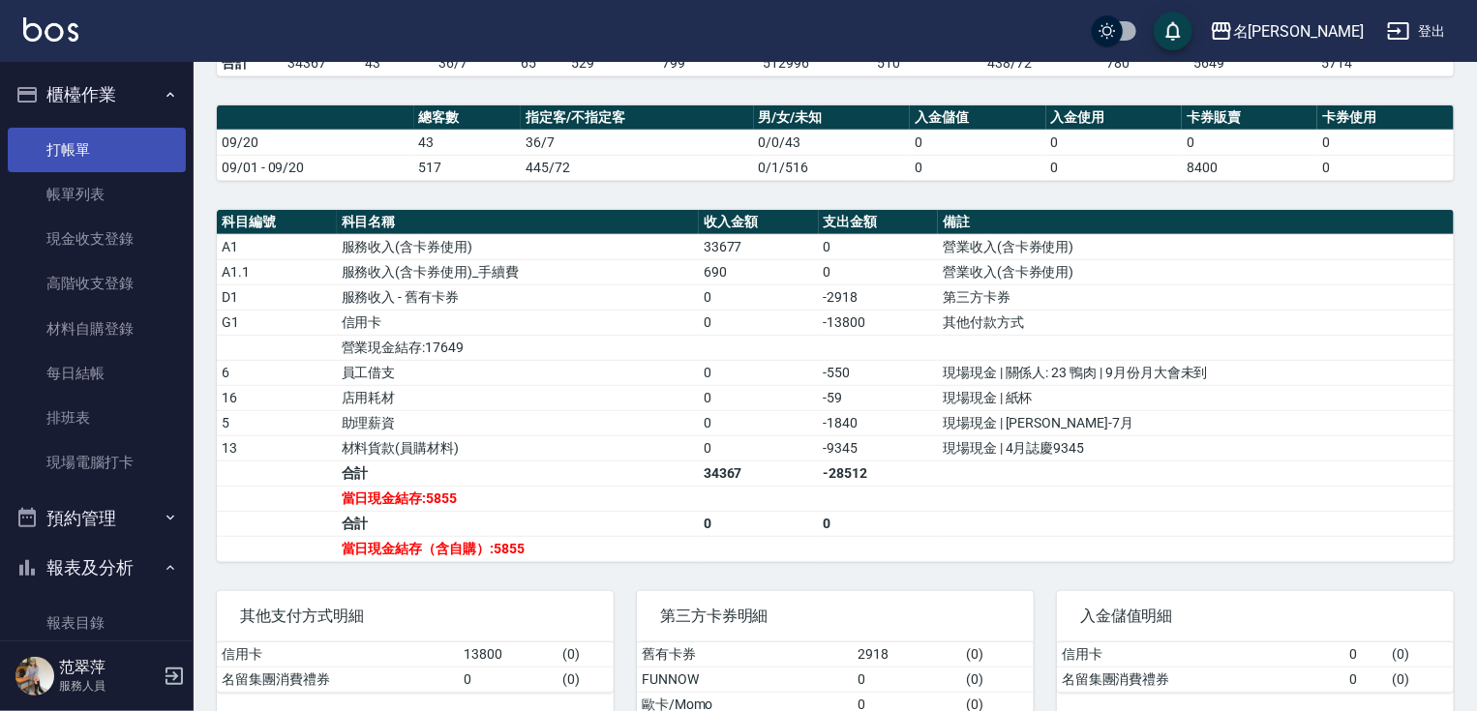
click at [76, 140] on link "打帳單" at bounding box center [97, 150] width 178 height 45
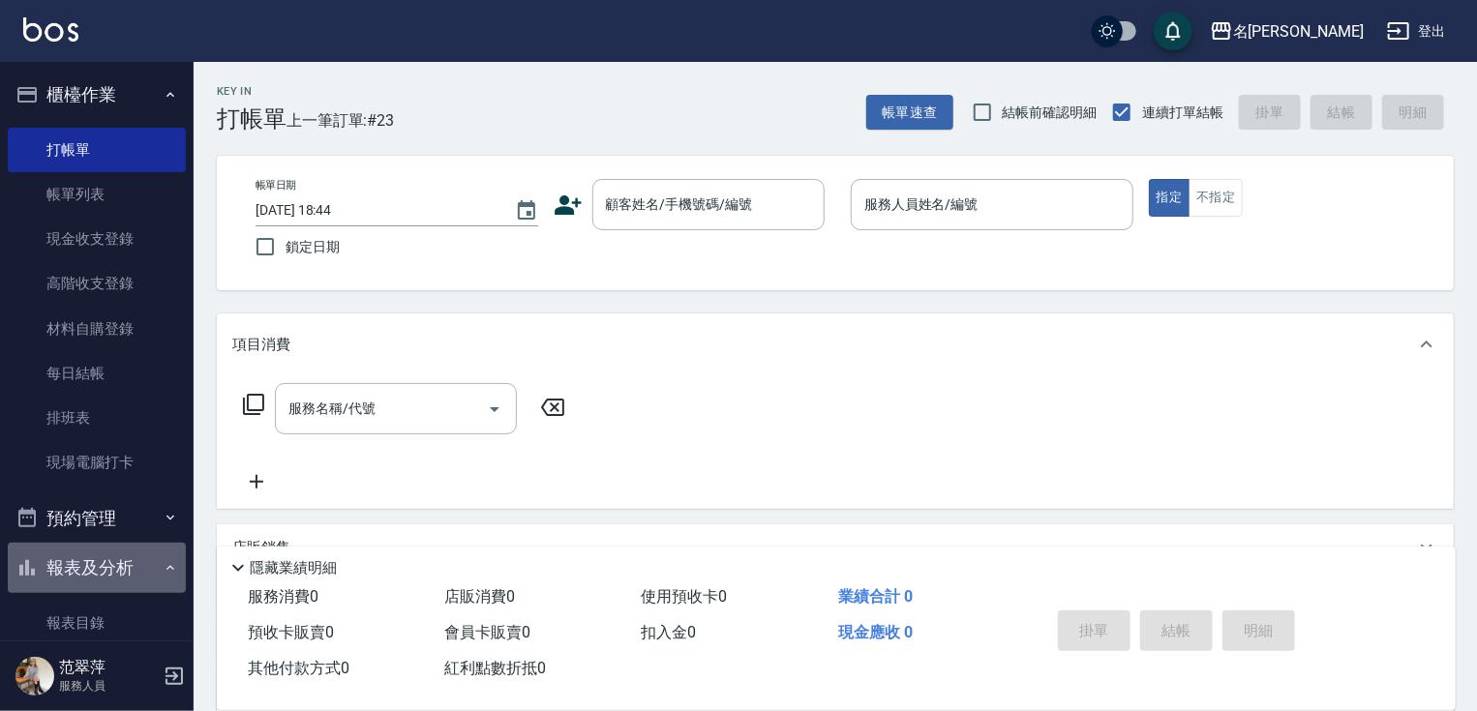
drag, startPoint x: 102, startPoint y: 569, endPoint x: 112, endPoint y: 543, distance: 28.2
click at [102, 570] on button "報表及分析" at bounding box center [97, 568] width 178 height 50
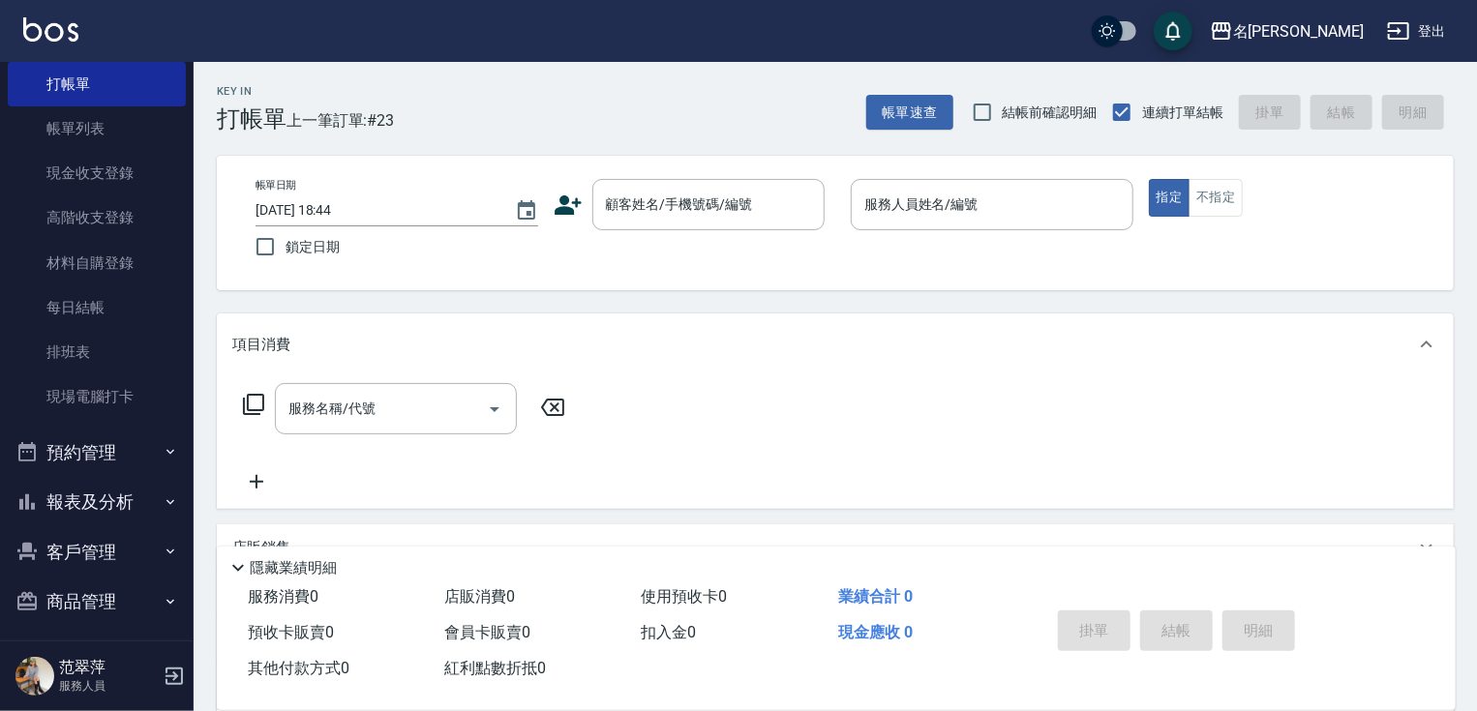
scroll to position [74, 0]
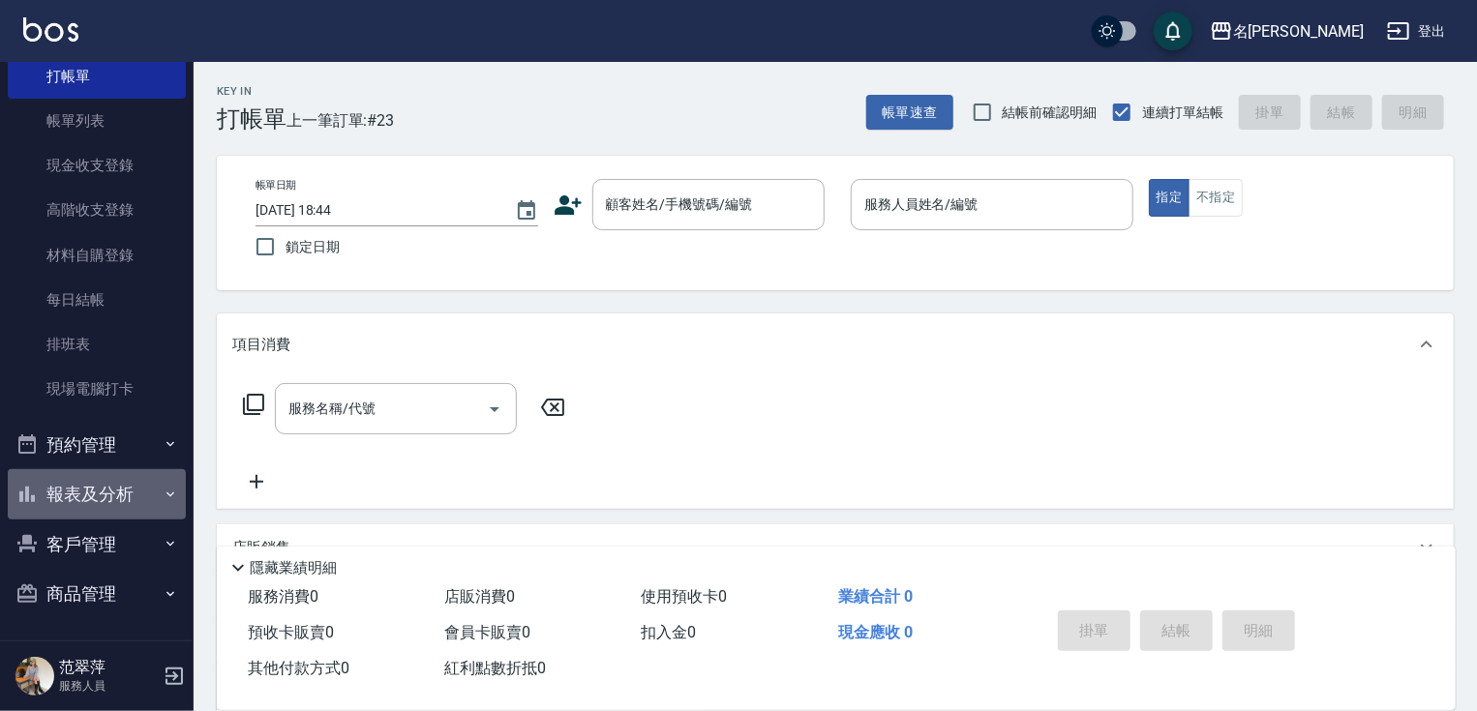
click at [108, 495] on button "報表及分析" at bounding box center [97, 494] width 178 height 50
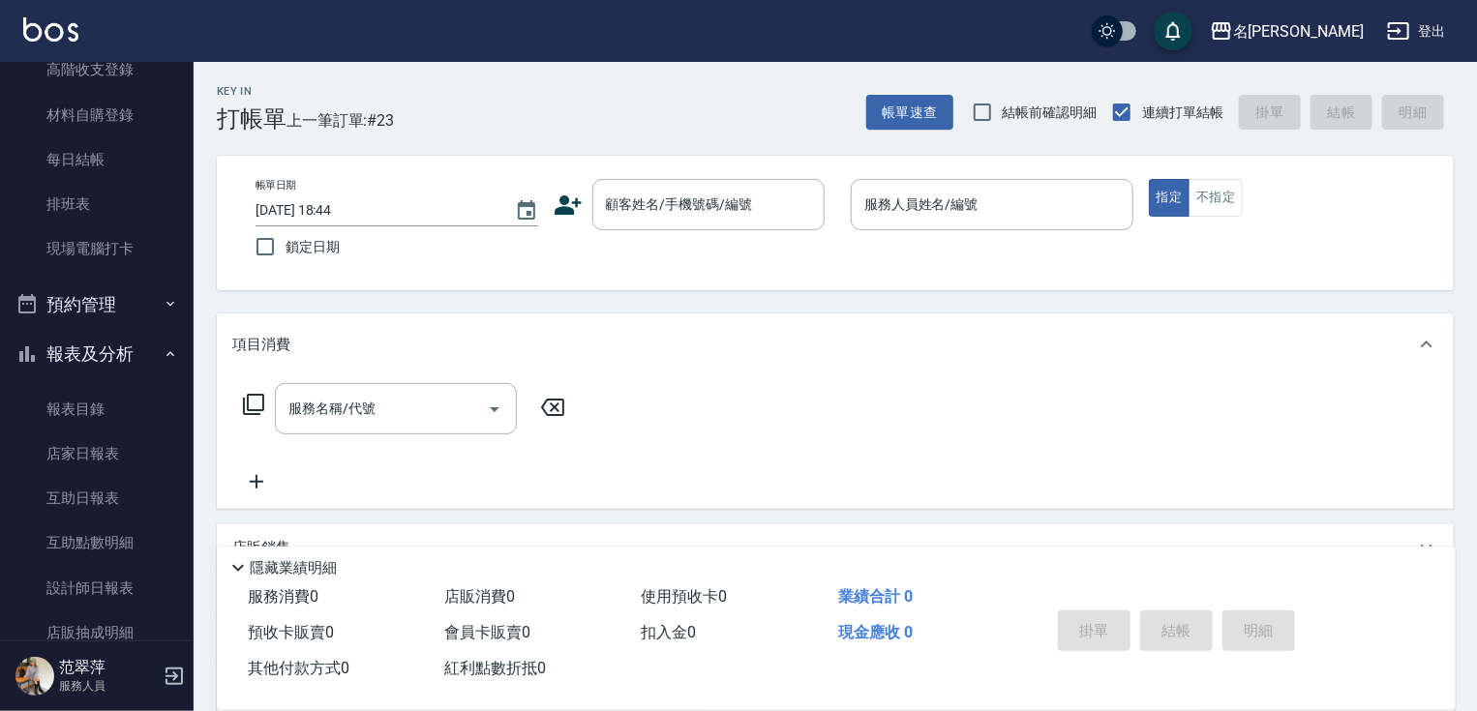
scroll to position [227, 0]
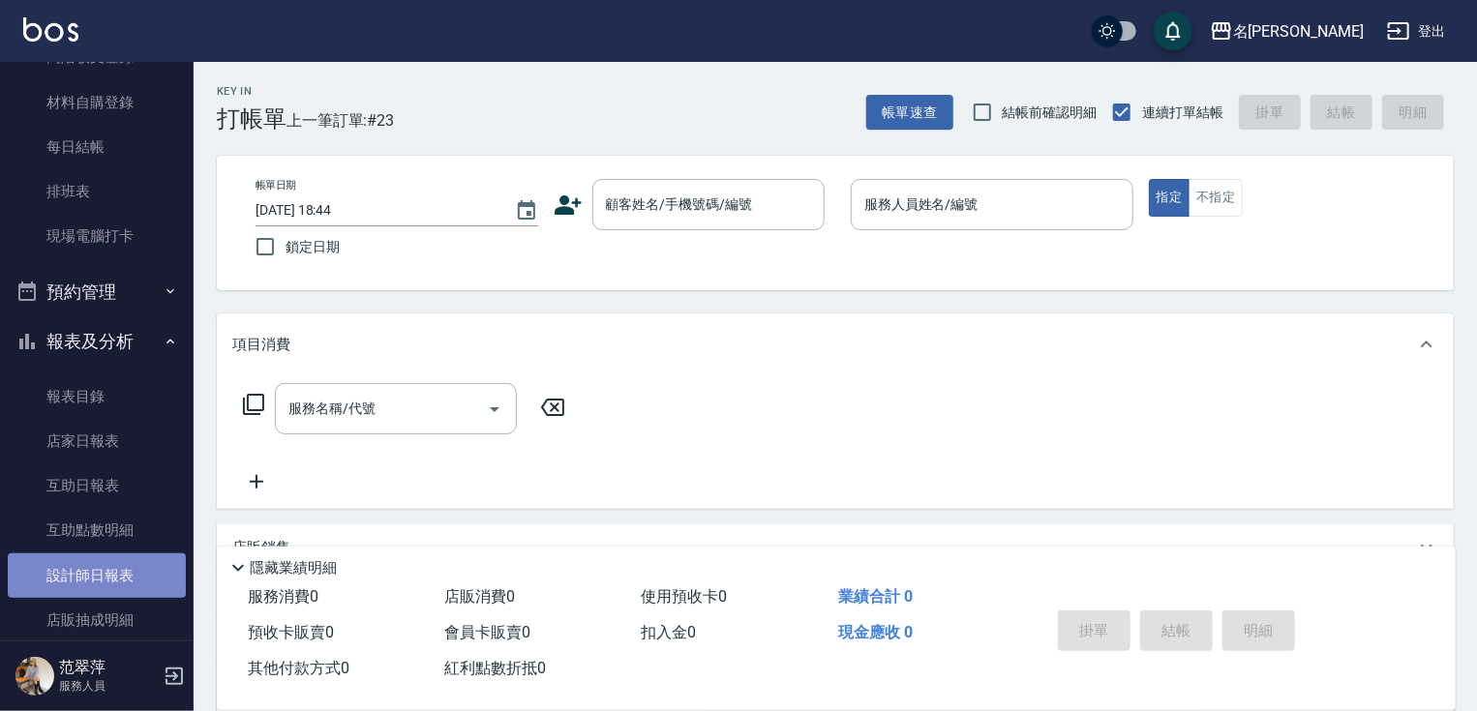
click at [99, 568] on link "設計師日報表" at bounding box center [97, 576] width 178 height 45
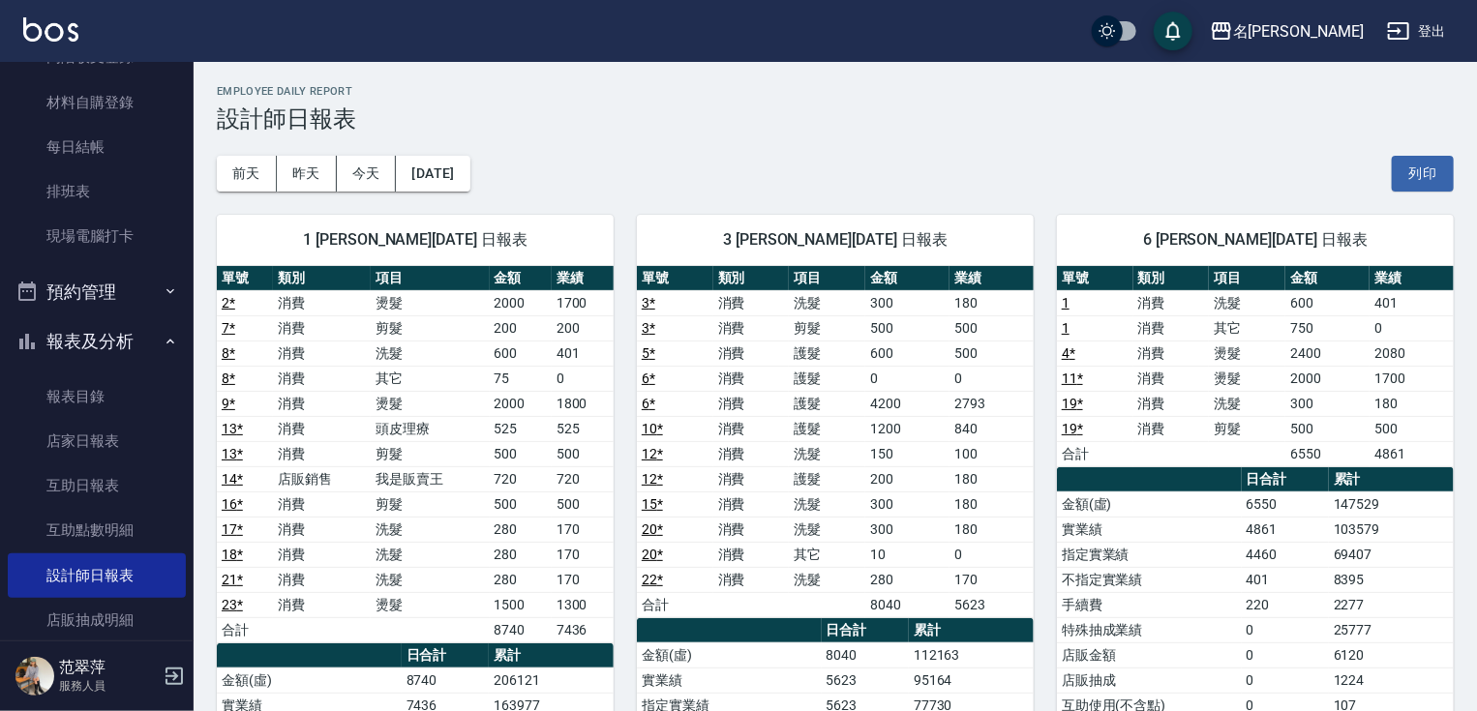
click at [8, 554] on link "設計師日報表" at bounding box center [97, 576] width 178 height 45
click at [183, 92] on nav "櫃檯作業 打帳單 帳單列表 現金收支登錄 高階收支登錄 材料自購登錄 每日結帳 排班表 現場電腦打卡 預約管理 預約管理 單日預約紀錄 單週預約紀錄 報表及分…" at bounding box center [97, 351] width 194 height 579
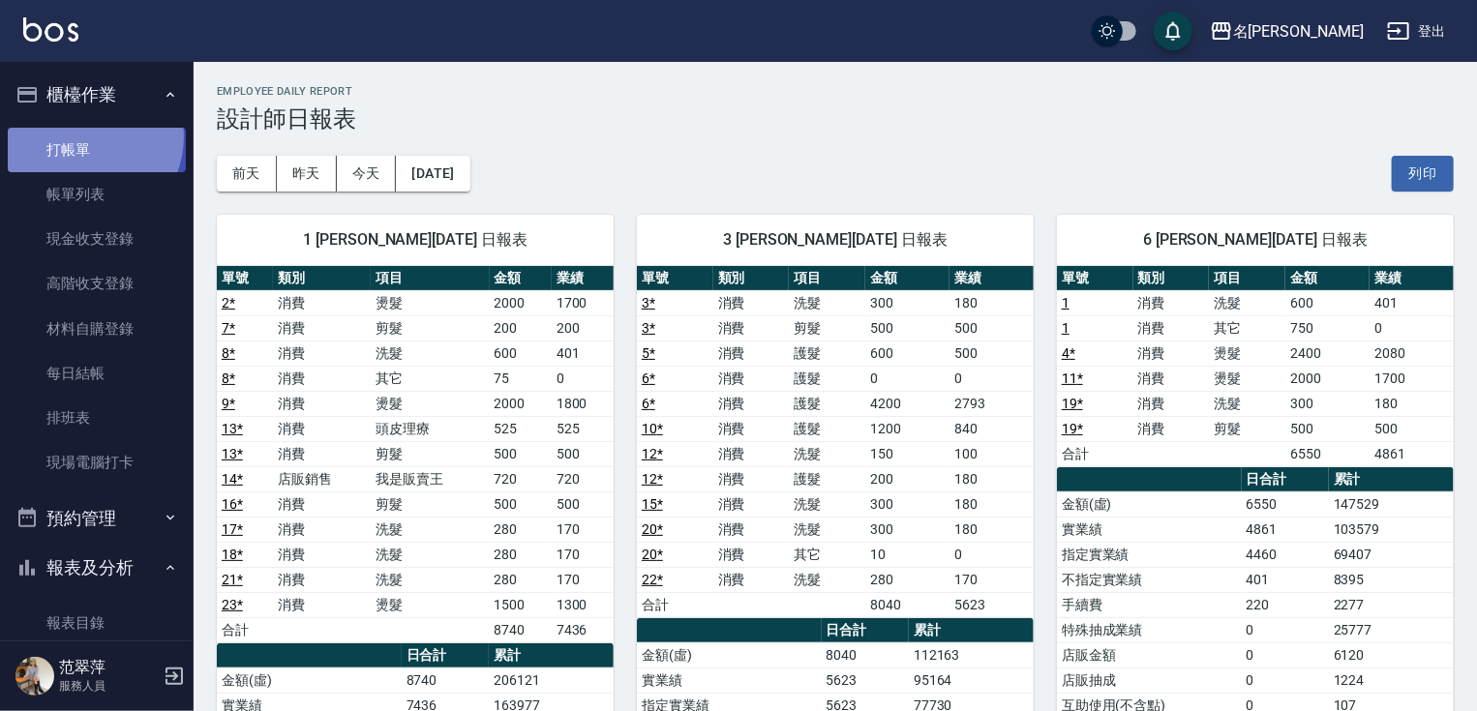
click at [81, 136] on link "打帳單" at bounding box center [97, 150] width 178 height 45
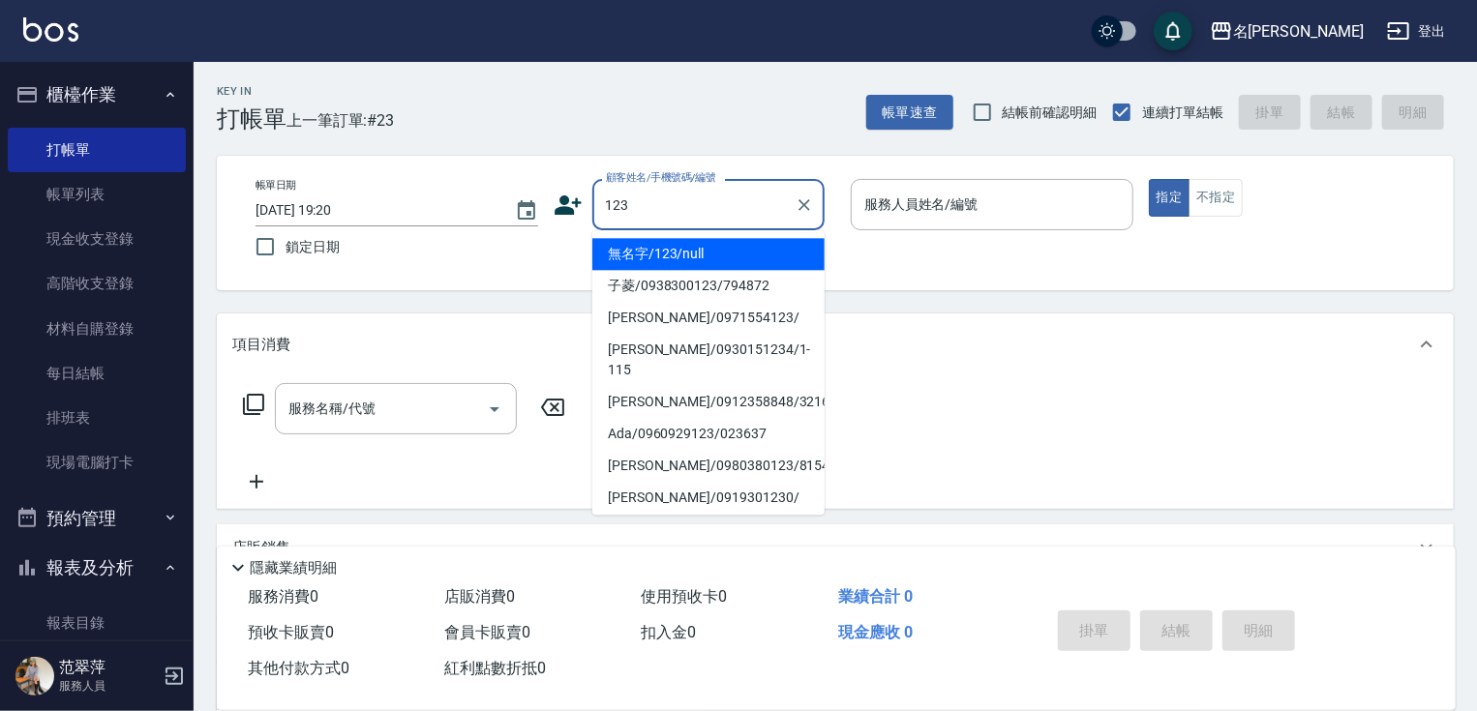
click at [695, 252] on li "無名字/123/null" at bounding box center [708, 254] width 232 height 32
type input "無名字/123/null"
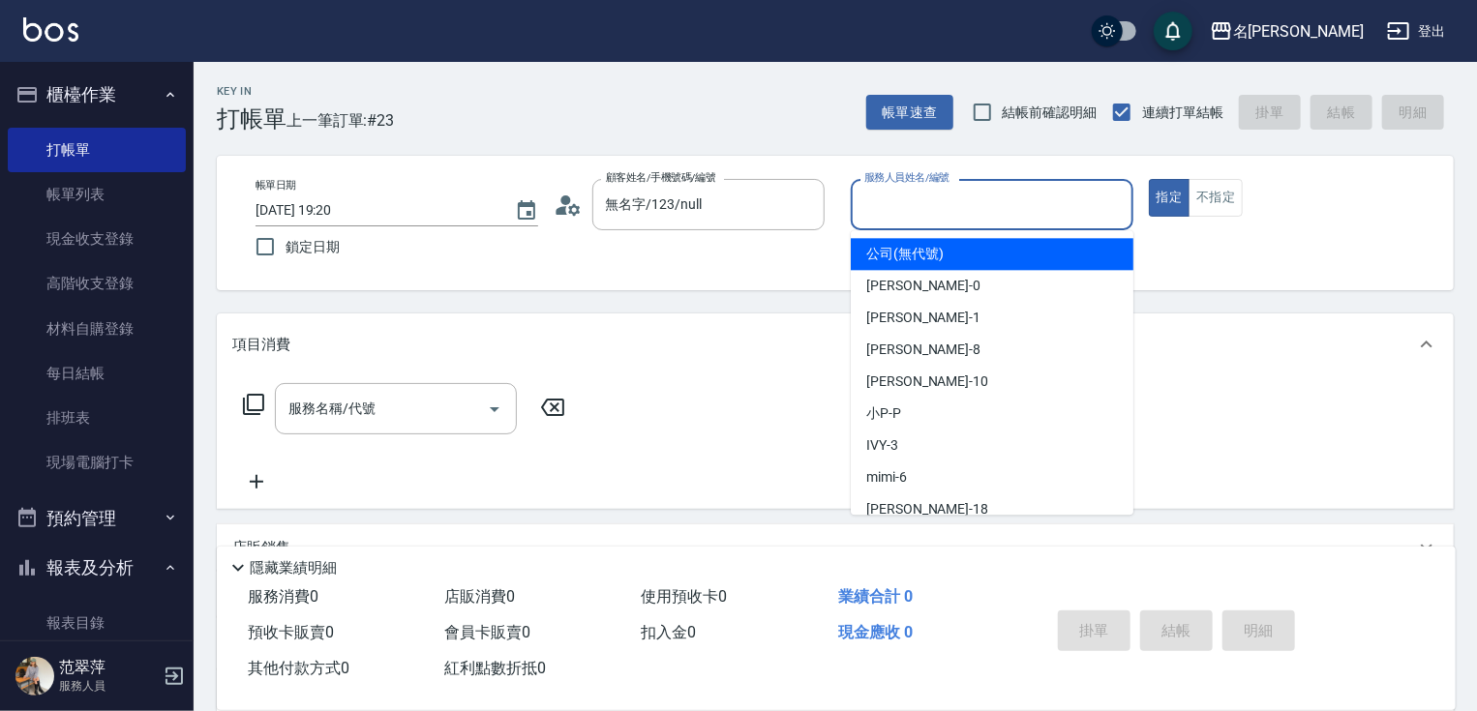
click at [913, 212] on input "服務人員姓名/編號" at bounding box center [992, 205] width 265 height 34
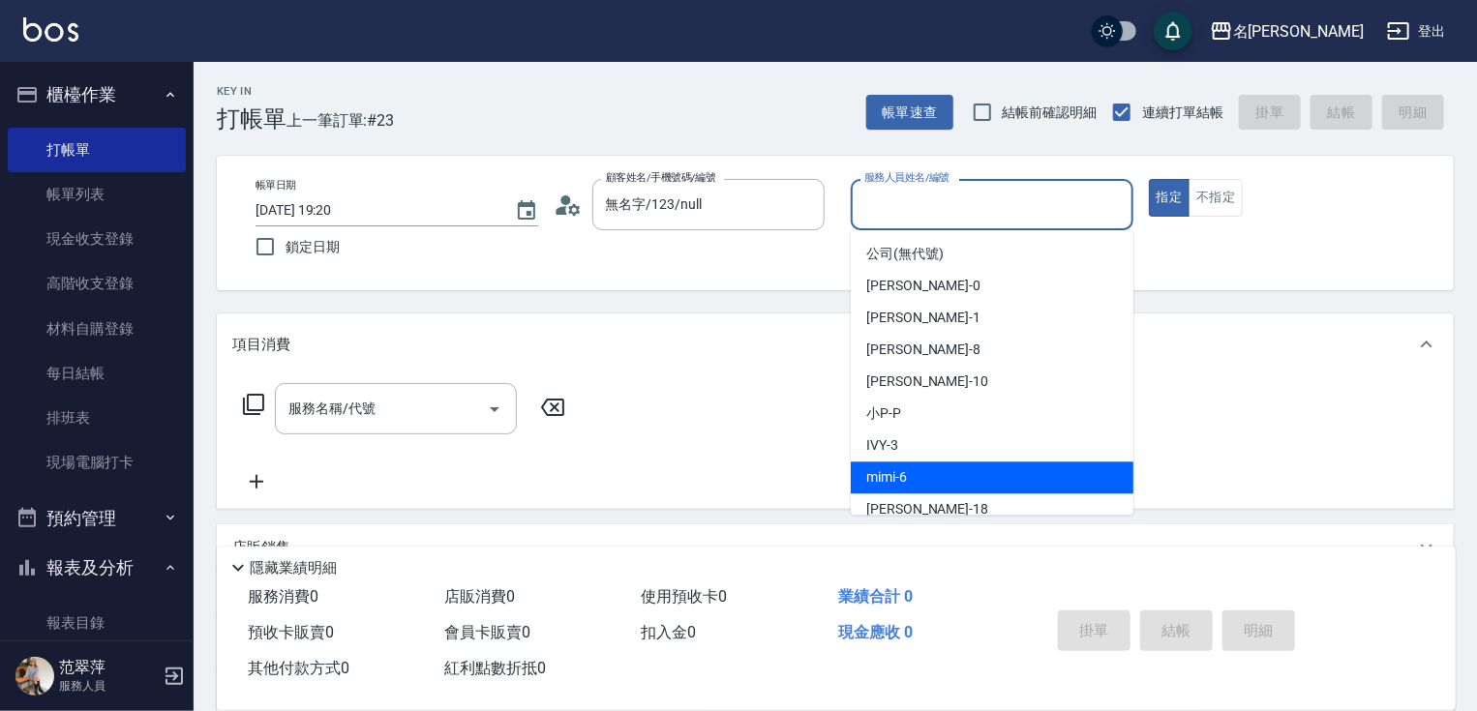
click at [918, 472] on div "mimi -6" at bounding box center [992, 478] width 283 height 32
type input "mimi-6"
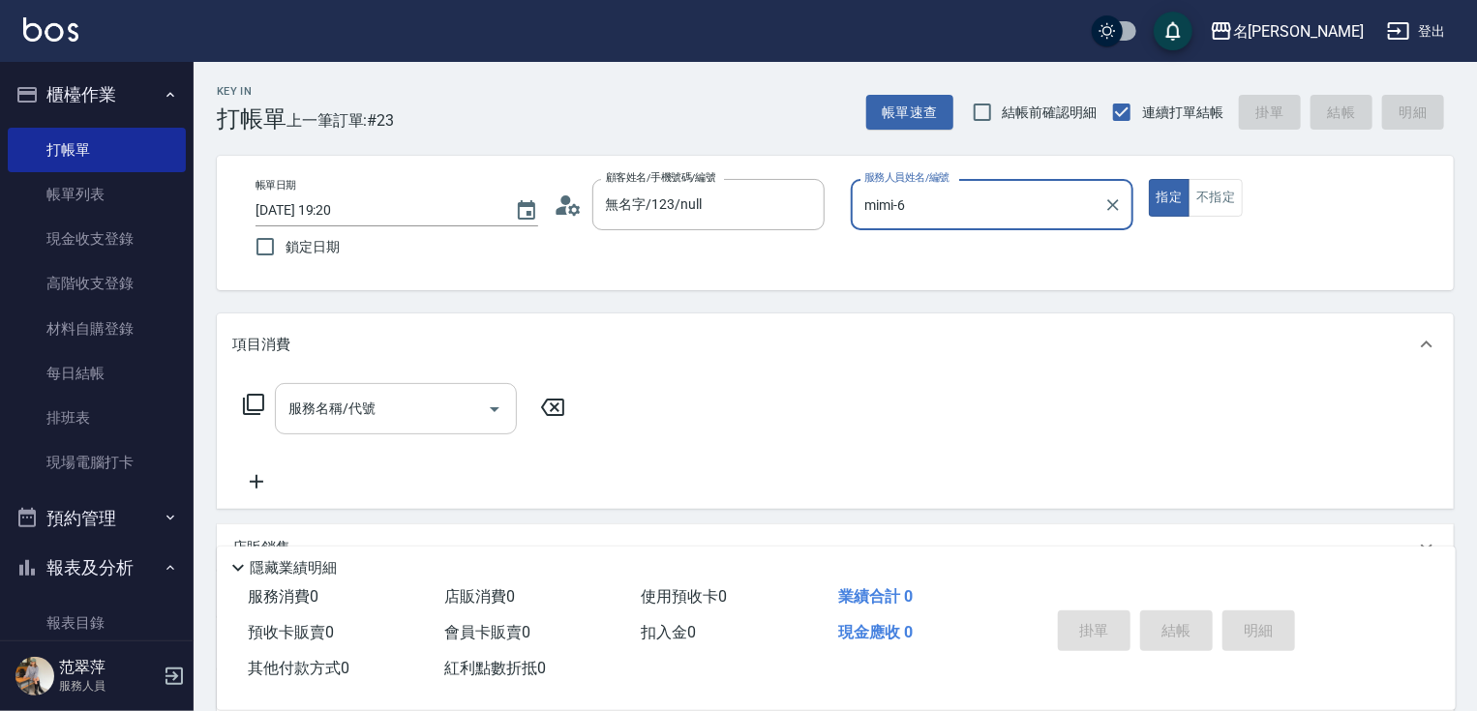
click at [431, 418] on input "服務名稱/代號" at bounding box center [382, 409] width 196 height 34
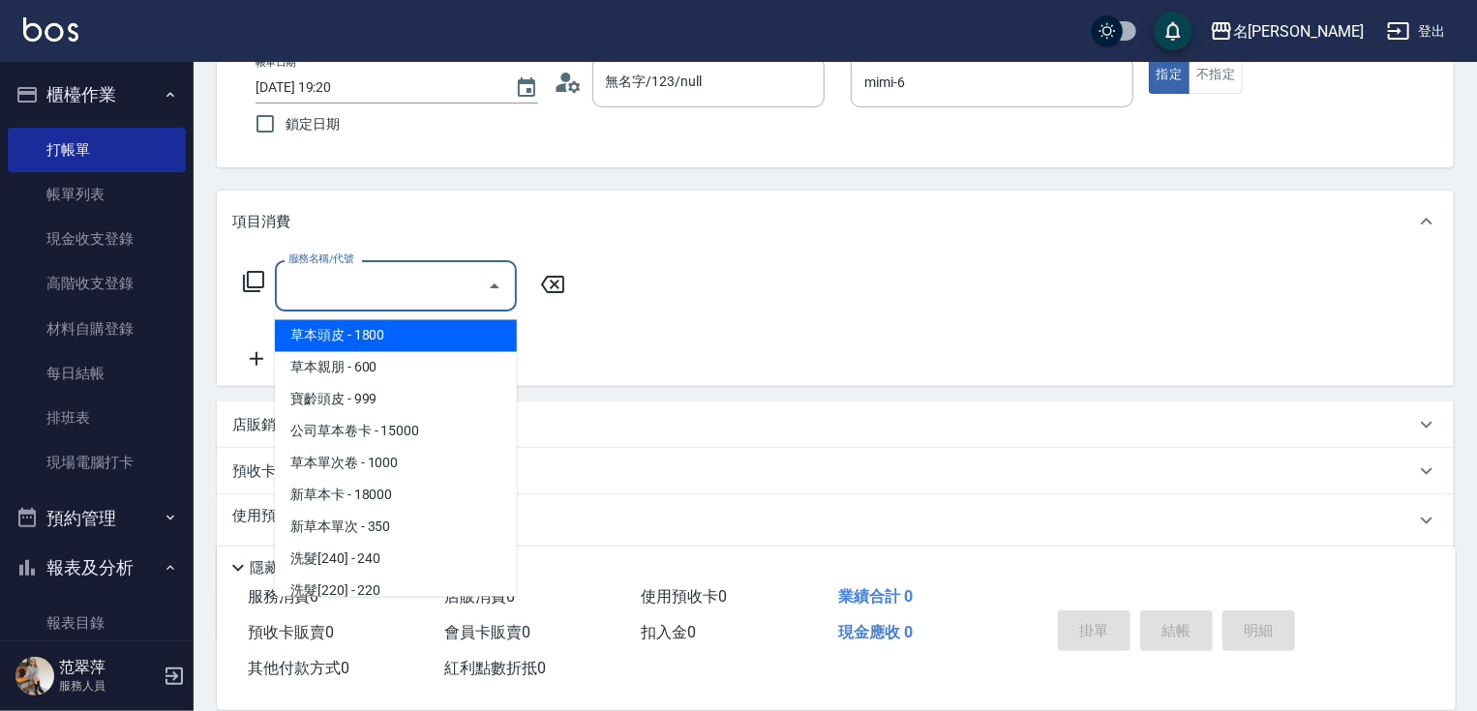
scroll to position [220, 0]
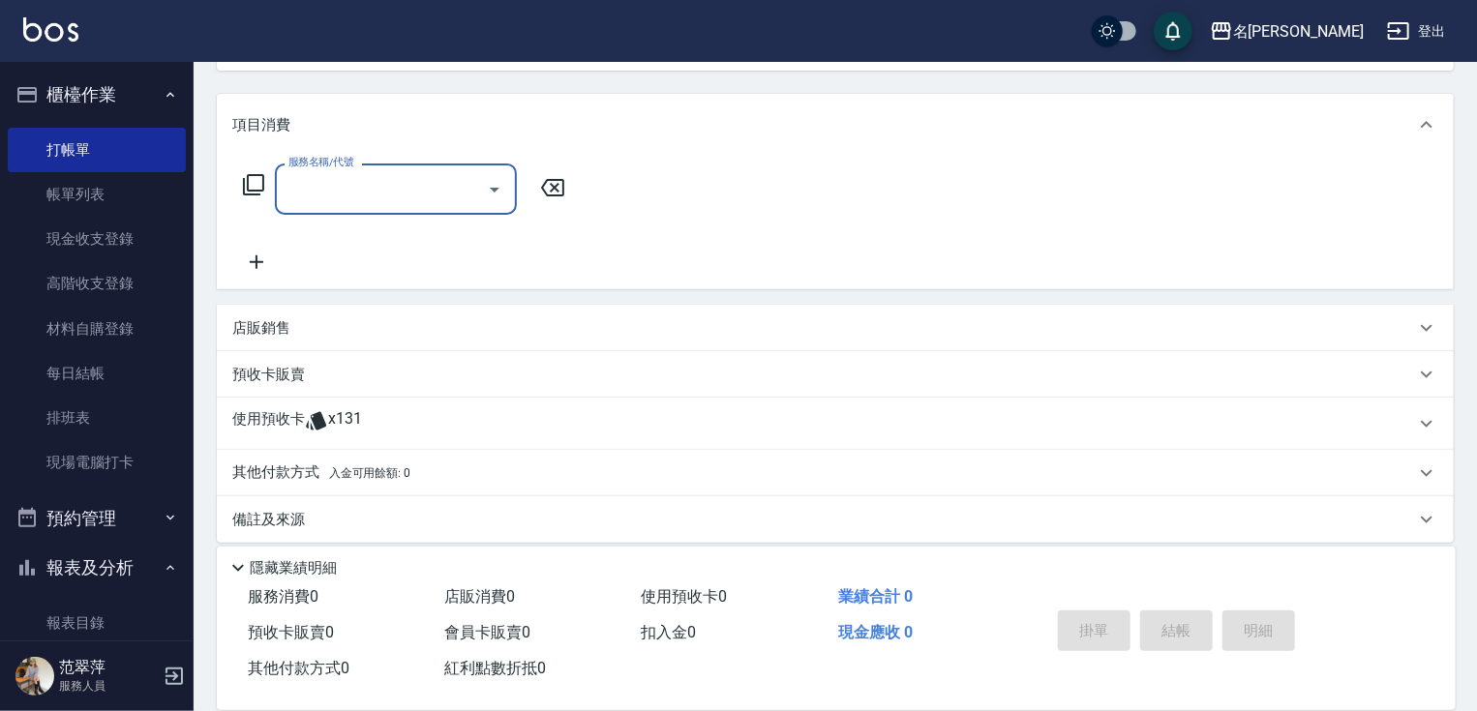
click at [286, 191] on input "服務名稱/代號" at bounding box center [382, 189] width 196 height 34
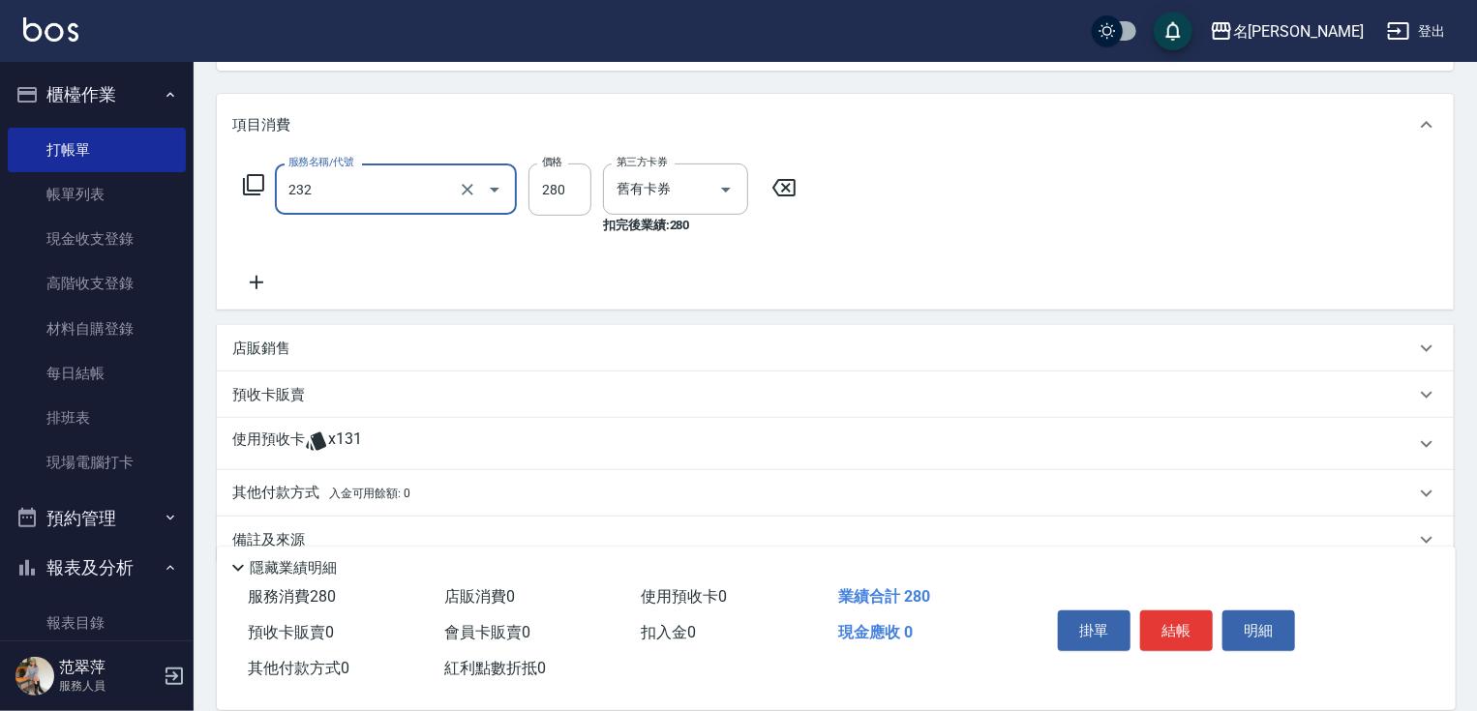
type input "洗髮卷280(232)"
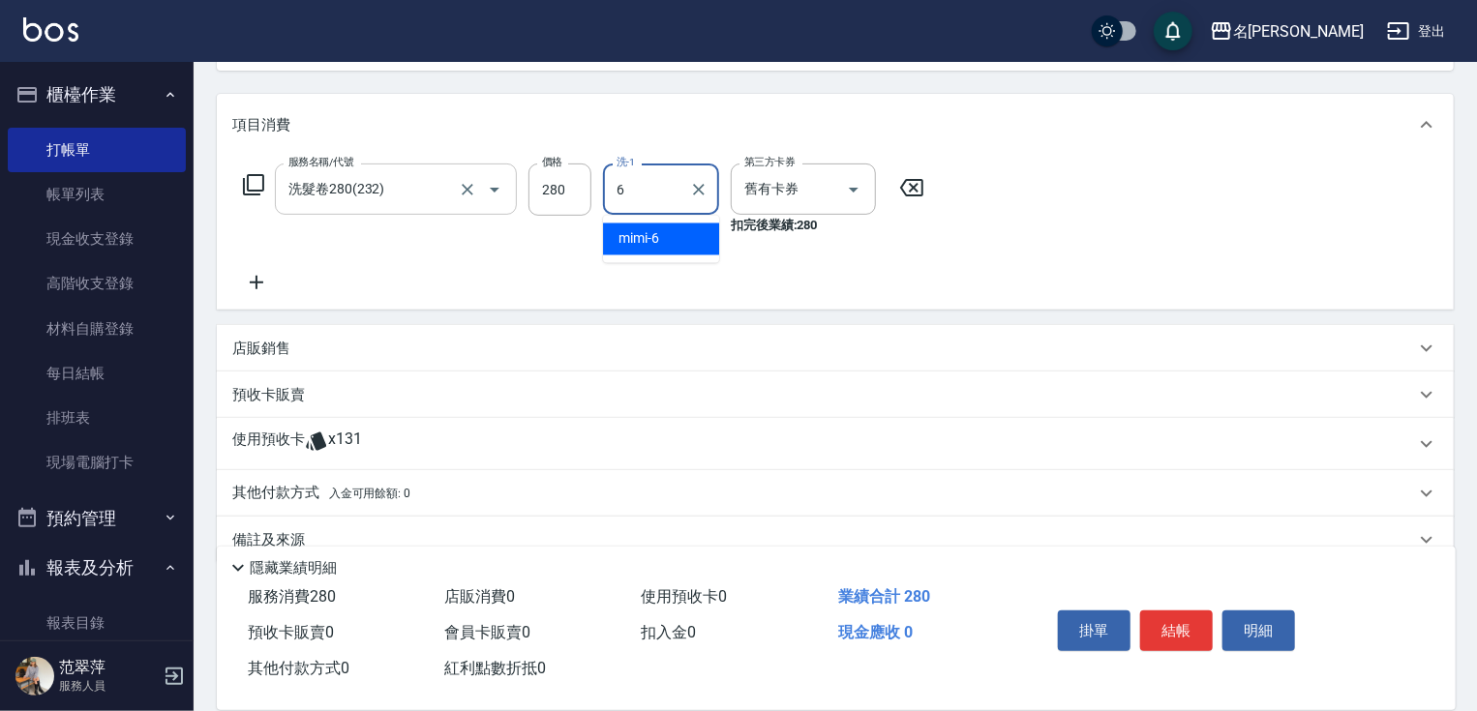
type input "mimi-6"
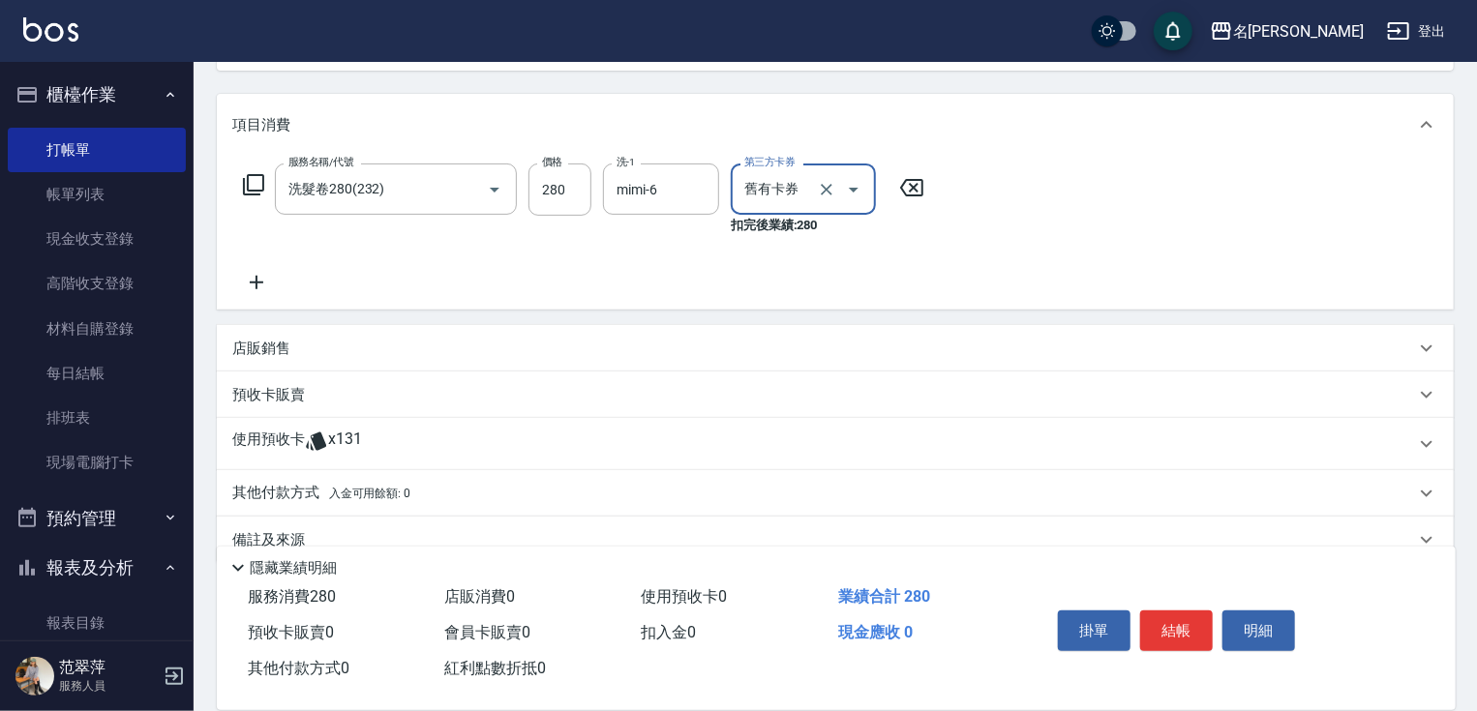
scroll to position [256, 0]
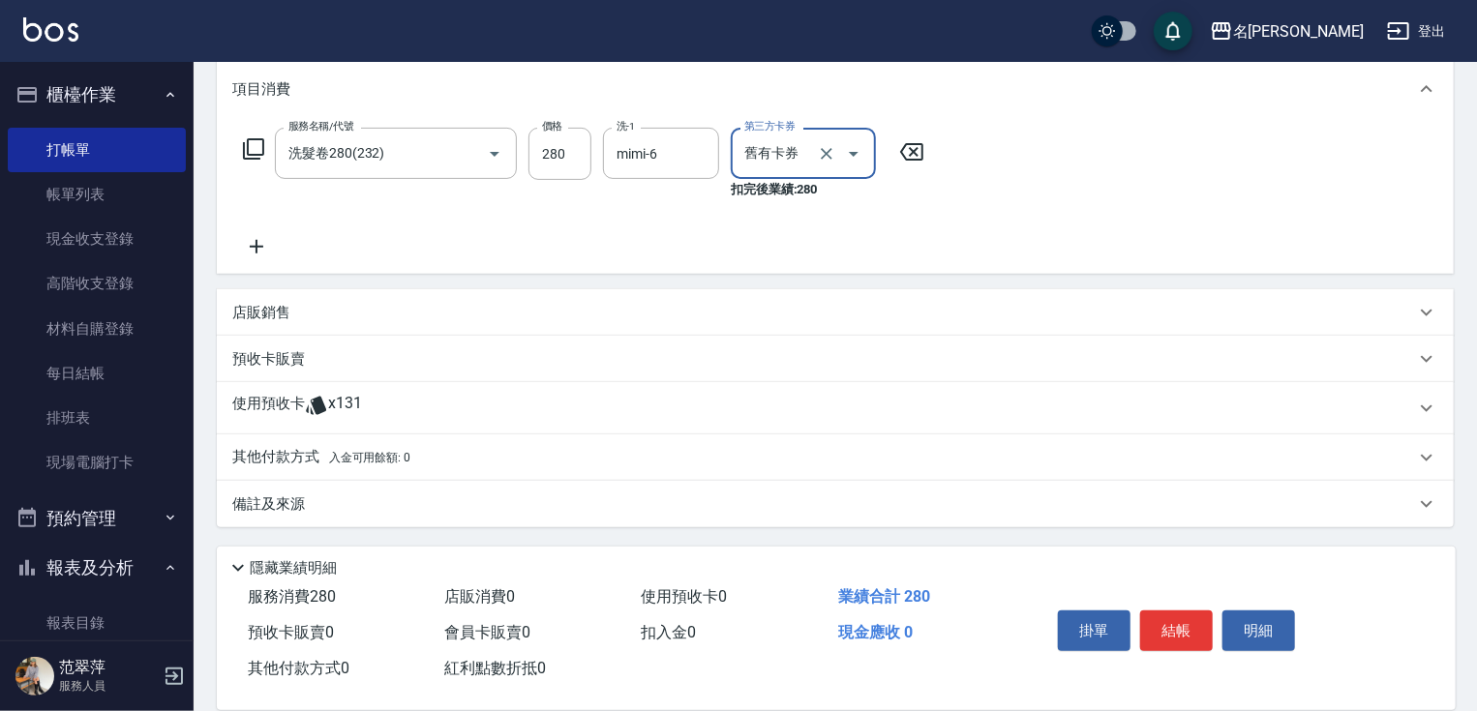
click at [269, 305] on p "店販銷售" at bounding box center [261, 313] width 58 height 20
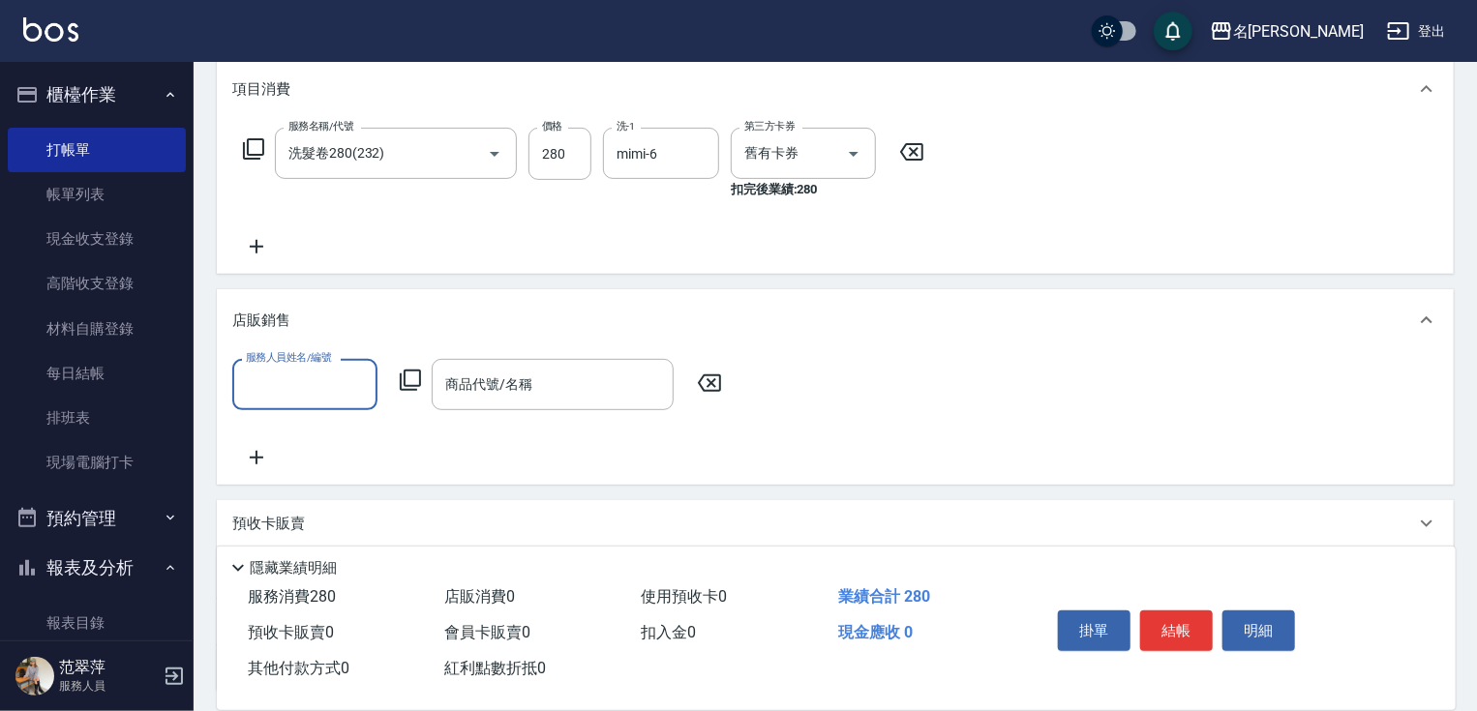
scroll to position [0, 0]
click at [310, 385] on input "服務人員姓名/編號" at bounding box center [305, 385] width 128 height 34
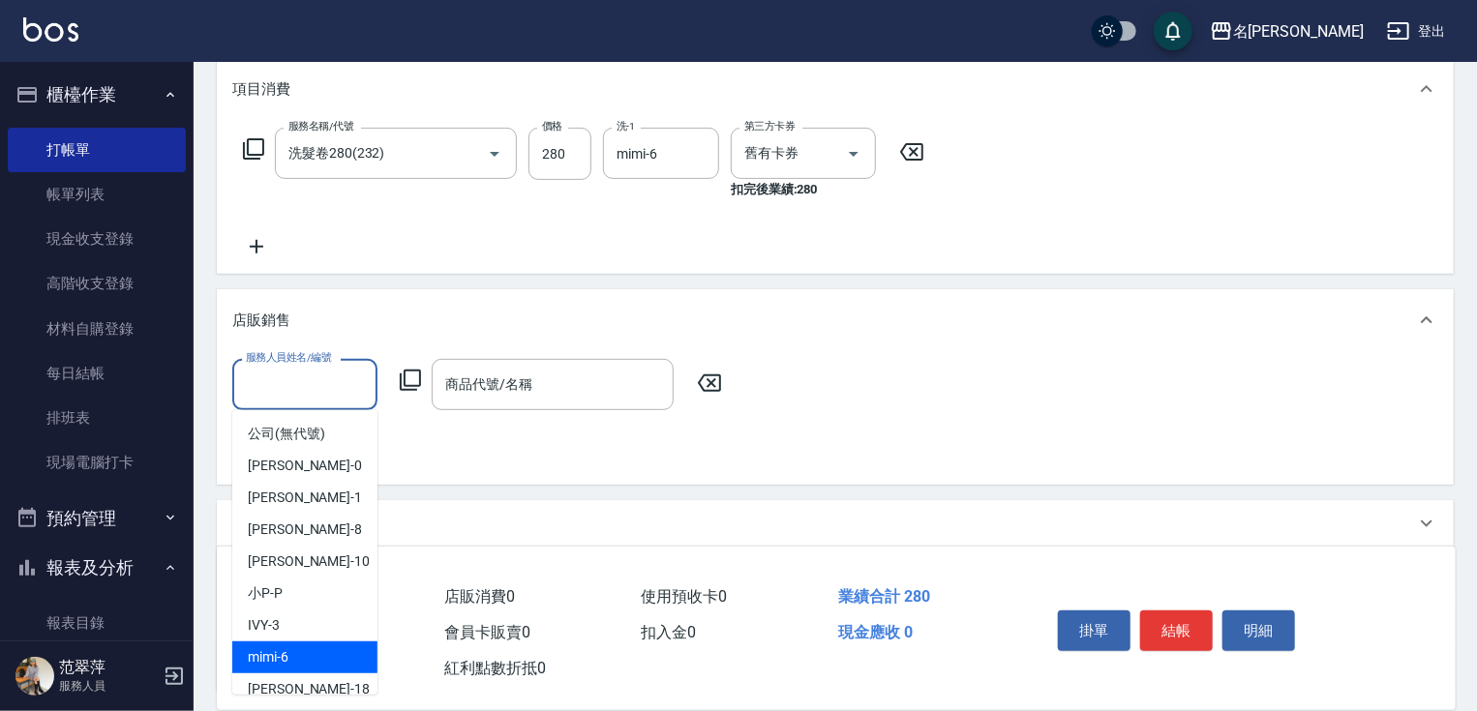
click at [299, 645] on div "mimi -6" at bounding box center [304, 658] width 145 height 32
type input "mimi-6"
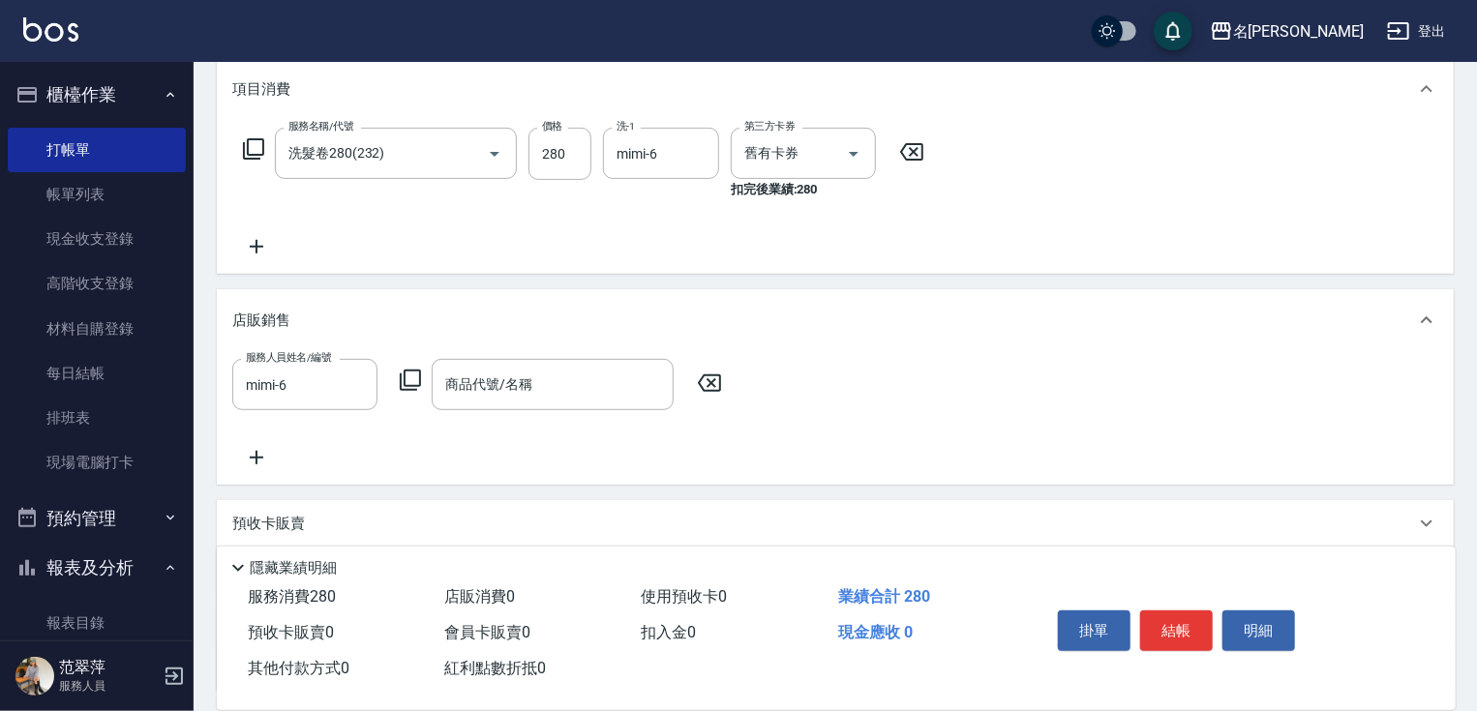
click at [409, 376] on icon at bounding box center [410, 380] width 23 height 23
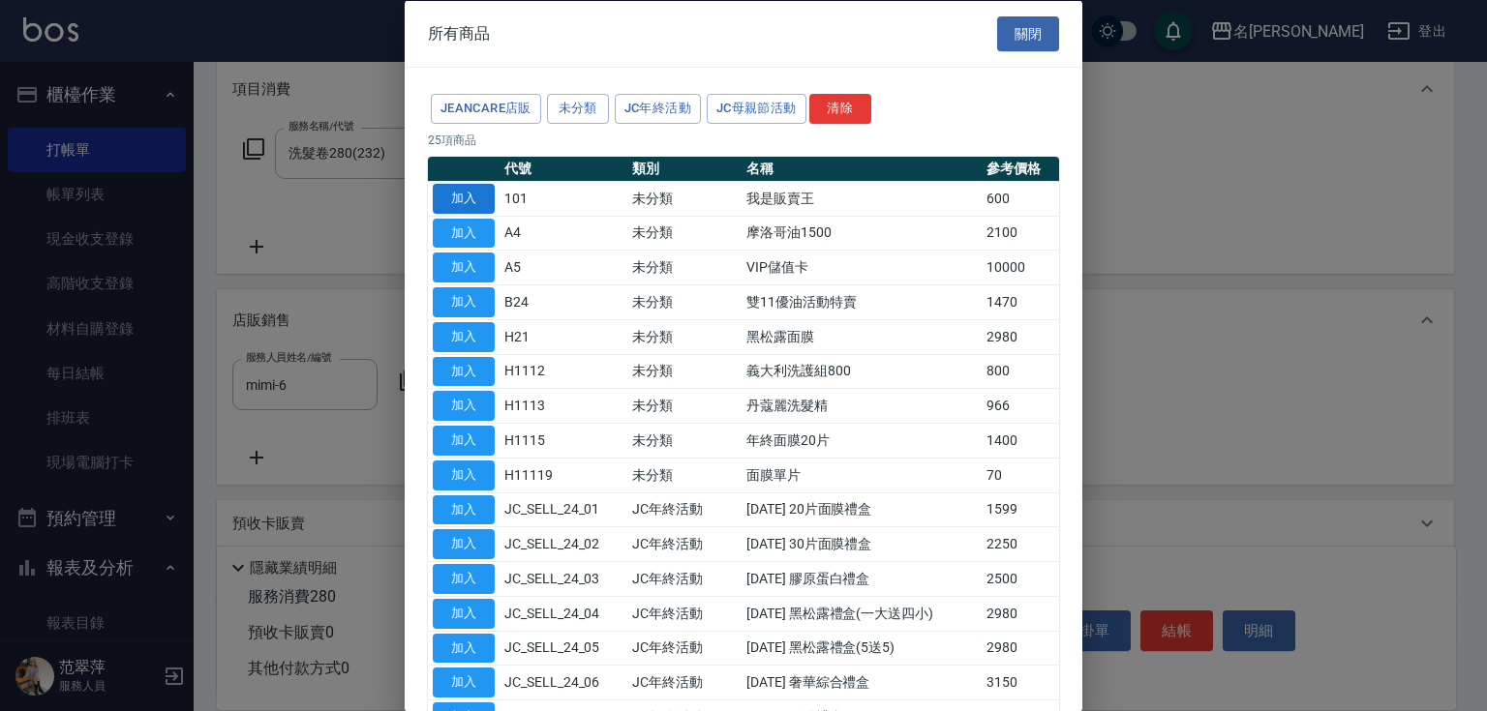
click at [472, 191] on button "加入" at bounding box center [464, 198] width 62 height 30
type input "我是販賣王"
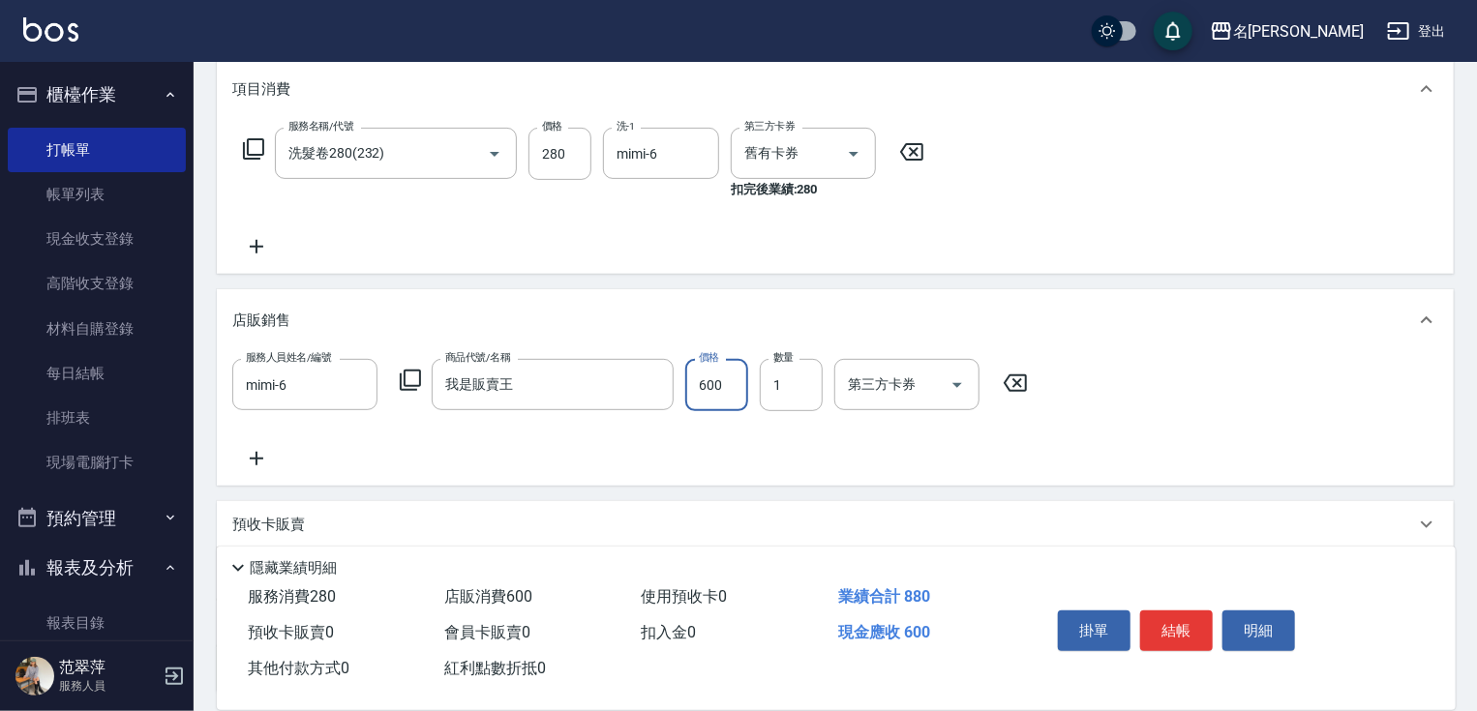
click at [713, 386] on input "600" at bounding box center [716, 385] width 63 height 52
type input "400"
click at [1184, 643] on button "結帳" at bounding box center [1176, 631] width 73 height 41
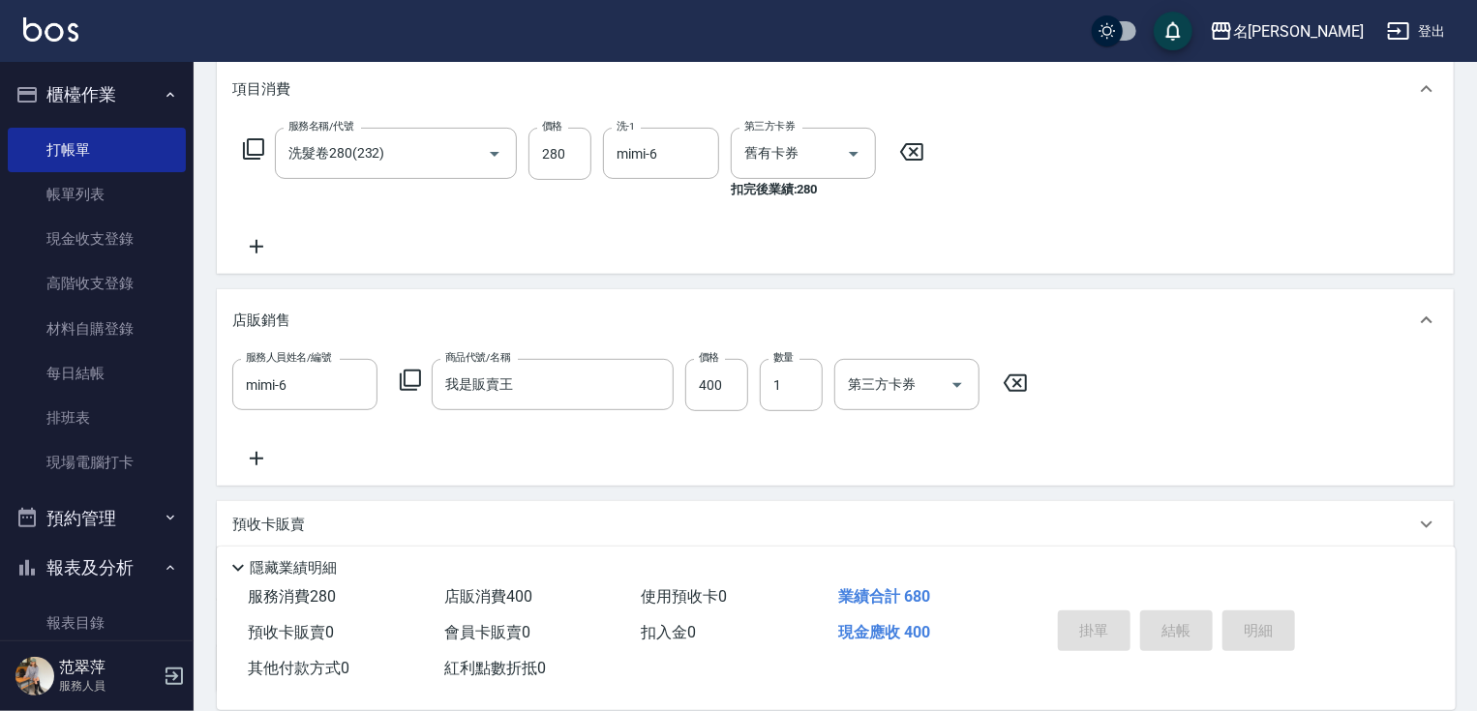
type input "[DATE] 19:21"
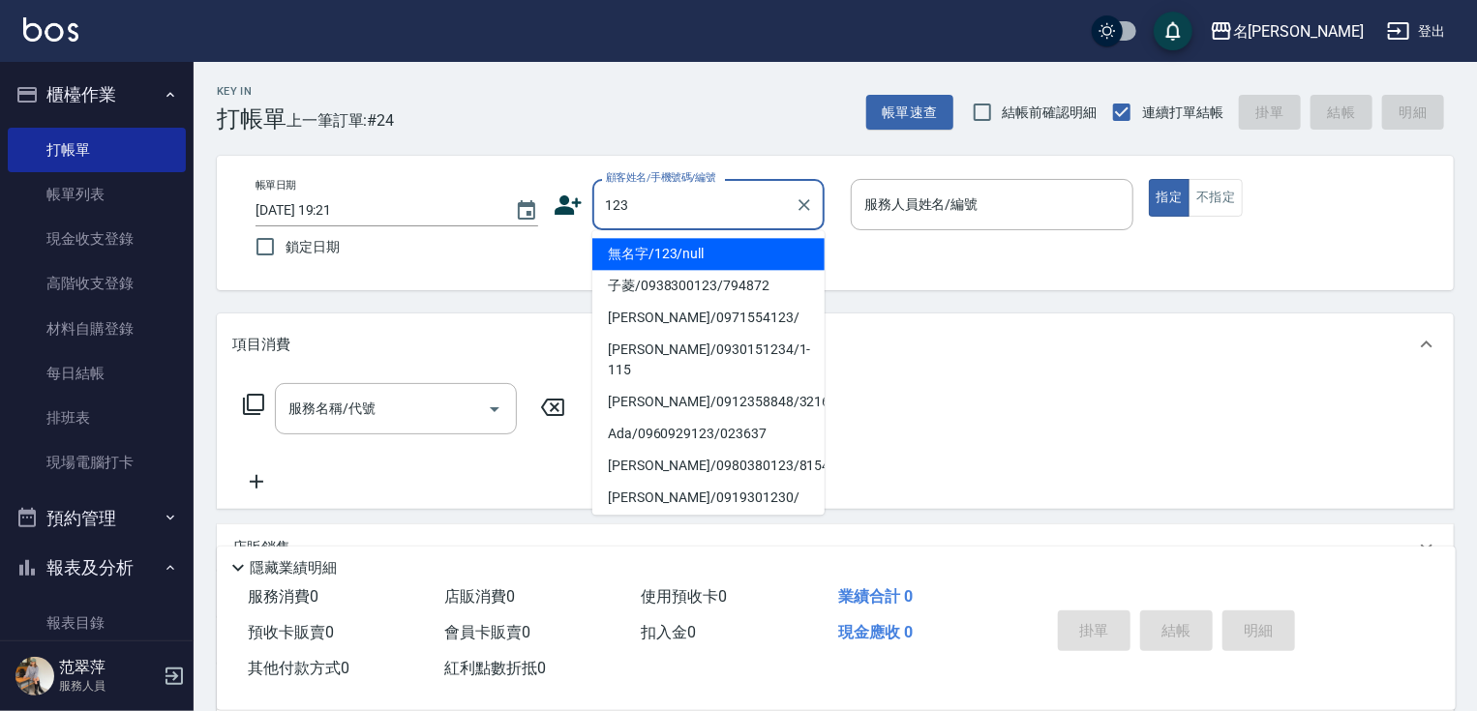
click at [685, 252] on li "無名字/123/null" at bounding box center [708, 254] width 232 height 32
type input "無名字/123/null"
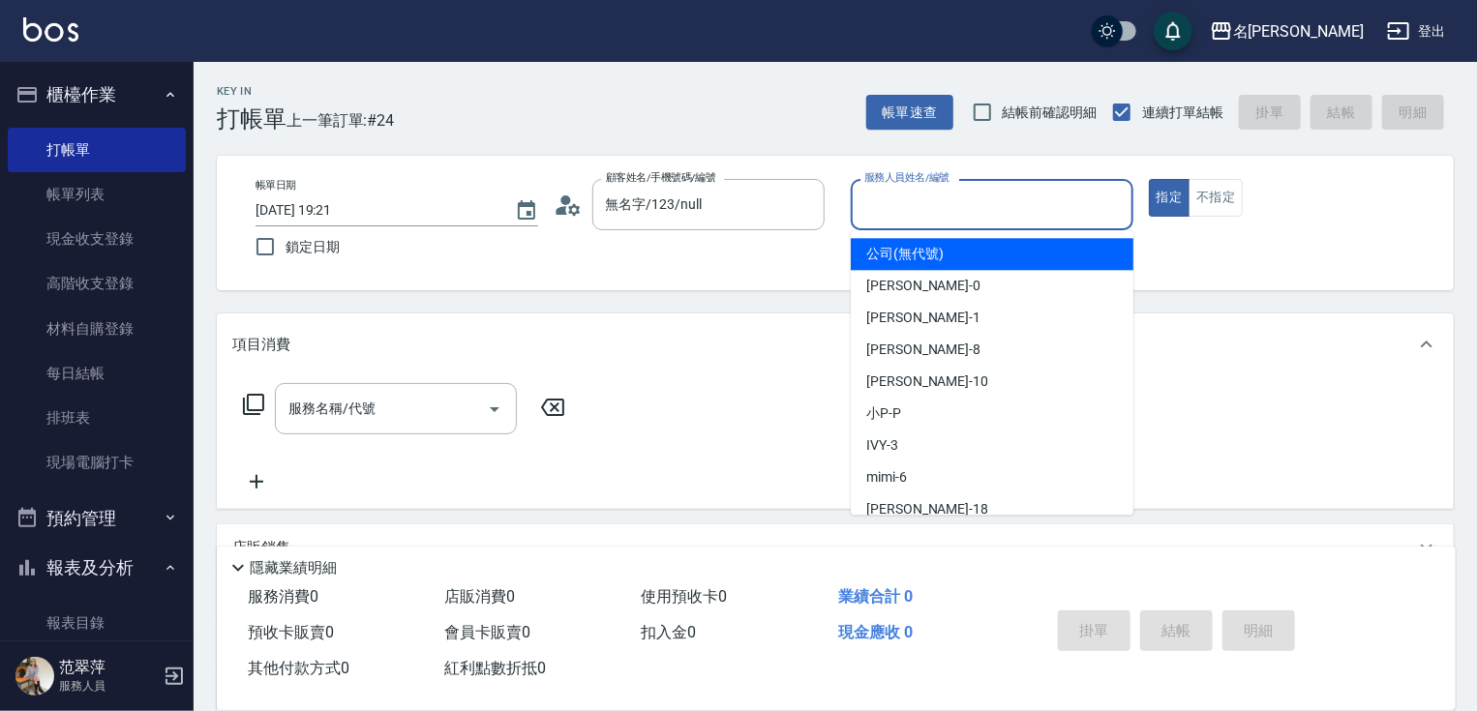
click at [903, 207] on input "服務人員姓名/編號" at bounding box center [992, 205] width 265 height 34
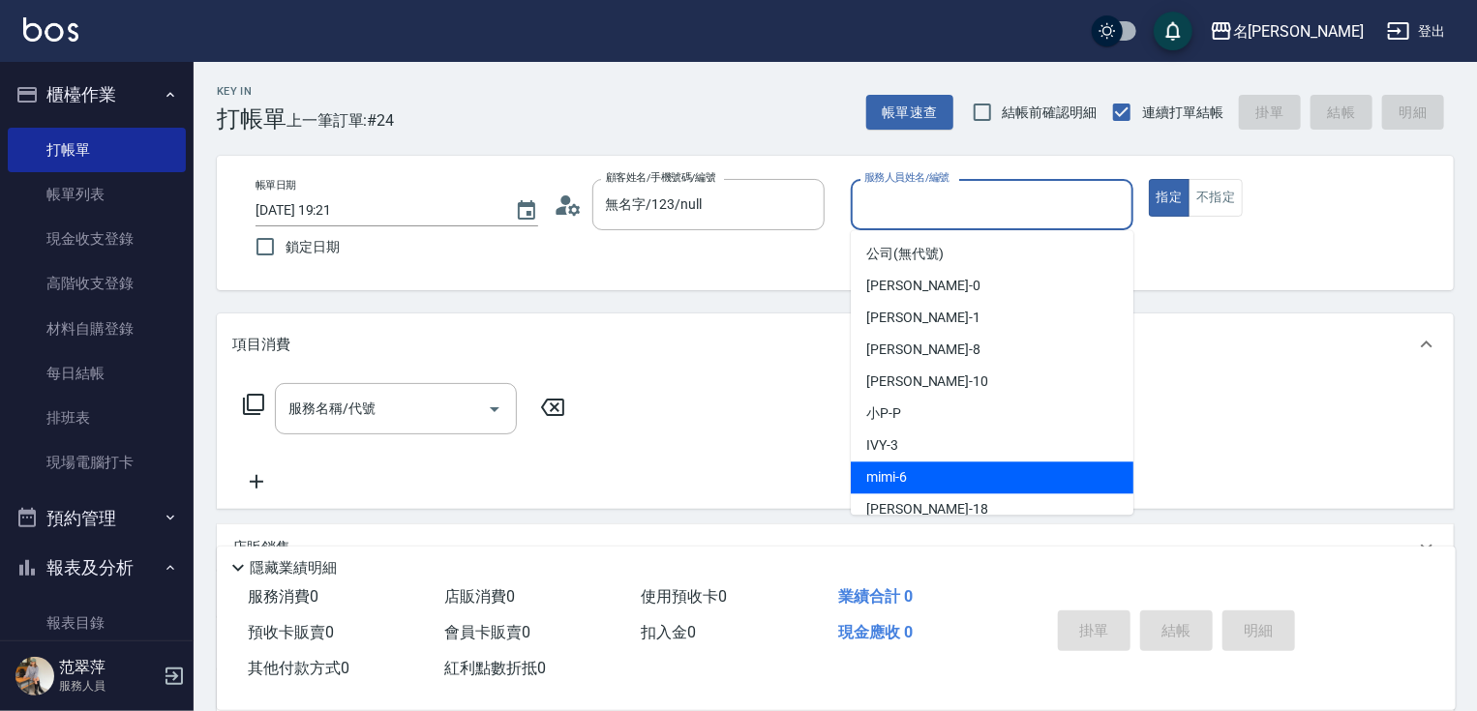
click at [919, 479] on div "mimi -6" at bounding box center [992, 478] width 283 height 32
type input "mimi-6"
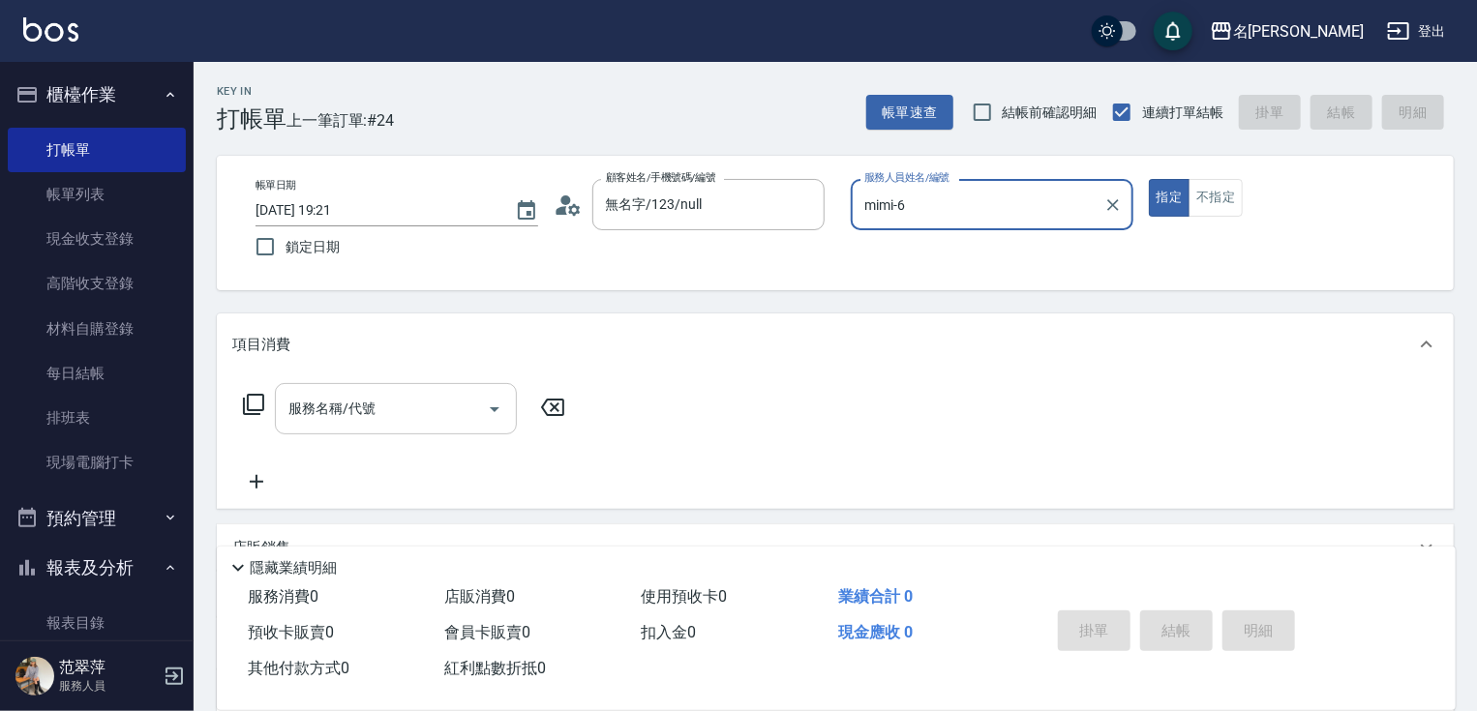
click at [391, 414] on input "服務名稱/代號" at bounding box center [382, 409] width 196 height 34
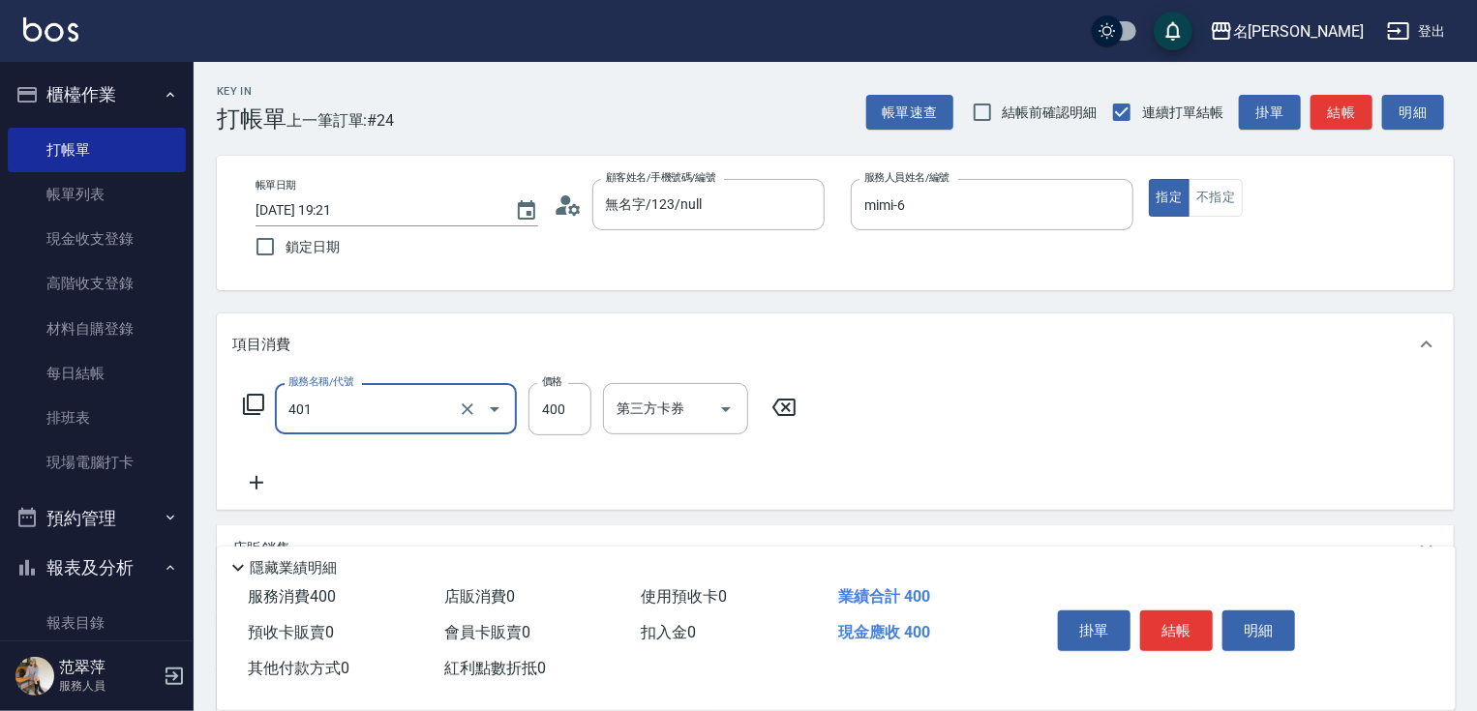
type input "剪髮(400)(401)"
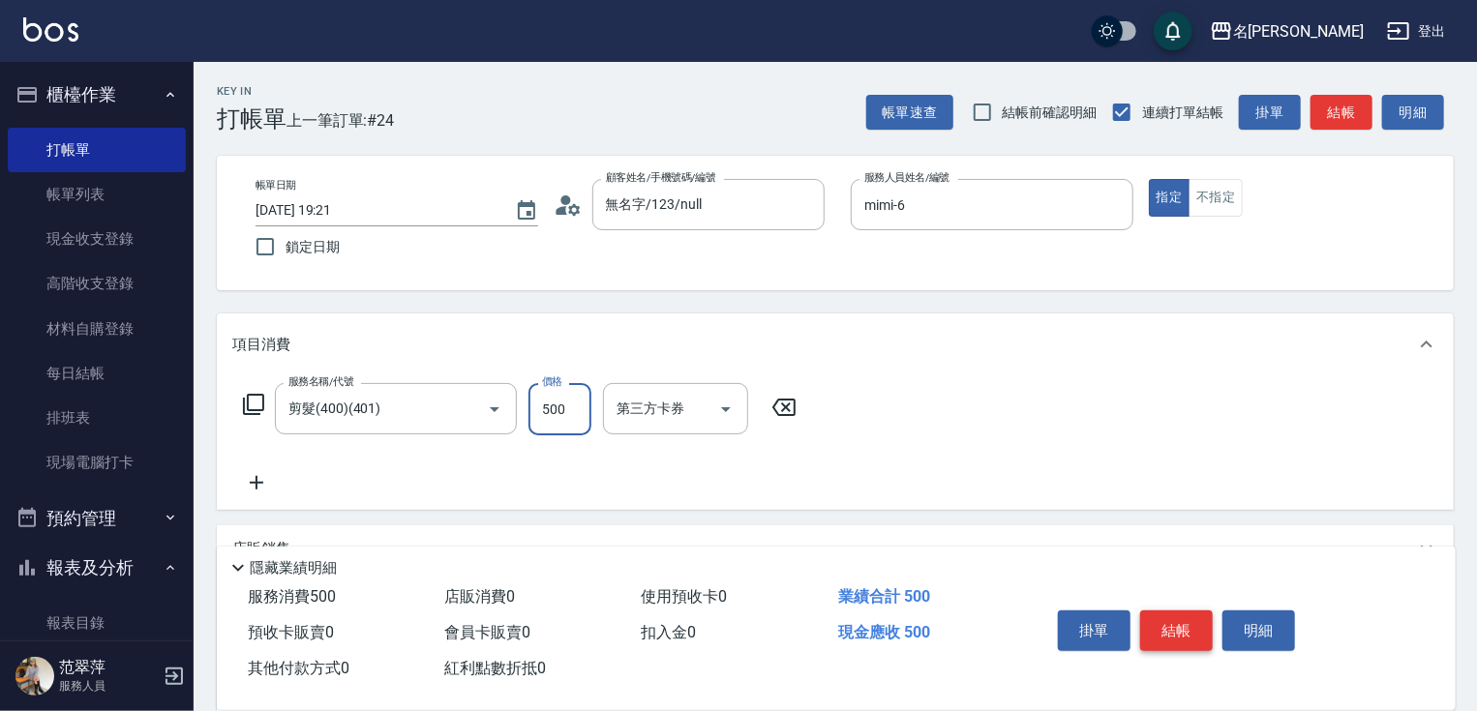
type input "500"
click at [1174, 627] on button "結帳" at bounding box center [1176, 631] width 73 height 41
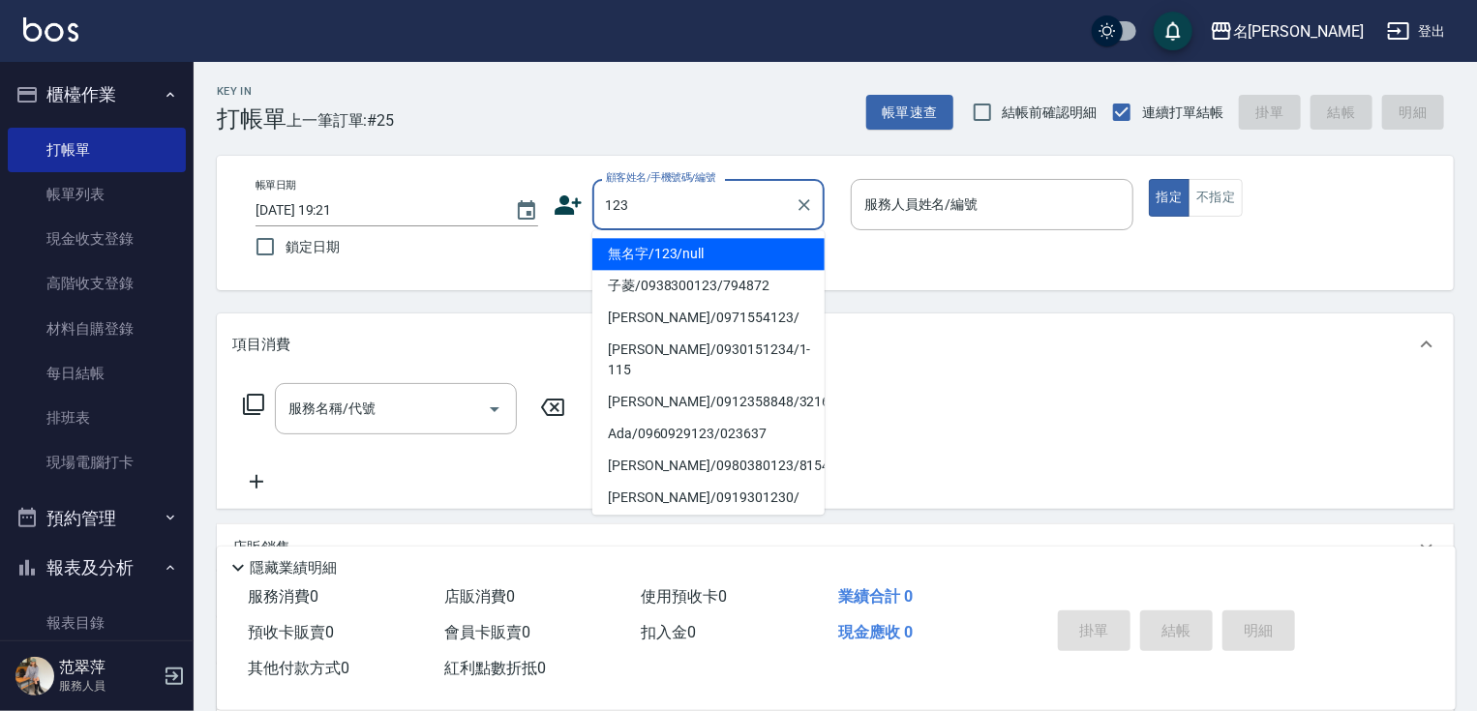
click at [732, 248] on li "無名字/123/null" at bounding box center [708, 254] width 232 height 32
type input "無名字/123/null"
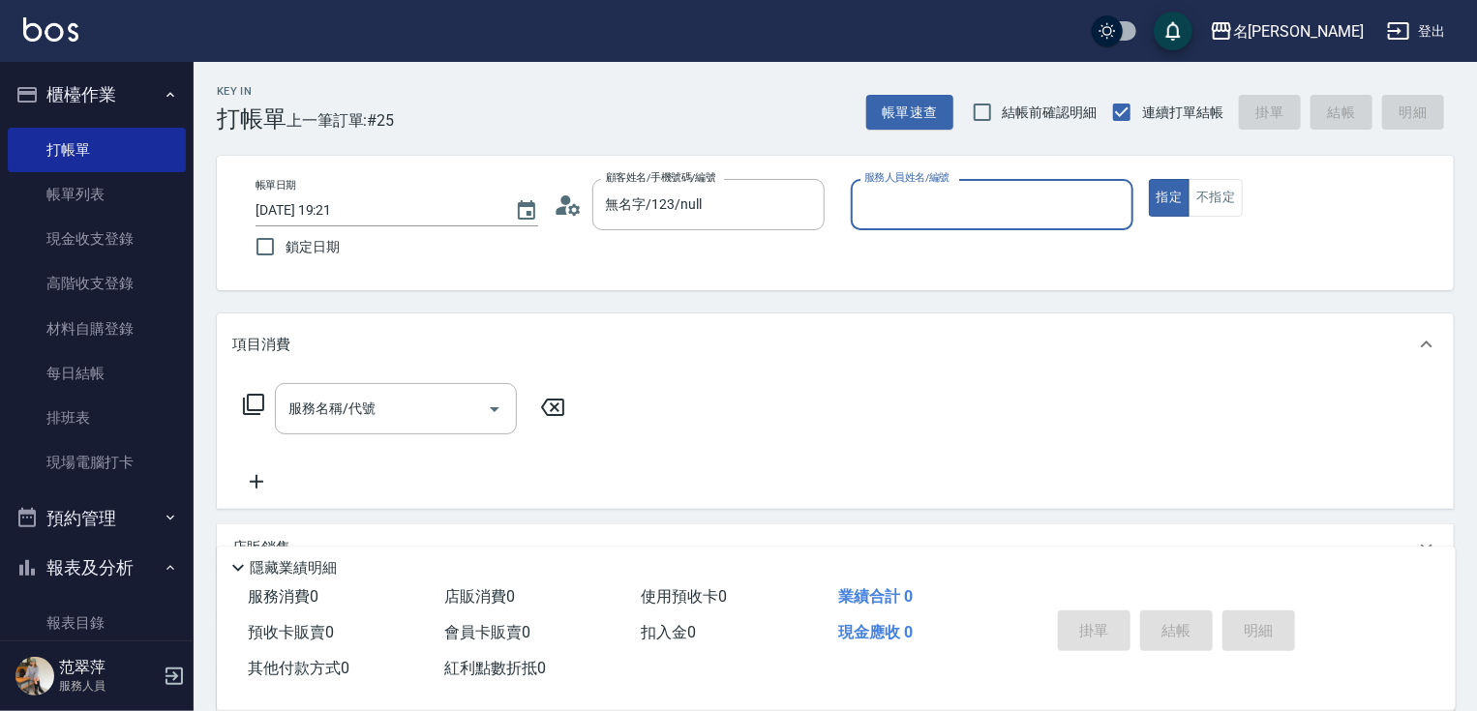
click at [928, 209] on input "服務人員姓名/編號" at bounding box center [992, 205] width 265 height 34
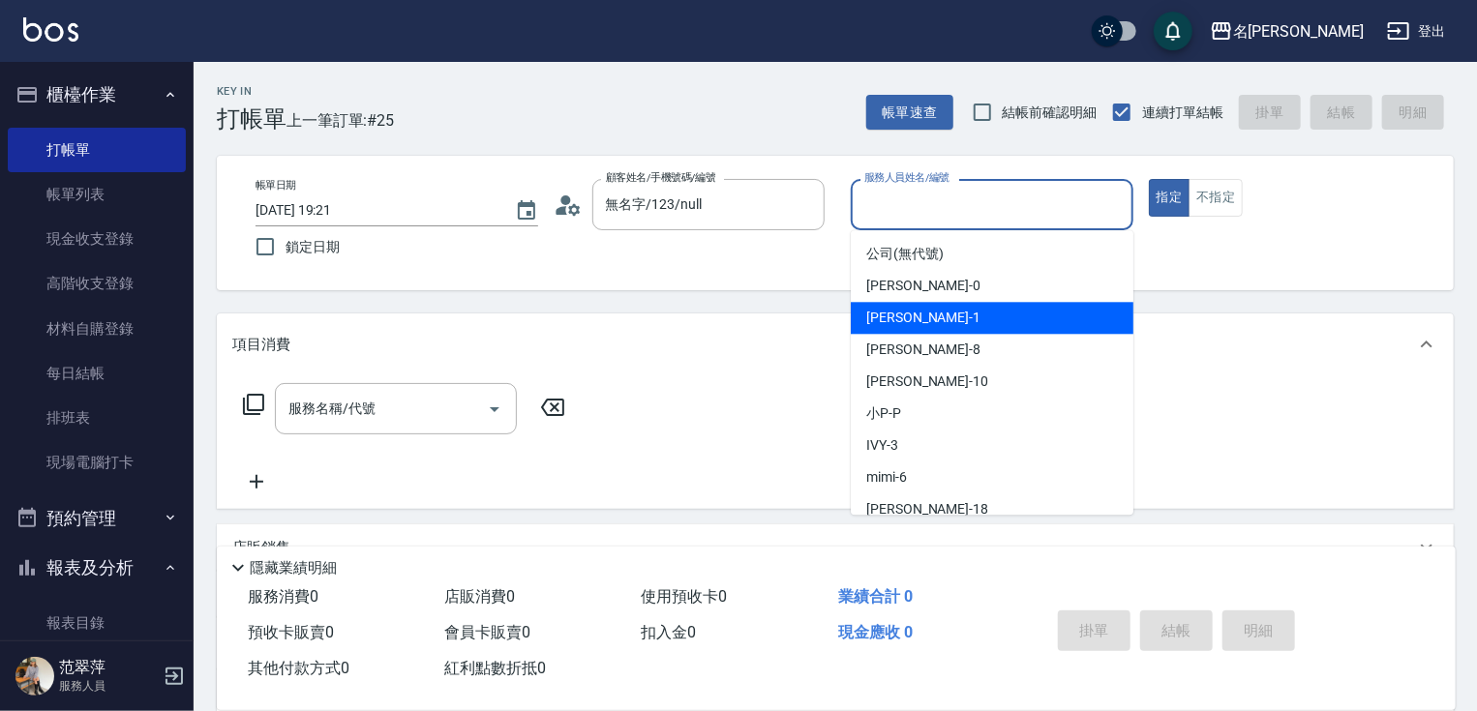
click at [912, 321] on span "[PERSON_NAME] -1" at bounding box center [923, 318] width 114 height 20
type input "Joanne-1"
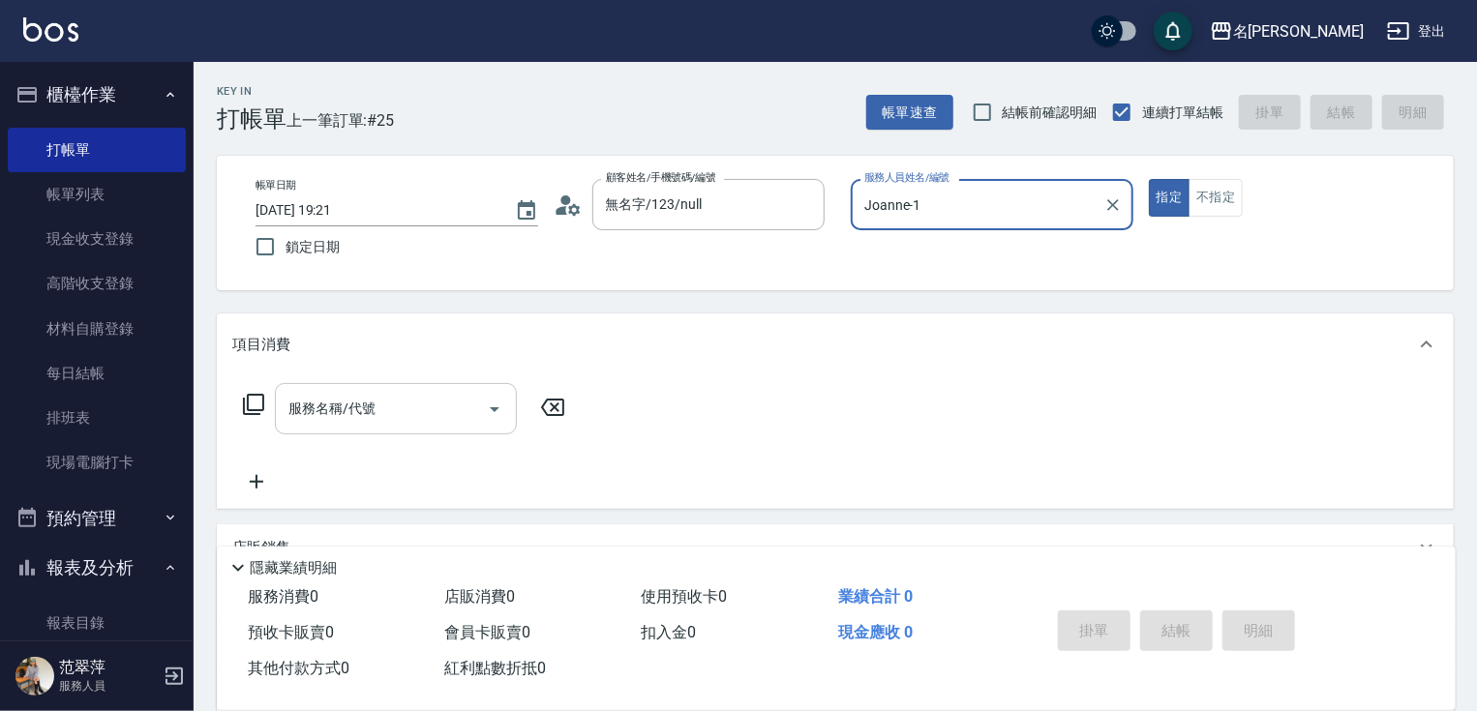
click at [379, 410] on input "服務名稱/代號" at bounding box center [382, 409] width 196 height 34
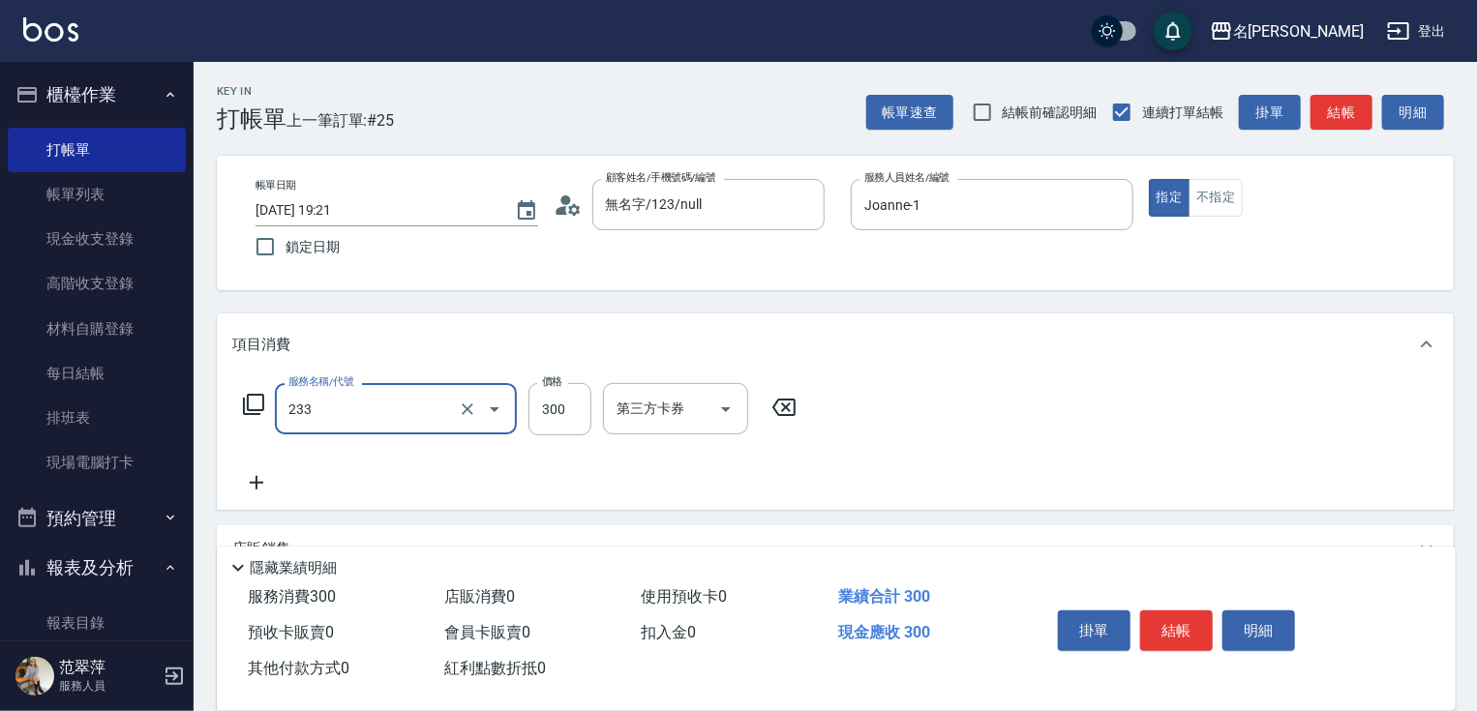
type input "洗髮300(233)"
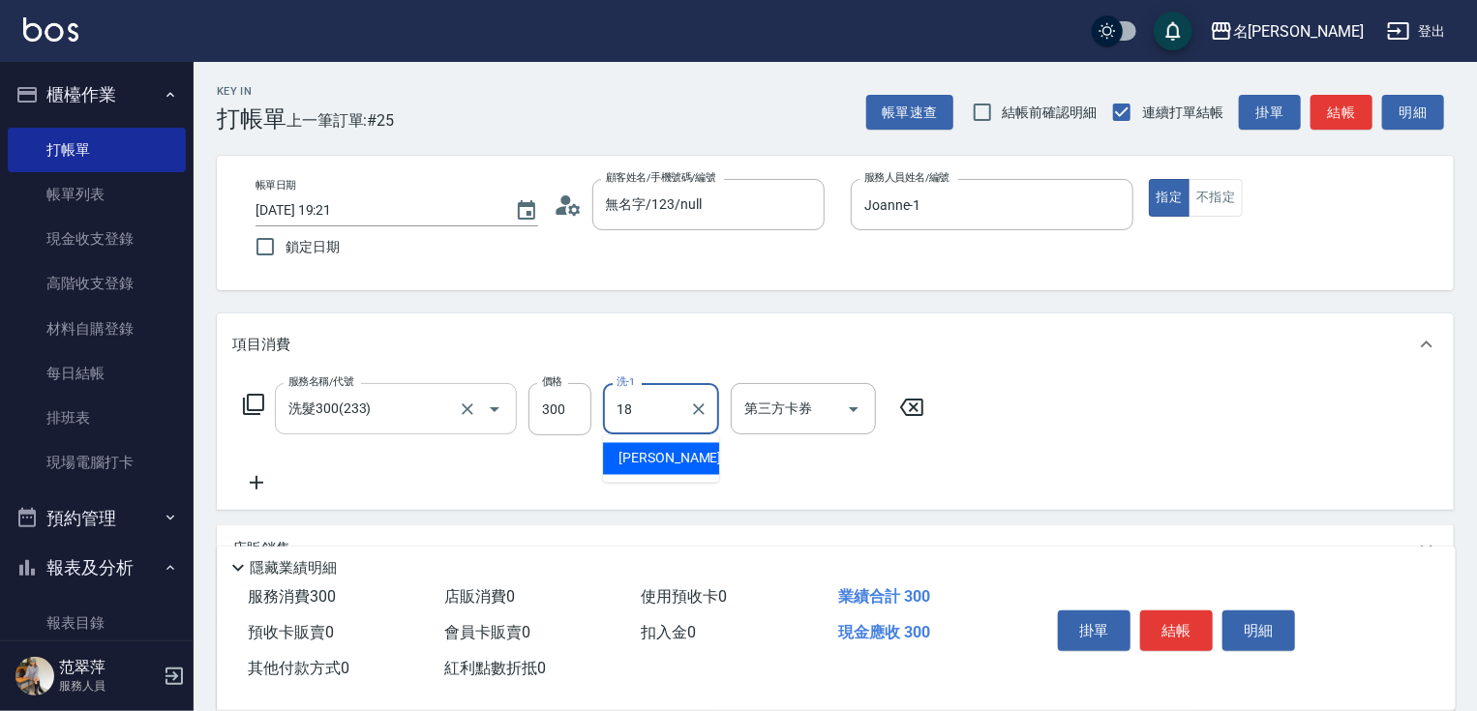
type input "[PERSON_NAME]-18"
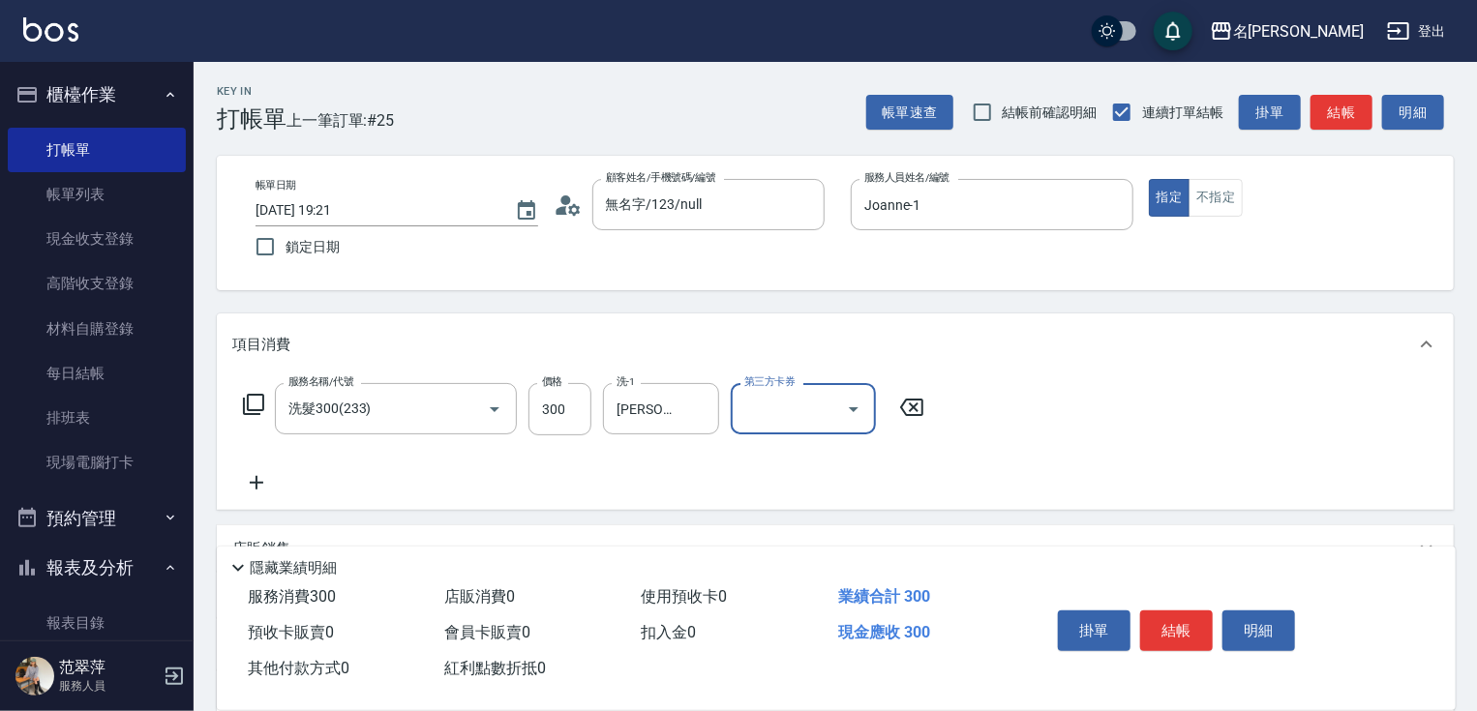
click at [256, 479] on icon at bounding box center [257, 483] width 14 height 14
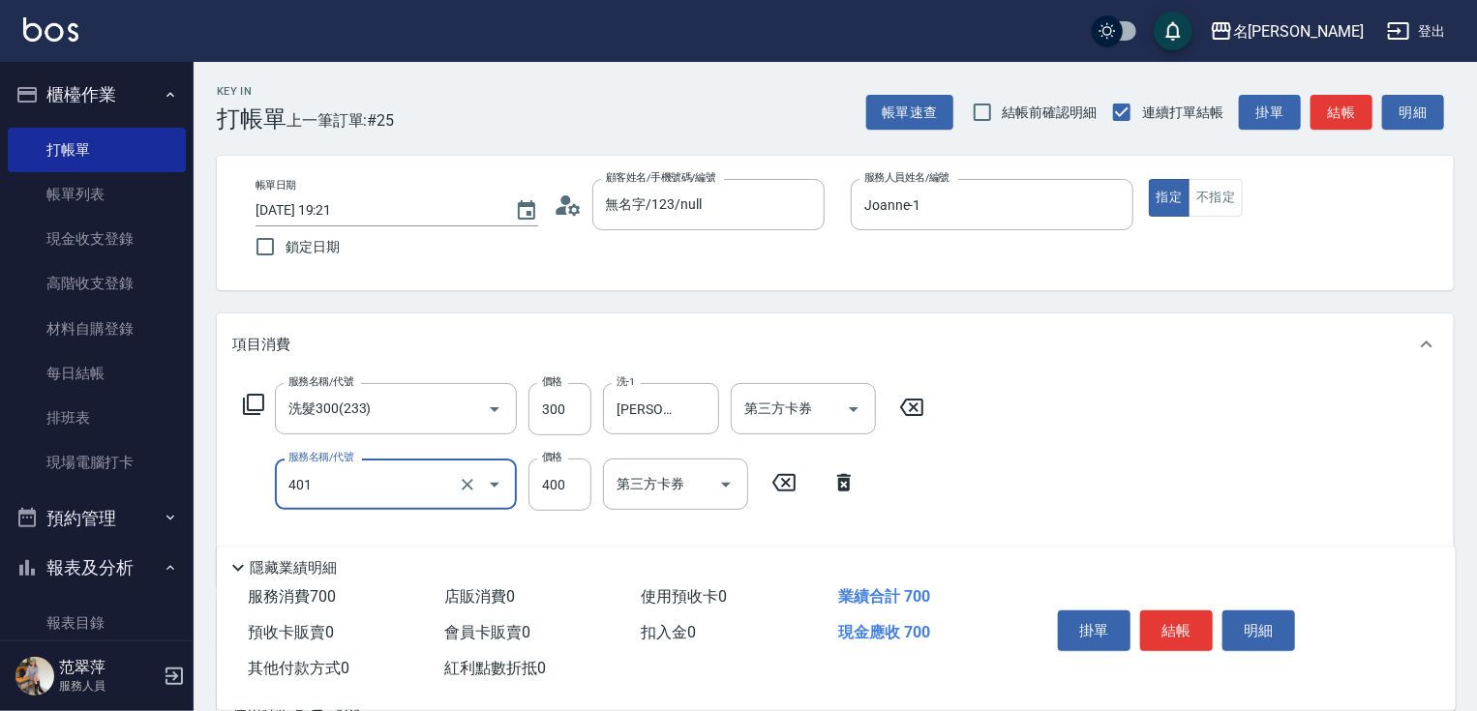
type input "剪髮(400)(401)"
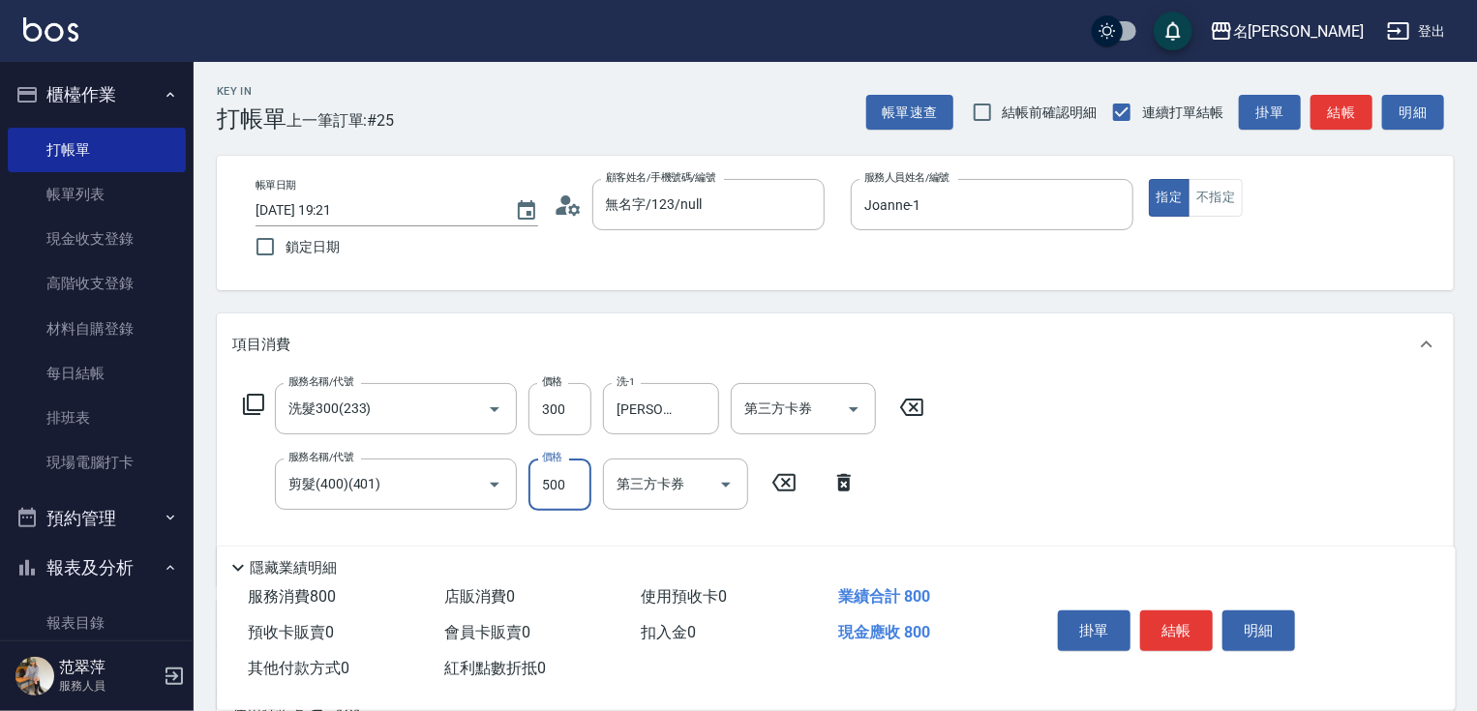
type input "500"
drag, startPoint x: 1472, startPoint y: 433, endPoint x: 1486, endPoint y: 477, distance: 46.5
click at [1476, 477] on html "名留竹林 登出 櫃檯作業 打帳單 帳單列表 現金收支登錄 高階收支登錄 材料自購登錄 每日結帳 排班表 現場電腦打卡 預約管理 預約管理 單日預約紀錄 單週預…" at bounding box center [738, 511] width 1477 height 1023
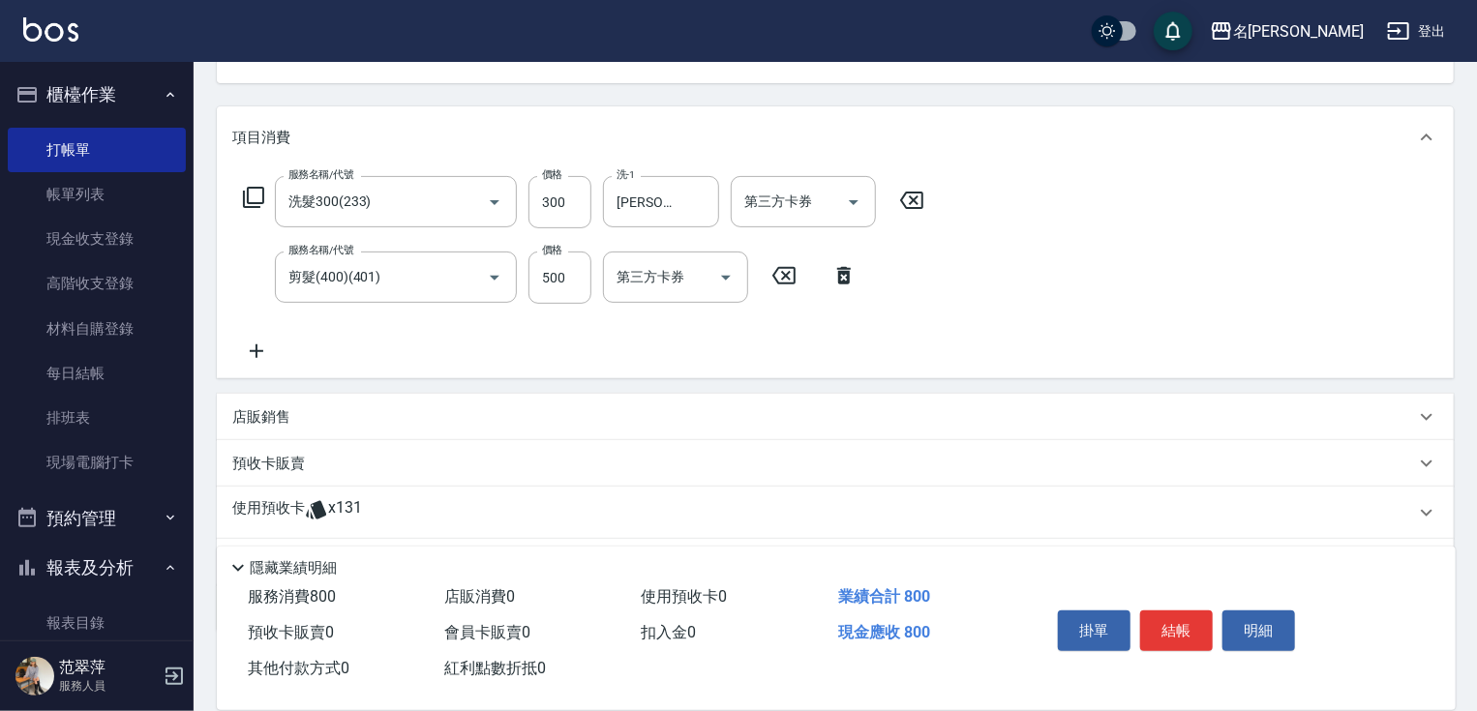
scroll to position [275, 0]
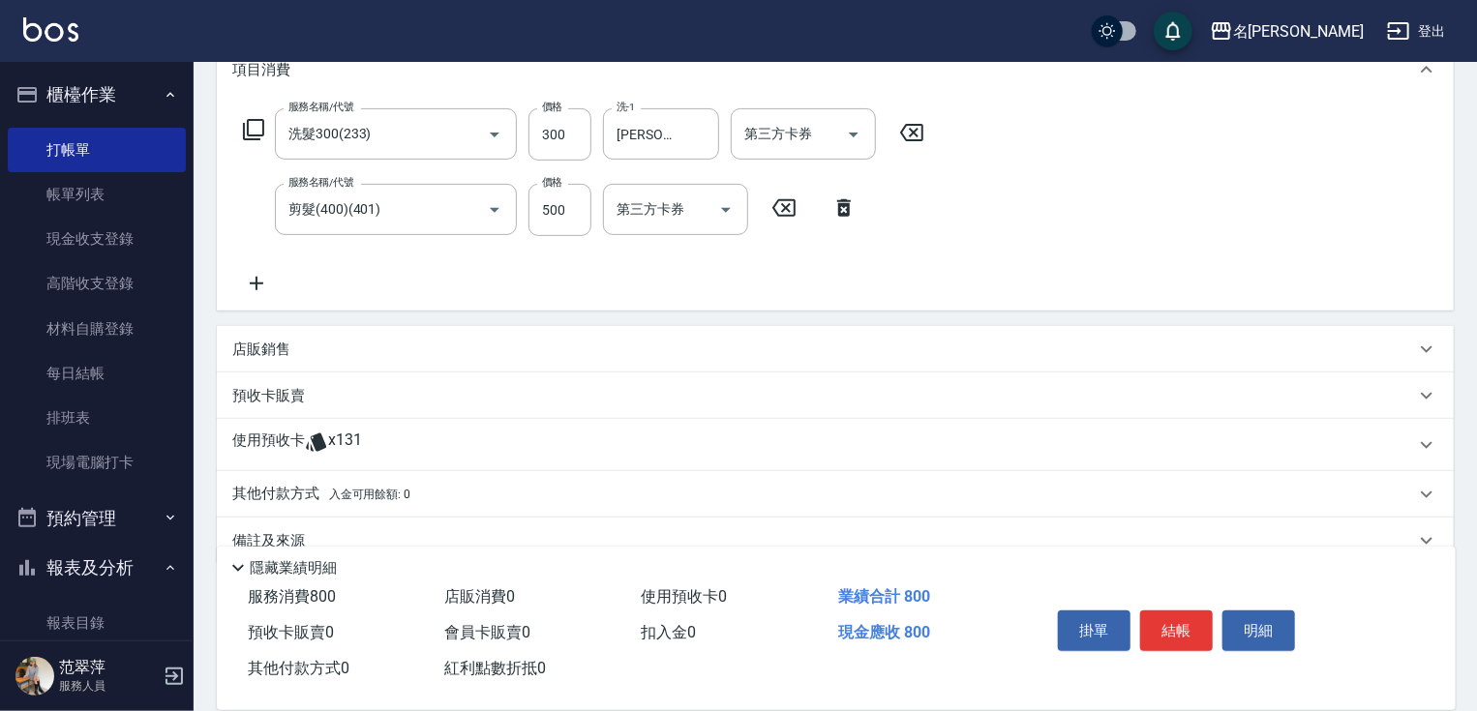
click at [259, 279] on icon at bounding box center [256, 283] width 48 height 23
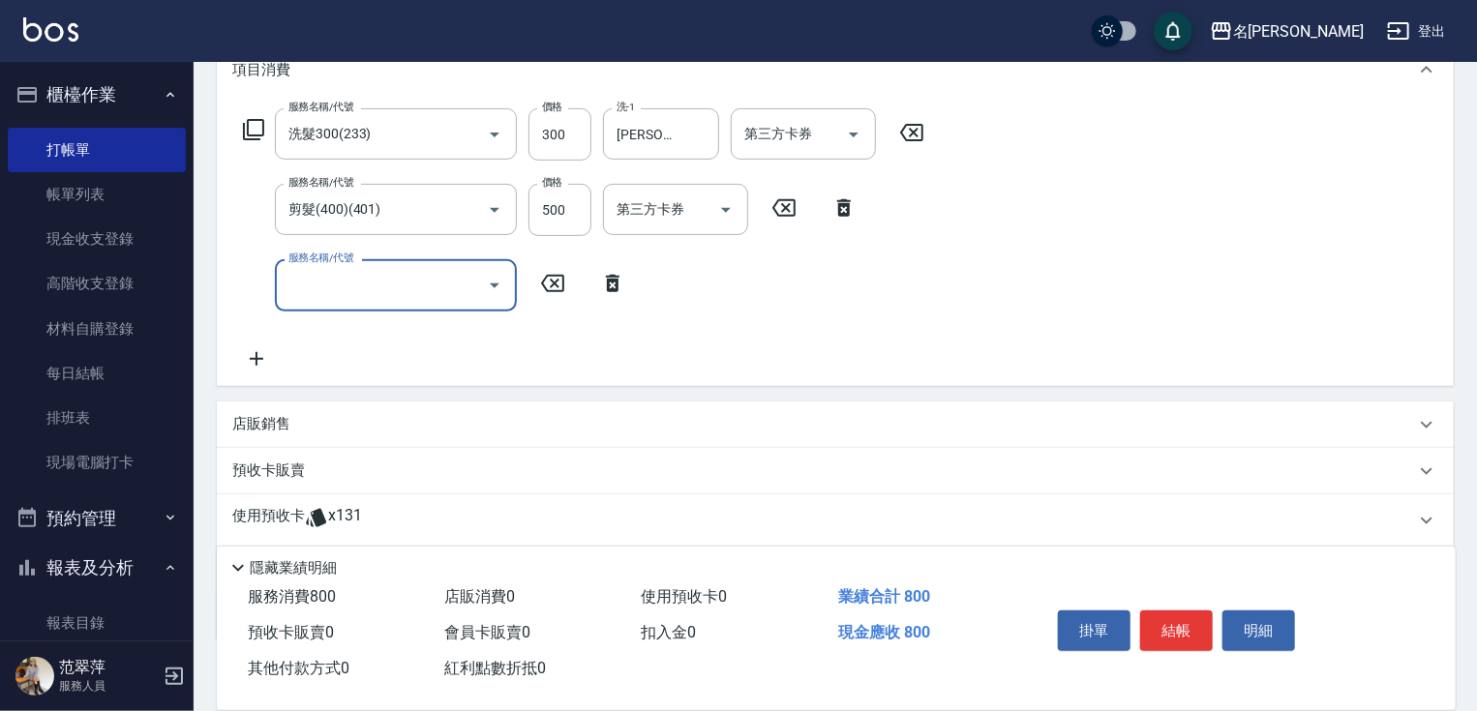
click at [293, 279] on input "服務名稱/代號" at bounding box center [382, 285] width 196 height 34
type input "潤絲20(801)"
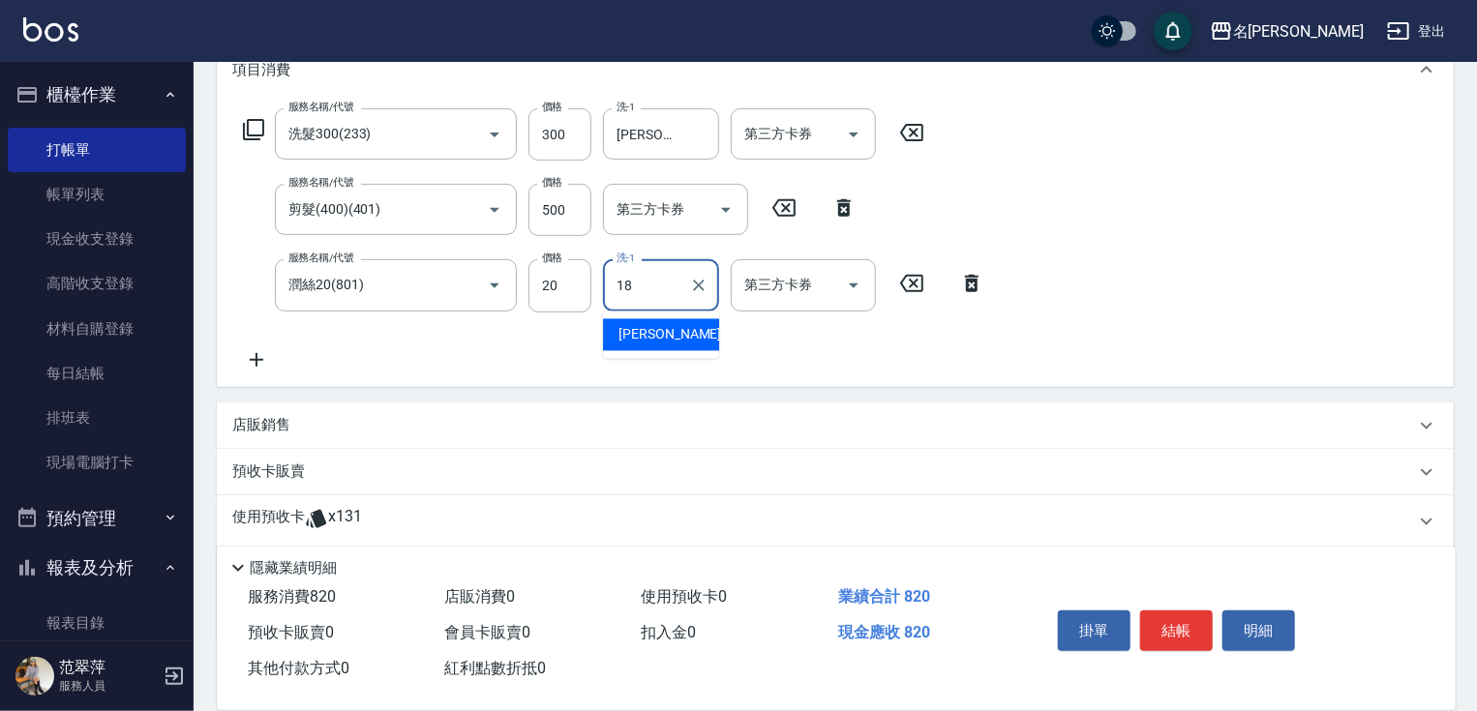
type input "[PERSON_NAME]-18"
click at [1182, 623] on button "結帳" at bounding box center [1176, 631] width 73 height 41
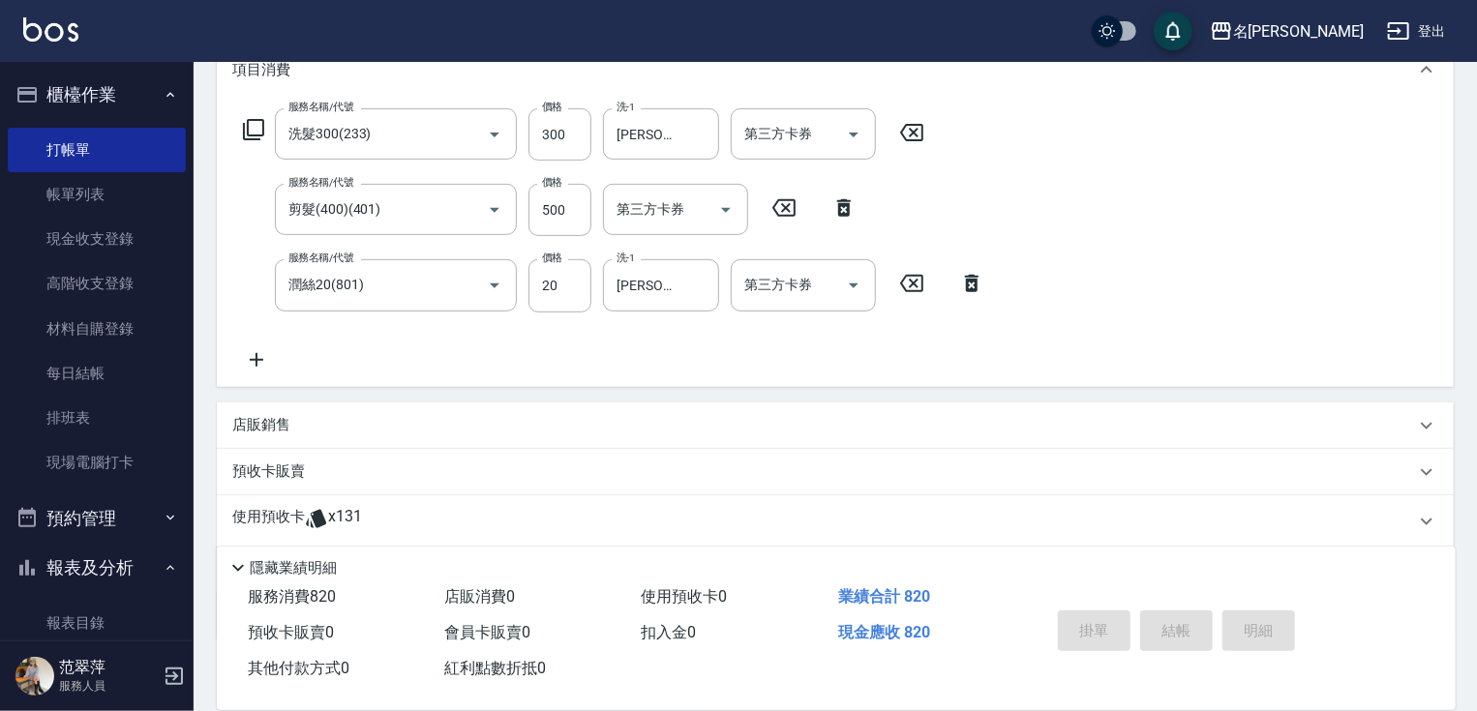
type input "[DATE] 19:22"
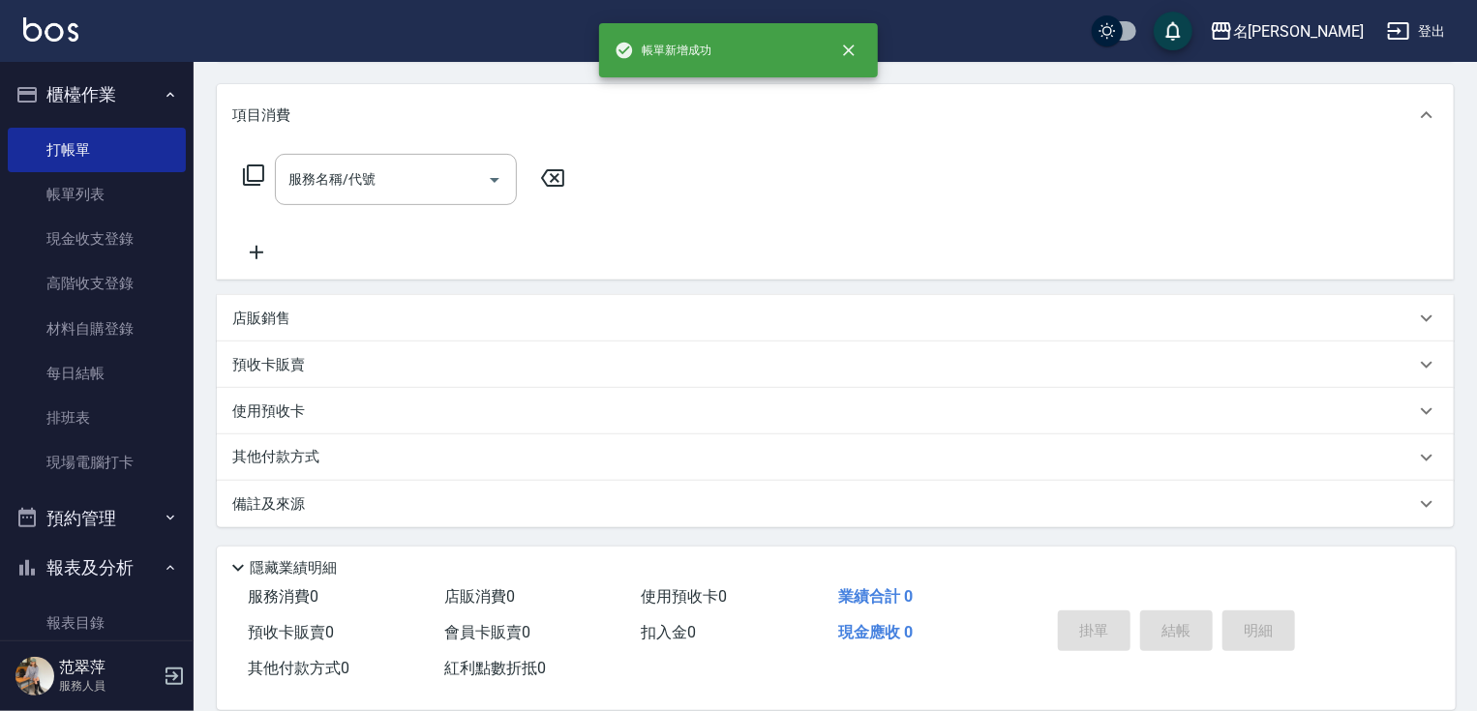
scroll to position [0, 0]
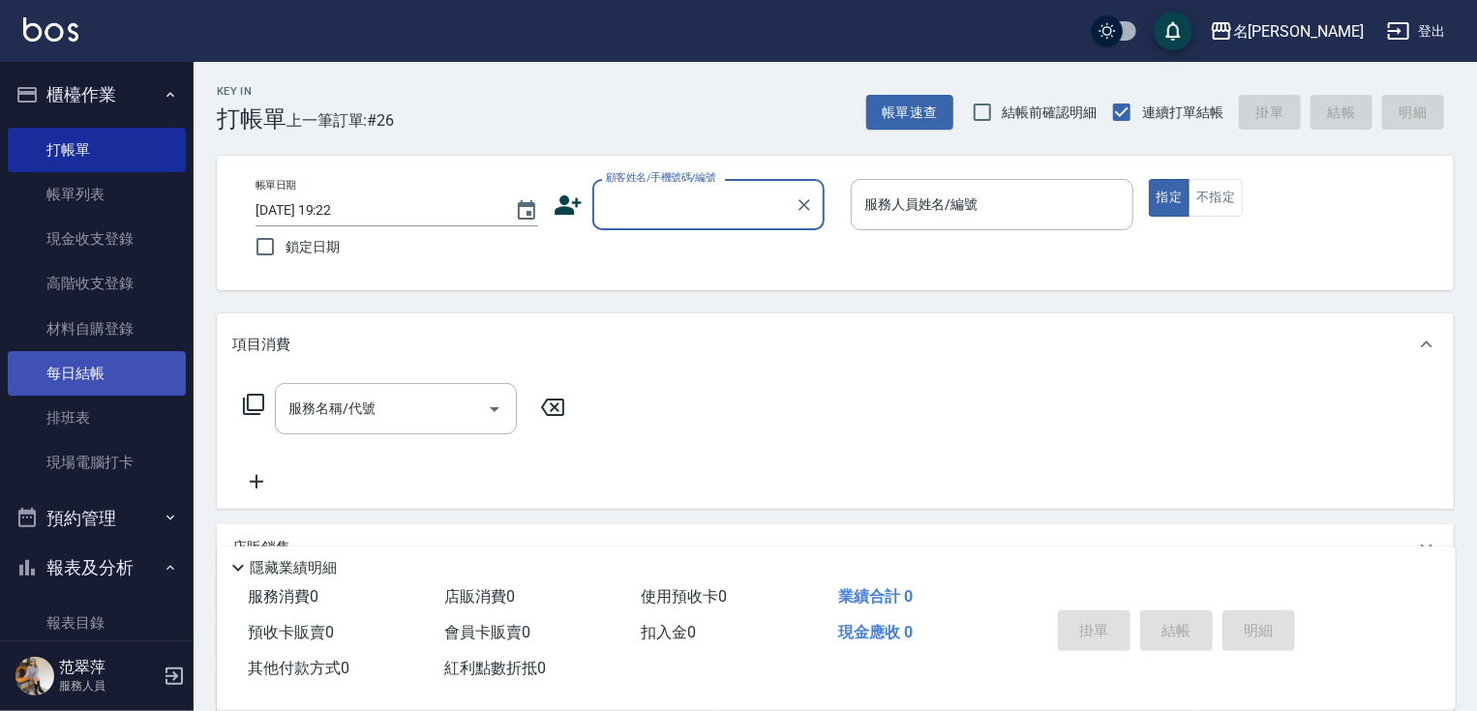
click at [76, 378] on link "每日結帳" at bounding box center [97, 373] width 178 height 45
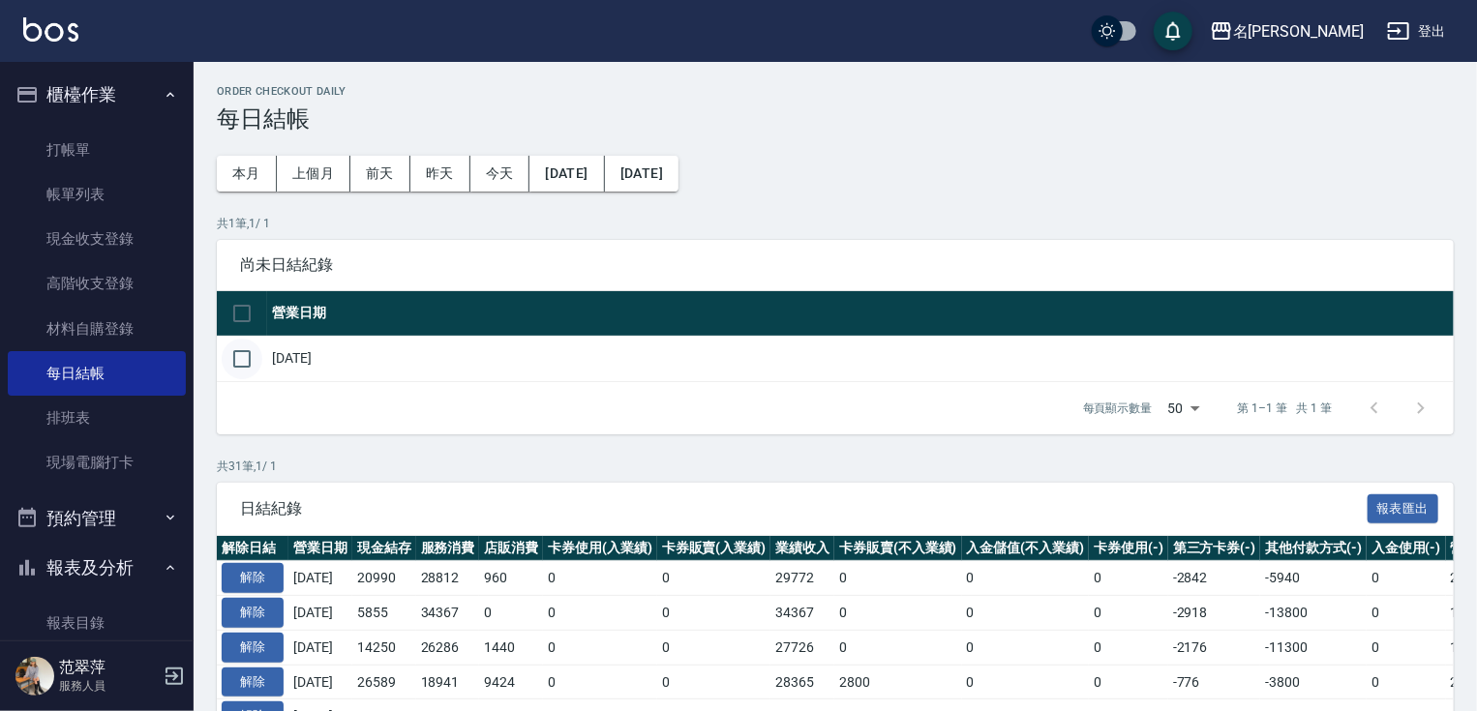
click at [238, 361] on input "checkbox" at bounding box center [242, 359] width 41 height 41
checkbox input "true"
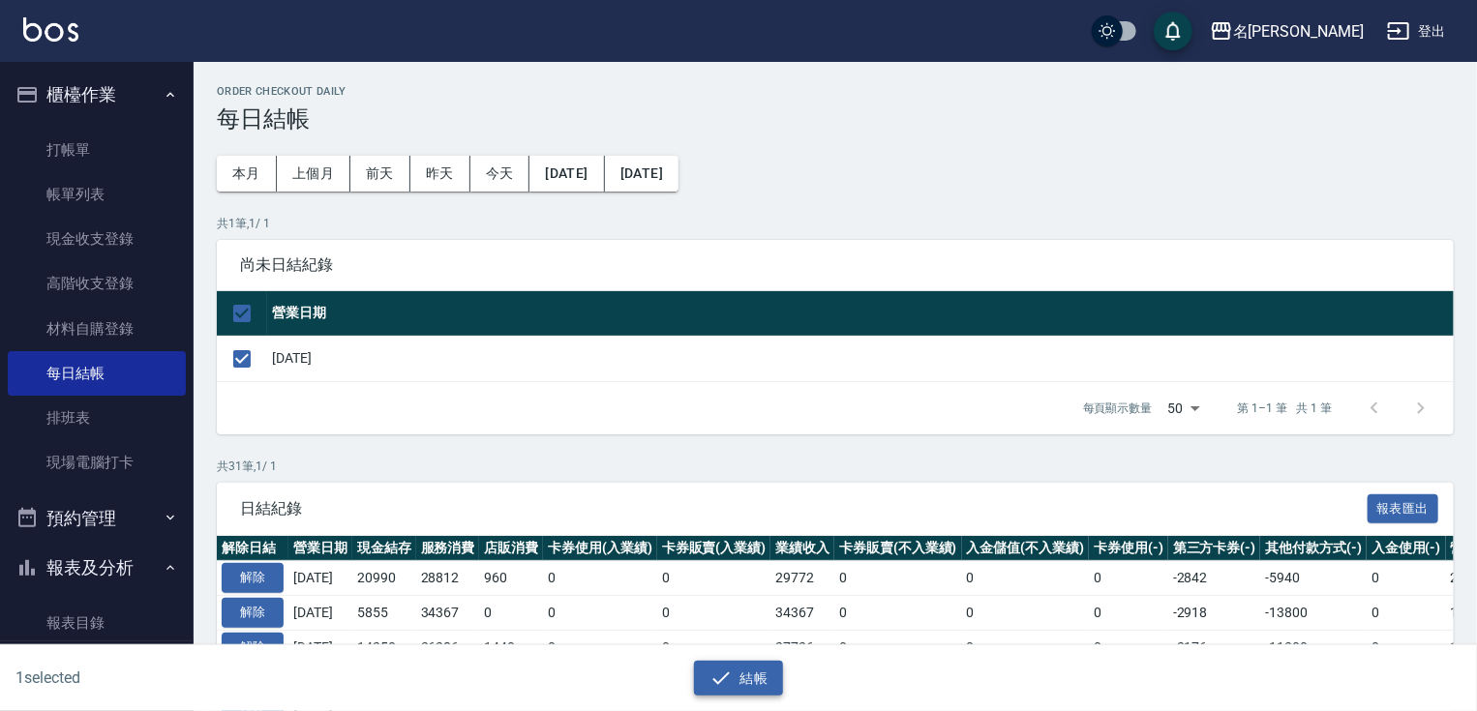
click at [735, 682] on button "結帳" at bounding box center [739, 679] width 90 height 36
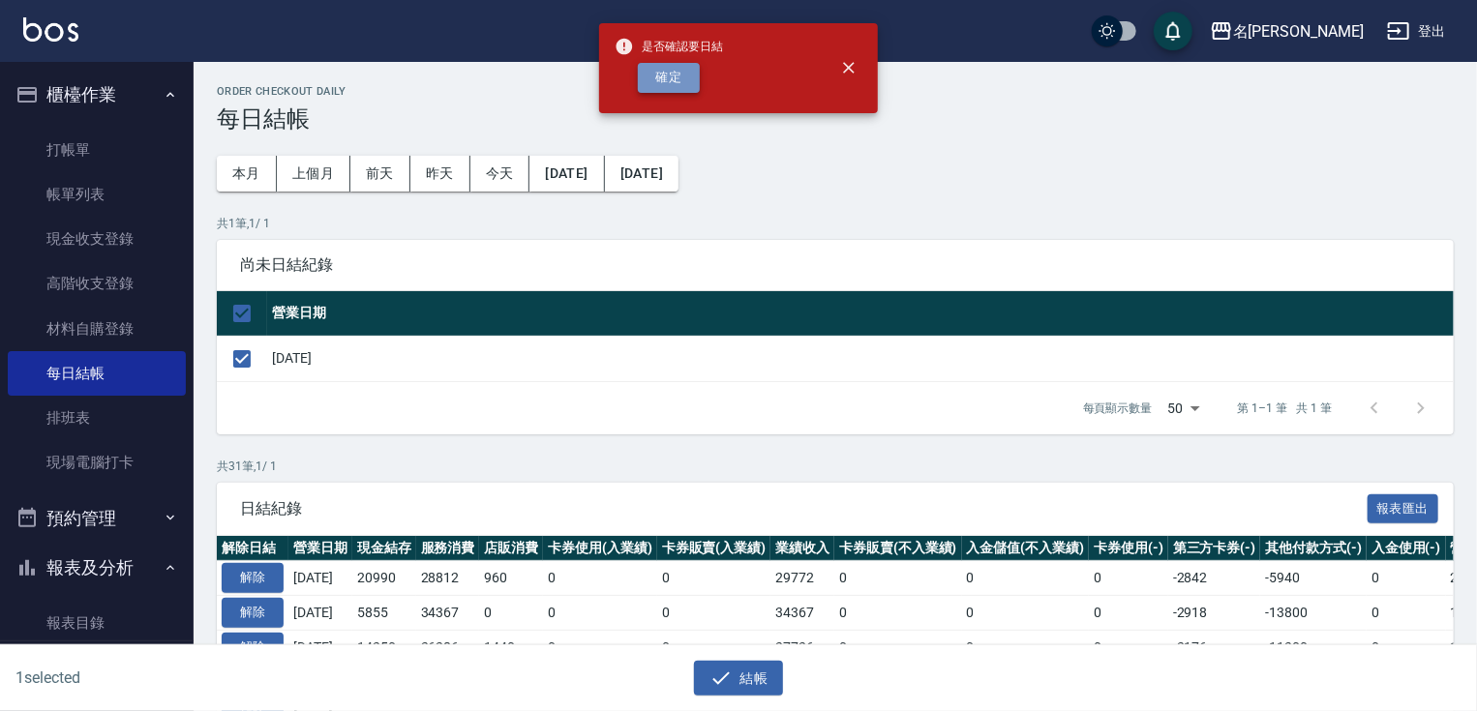
click at [688, 67] on button "確定" at bounding box center [669, 78] width 62 height 30
checkbox input "false"
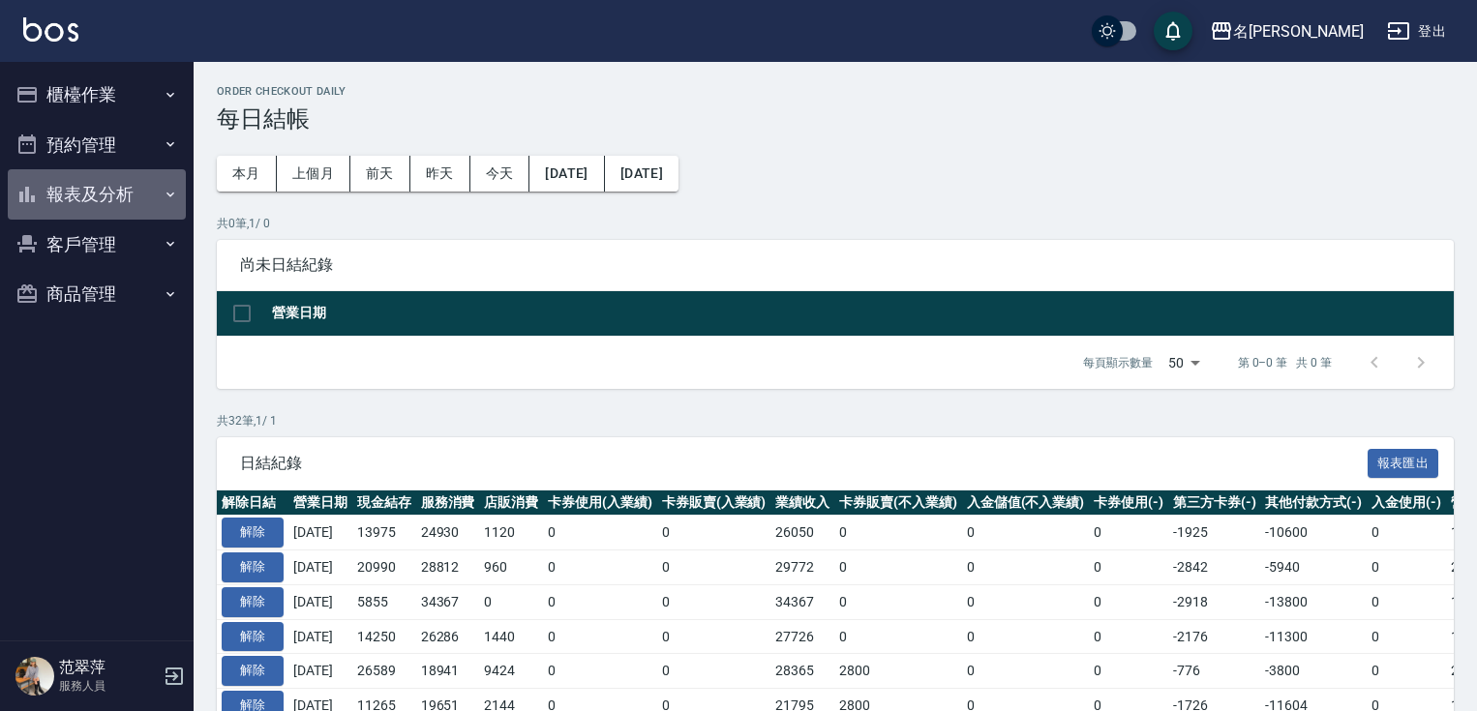
click at [108, 206] on button "報表及分析" at bounding box center [97, 194] width 178 height 50
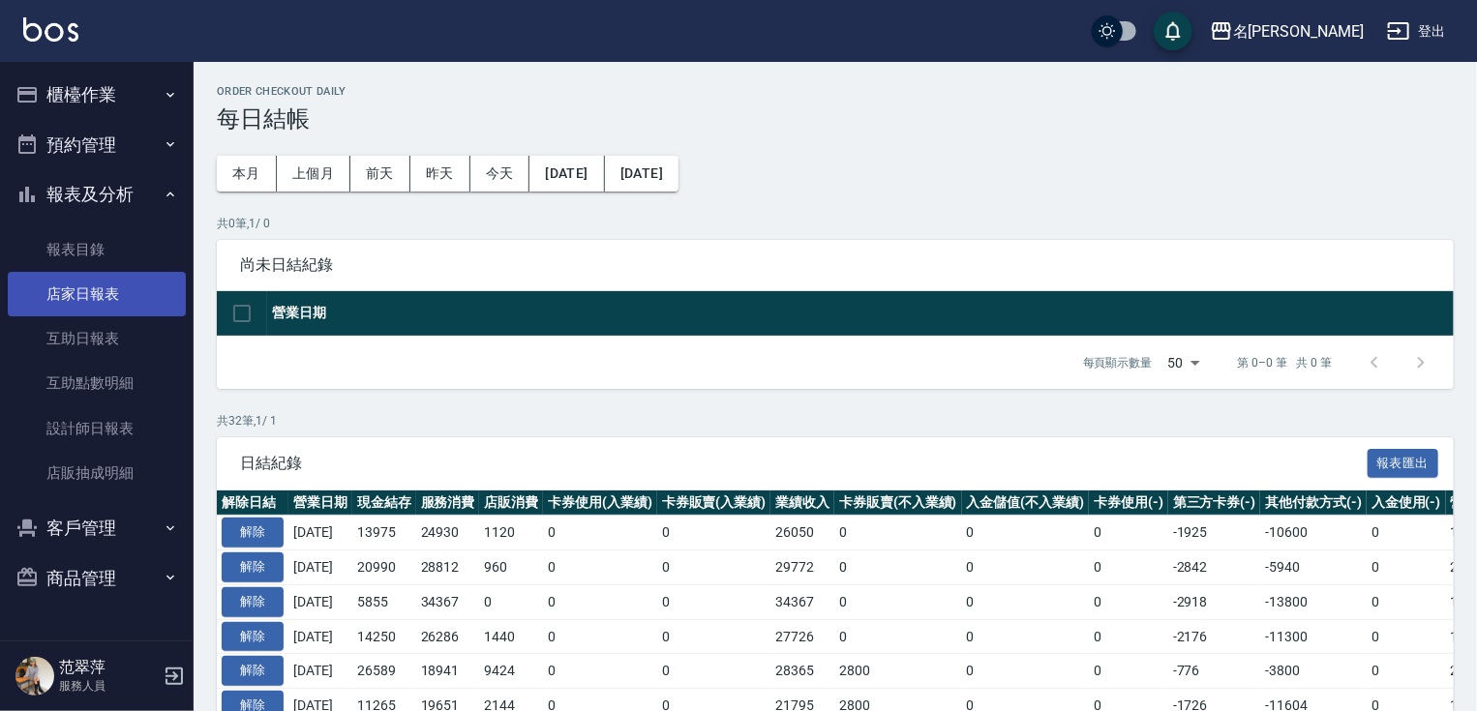
click at [97, 291] on link "店家日報表" at bounding box center [97, 294] width 178 height 45
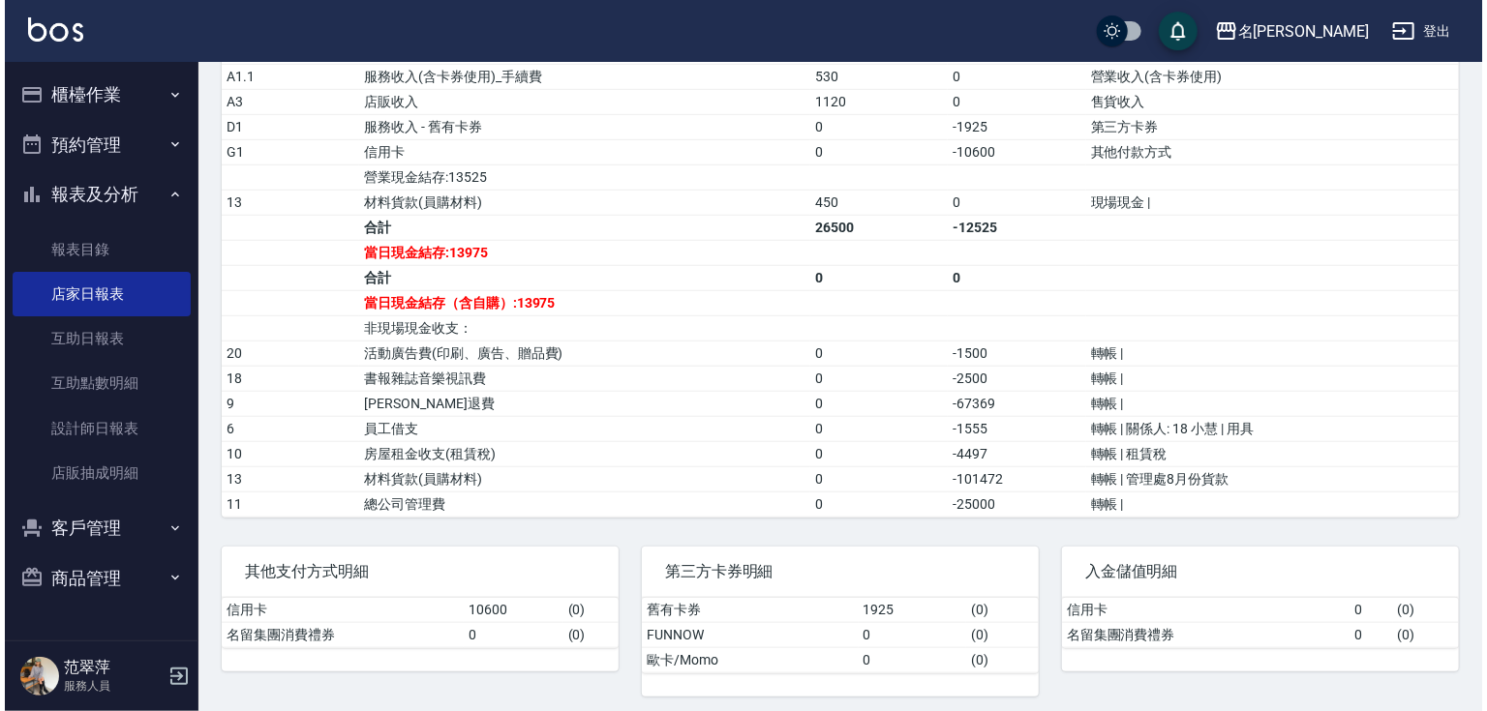
scroll to position [38, 0]
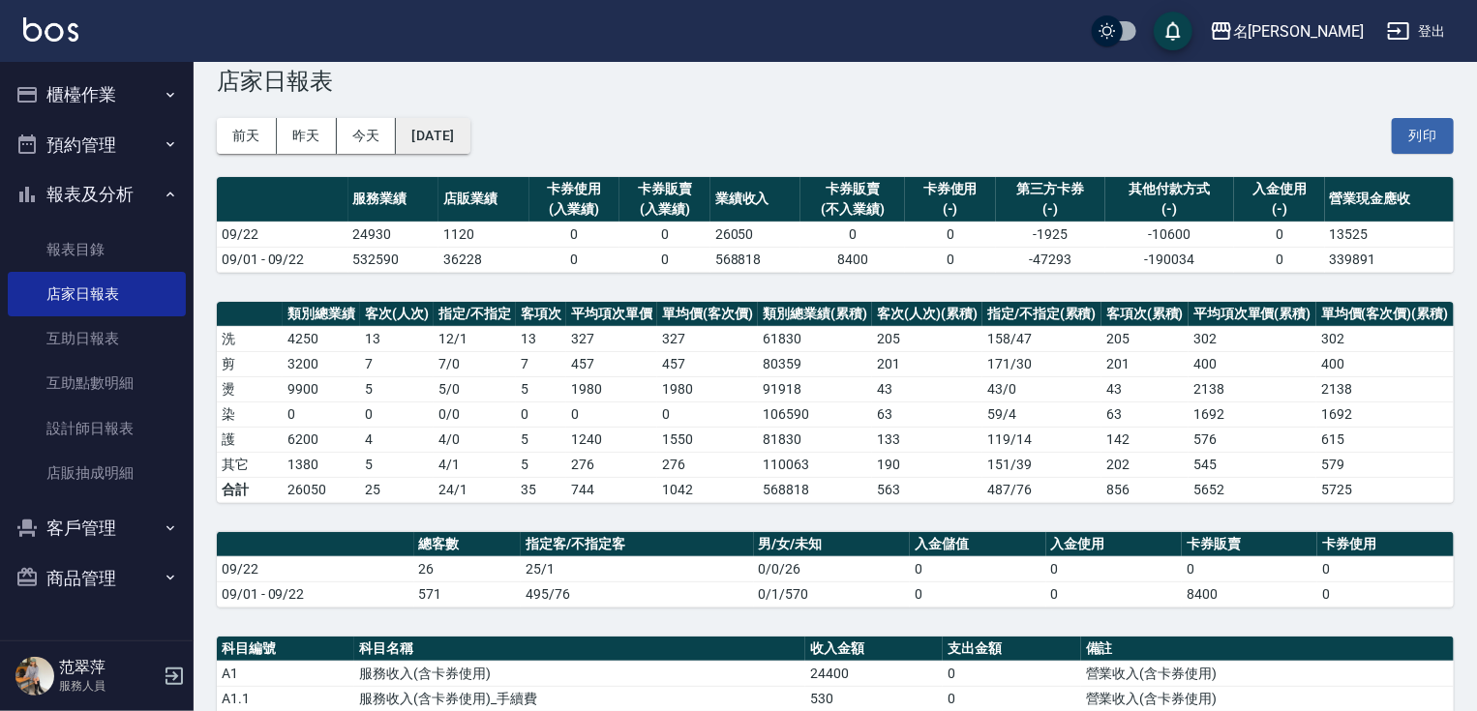
click at [469, 128] on button "[DATE]" at bounding box center [433, 136] width 74 height 36
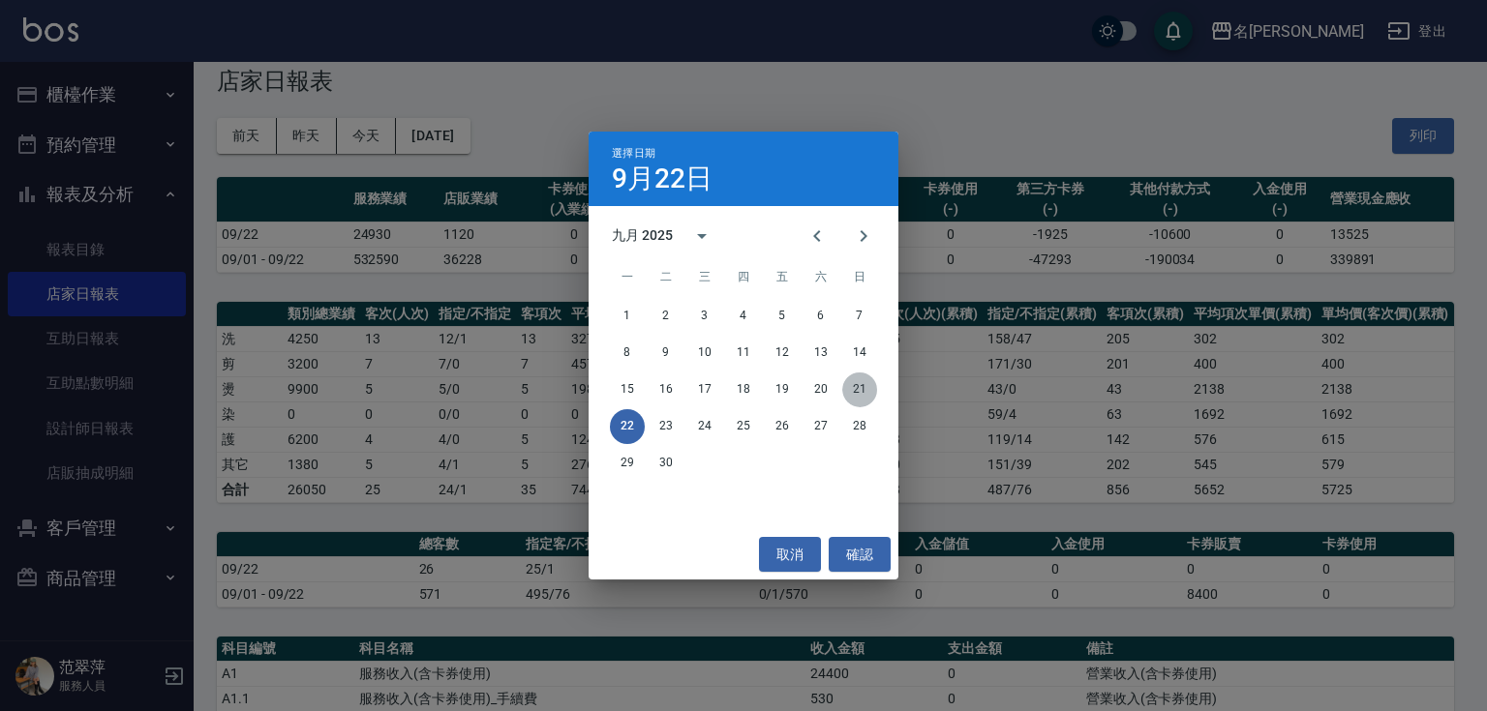
click at [863, 391] on button "21" at bounding box center [859, 390] width 35 height 35
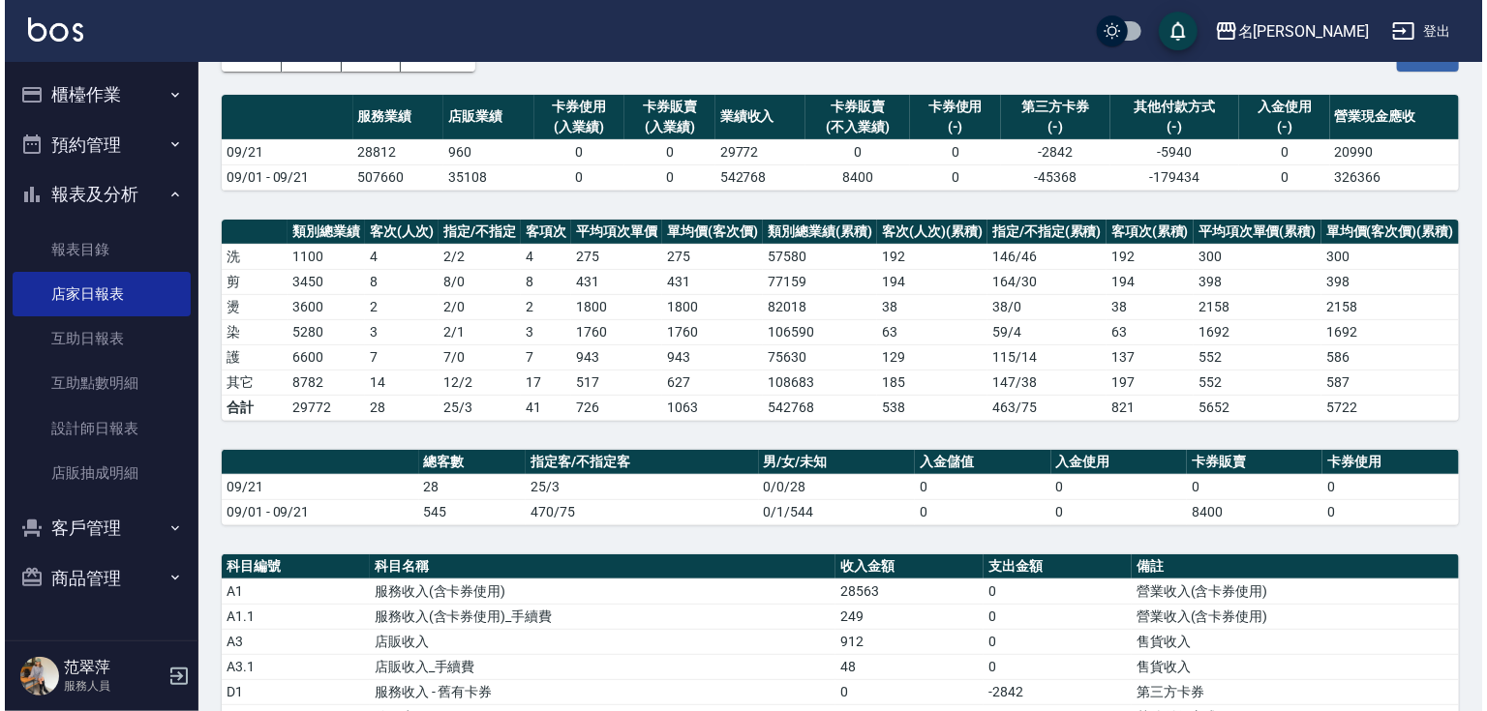
scroll to position [28, 0]
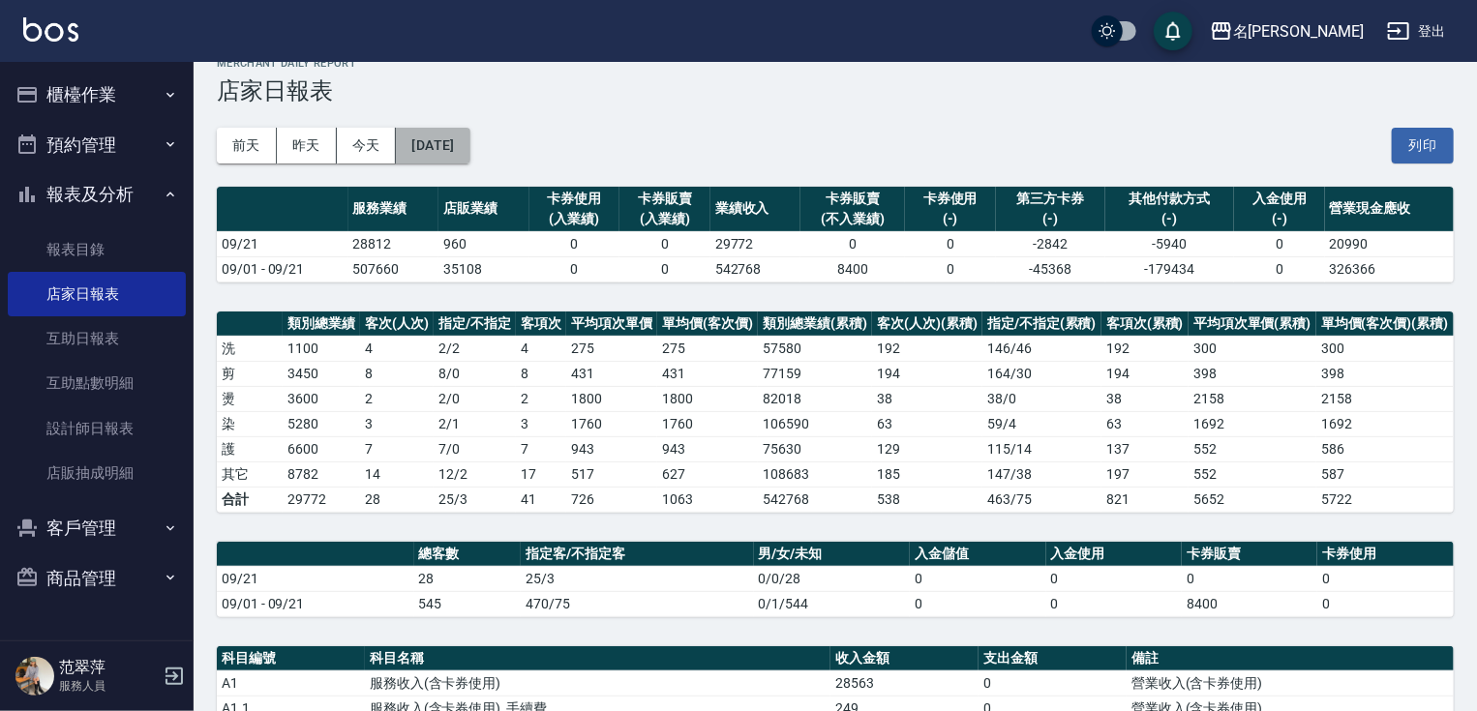
click at [469, 141] on button "[DATE]" at bounding box center [433, 146] width 74 height 36
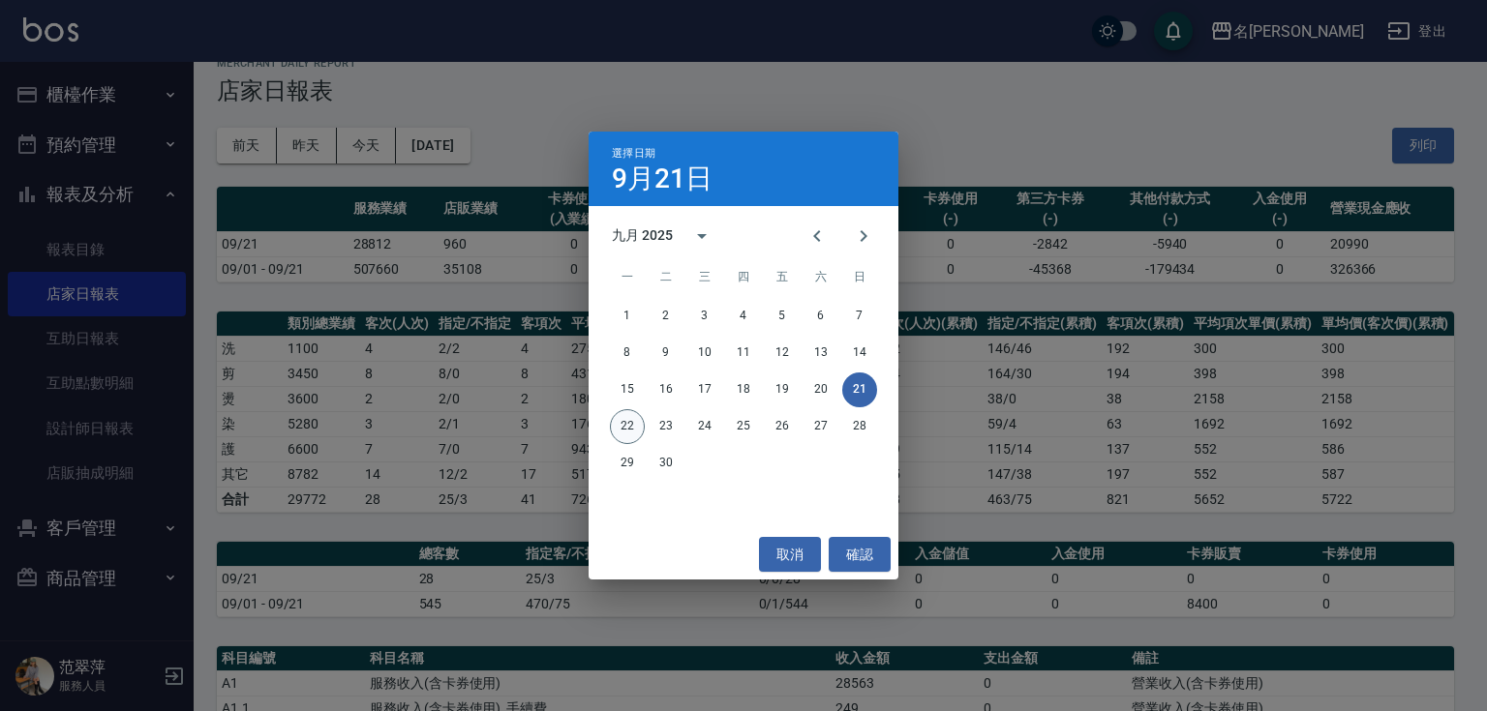
click at [634, 420] on button "22" at bounding box center [627, 426] width 35 height 35
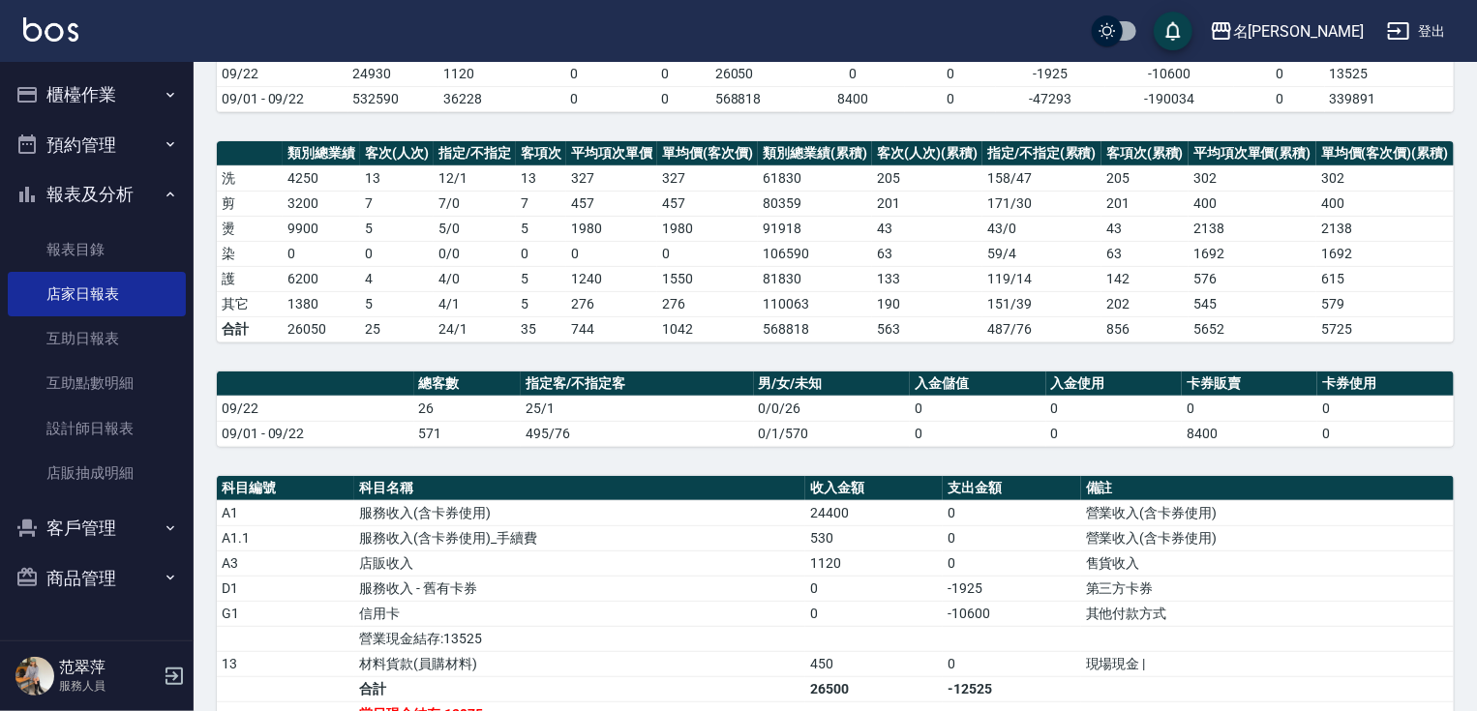
scroll to position [361, 0]
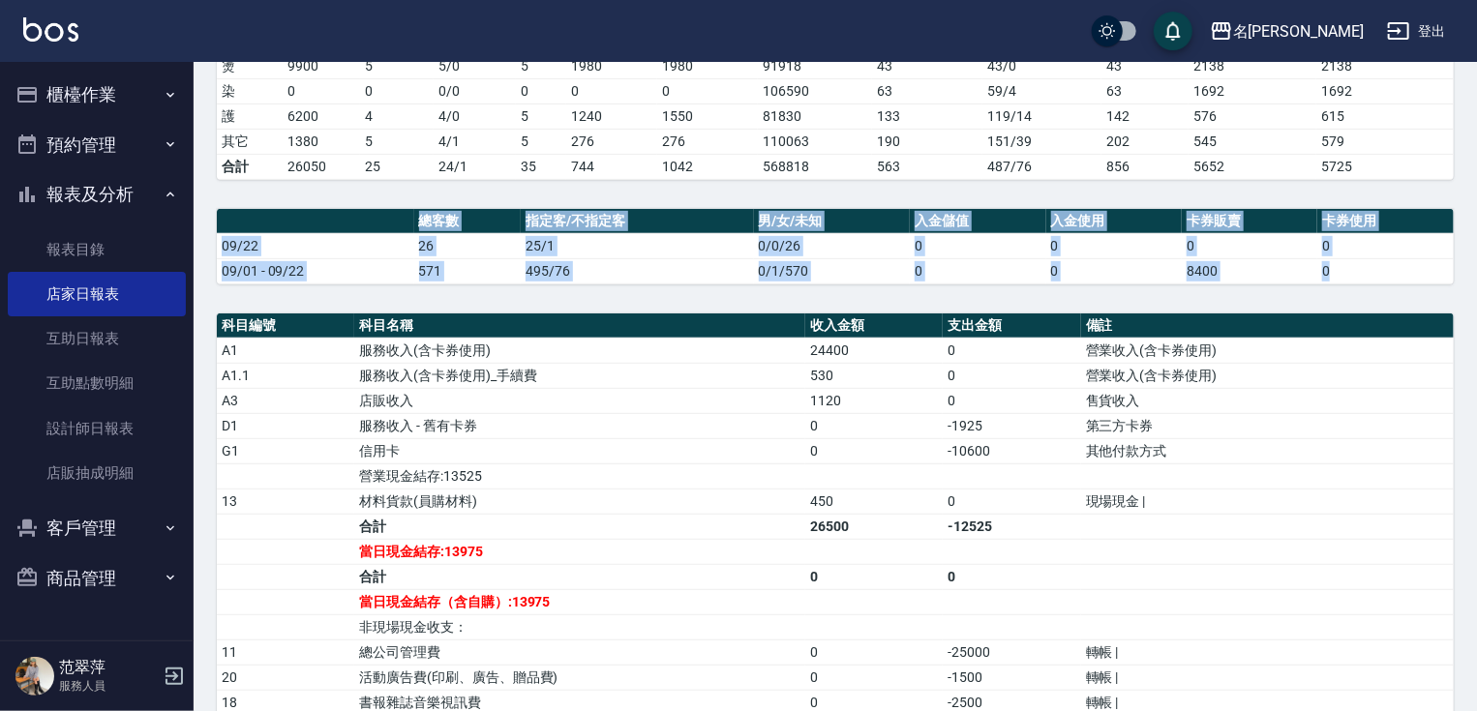
drag, startPoint x: 1482, startPoint y: 270, endPoint x: 1486, endPoint y: 441, distance: 171.4
click at [1476, 441] on html "名留竹林 登出 櫃檯作業 打帳單 帳單列表 現金收支登錄 高階收支登錄 材料自購登錄 每日結帳 排班表 現場電腦打卡 預約管理 預約管理 單日預約紀錄 單週預…" at bounding box center [738, 329] width 1477 height 1380
